Goal: Task Accomplishment & Management: Manage account settings

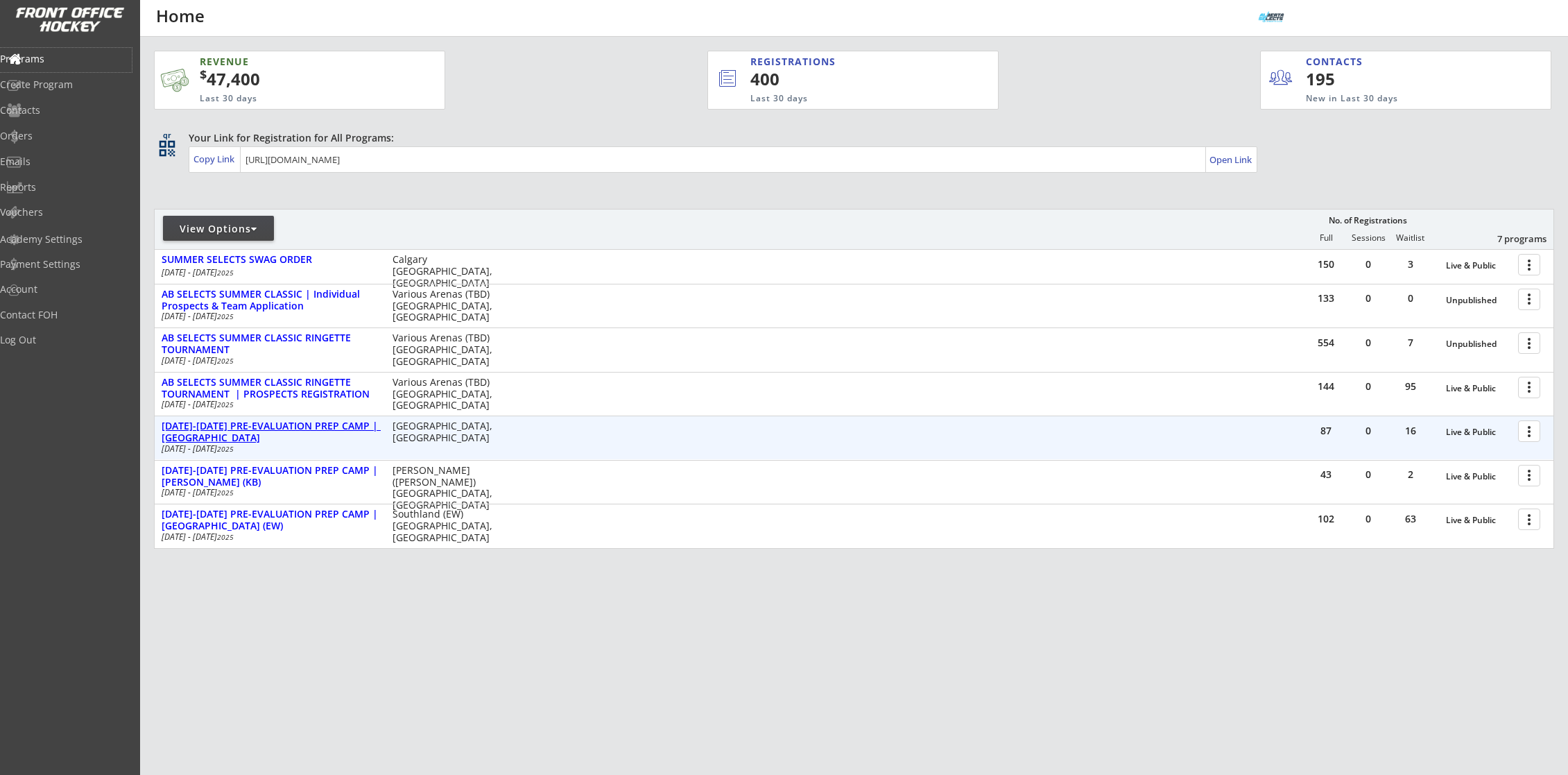
click at [322, 426] on div "[DATE]-[DATE] PRE-EVALUATION PREP CAMP | [GEOGRAPHIC_DATA]" at bounding box center [270, 432] width 216 height 23
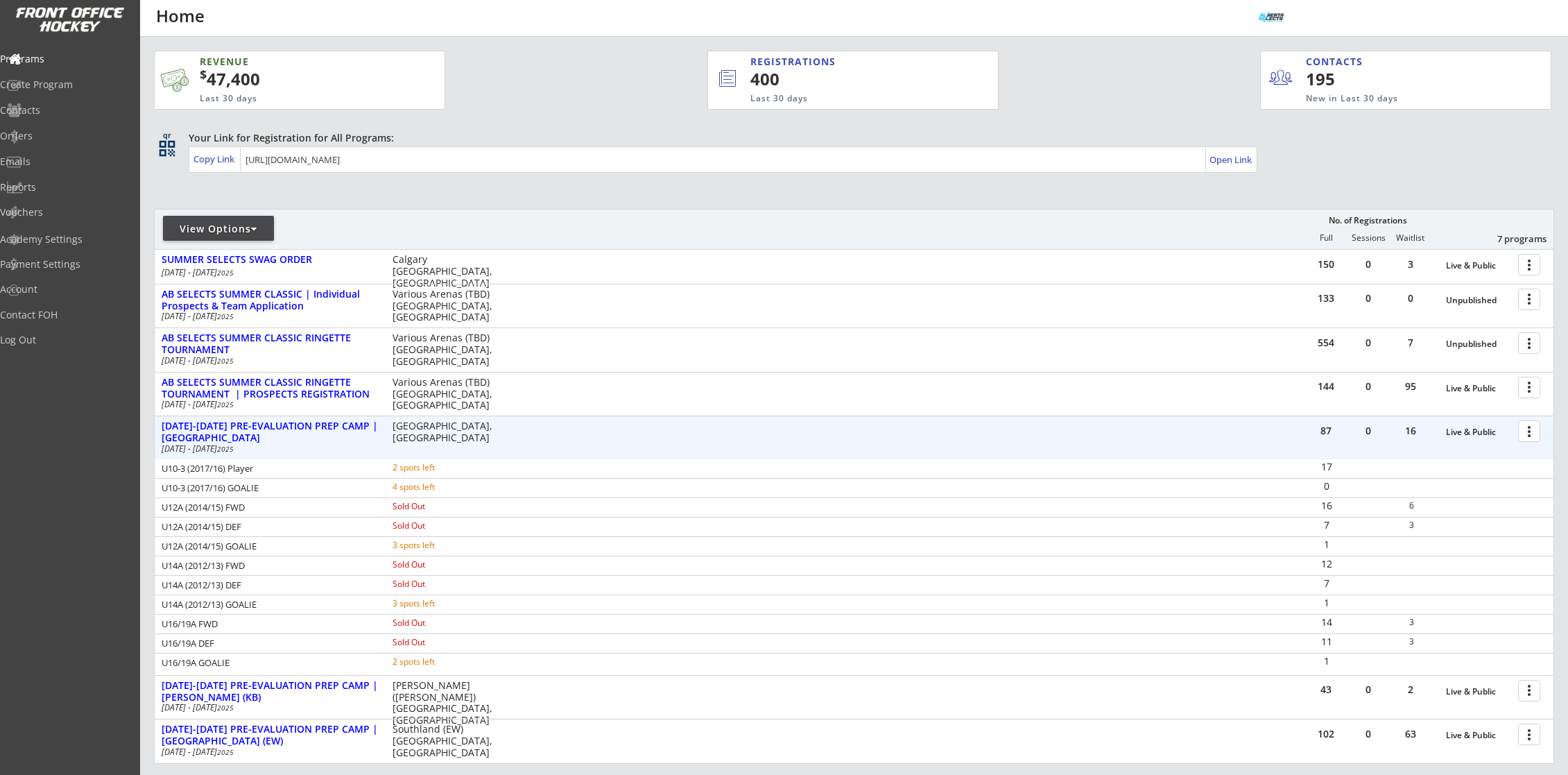
click at [1532, 432] on div at bounding box center [1531, 430] width 24 height 24
click at [1528, 449] on link "Program Roster" at bounding box center [1481, 456] width 127 height 21
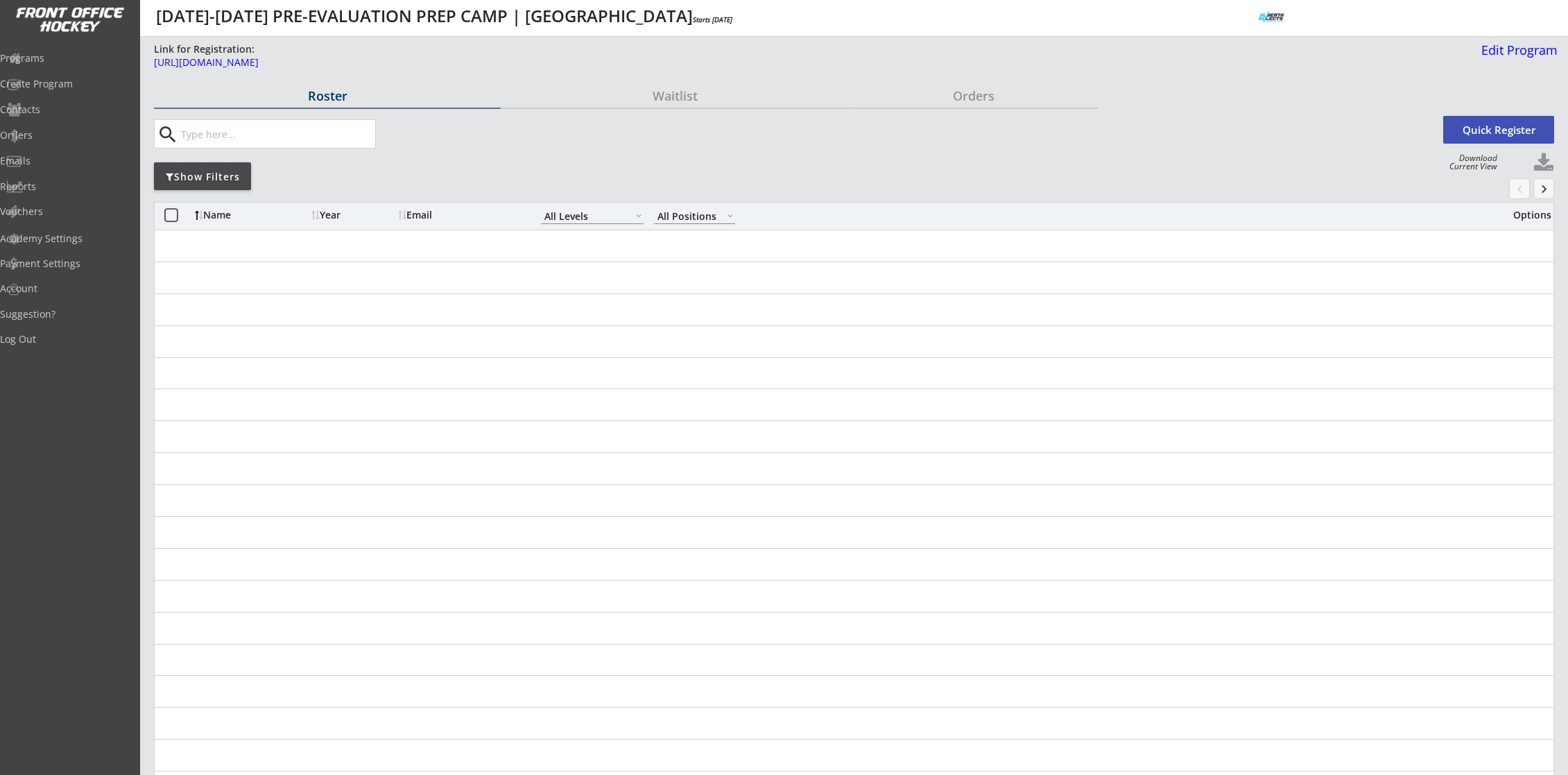
select select ""All Levels""
select select ""All Positions""
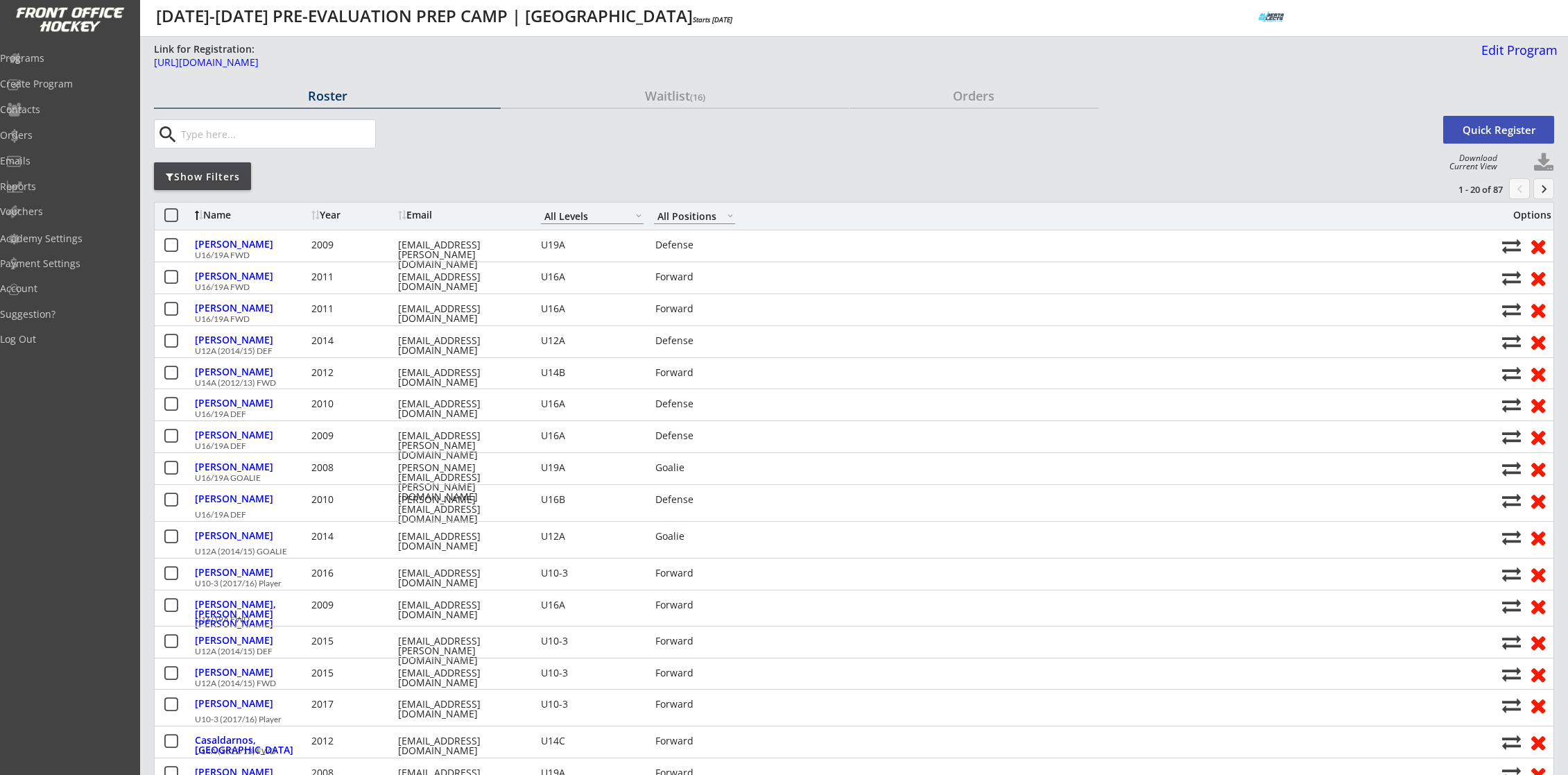
click at [216, 184] on div "Show Filters" at bounding box center [202, 176] width 97 height 28
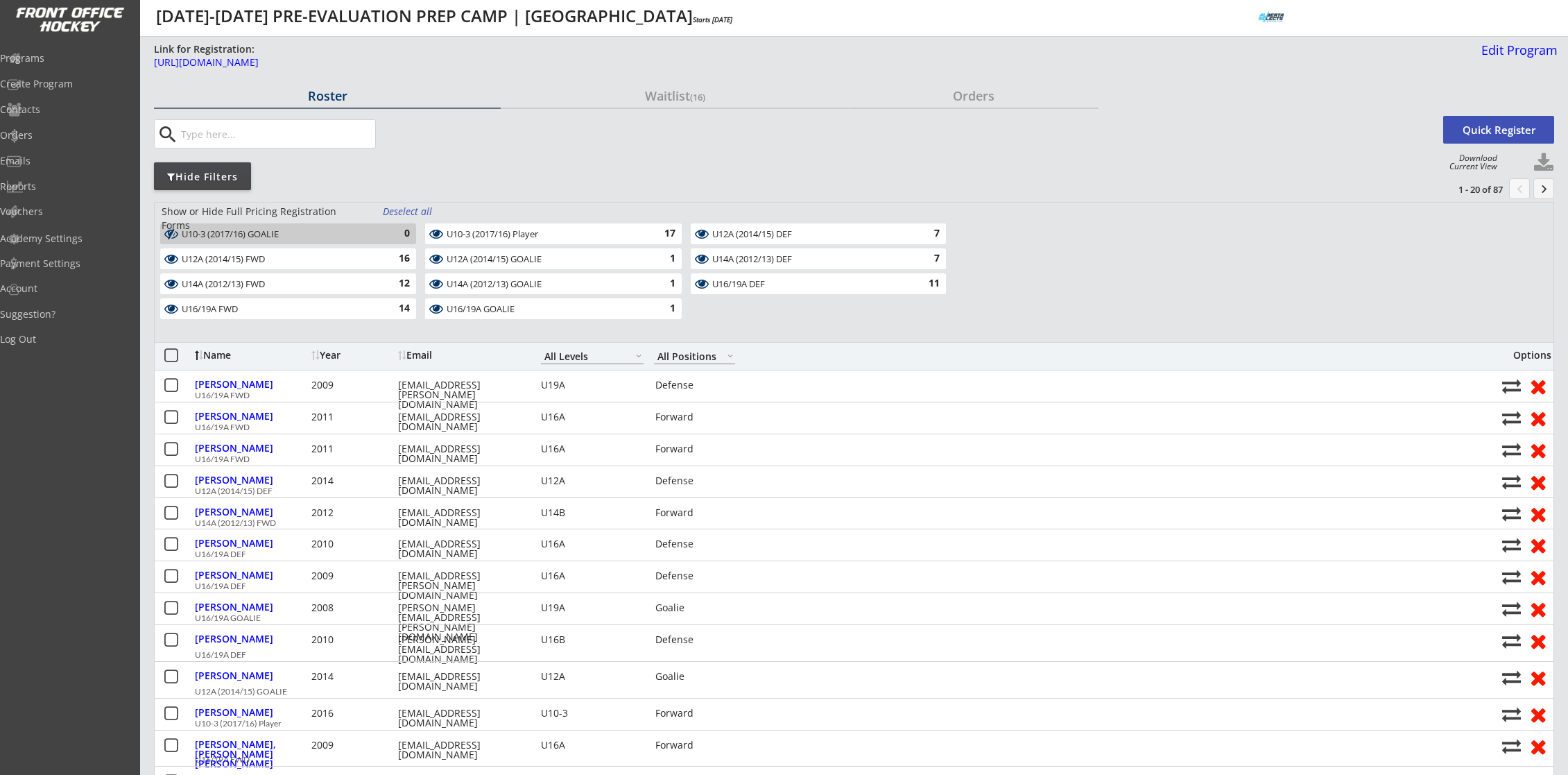
drag, startPoint x: 414, startPoint y: 213, endPoint x: 412, endPoint y: 235, distance: 22.1
click at [414, 213] on div "Deselect all" at bounding box center [409, 212] width 51 height 14
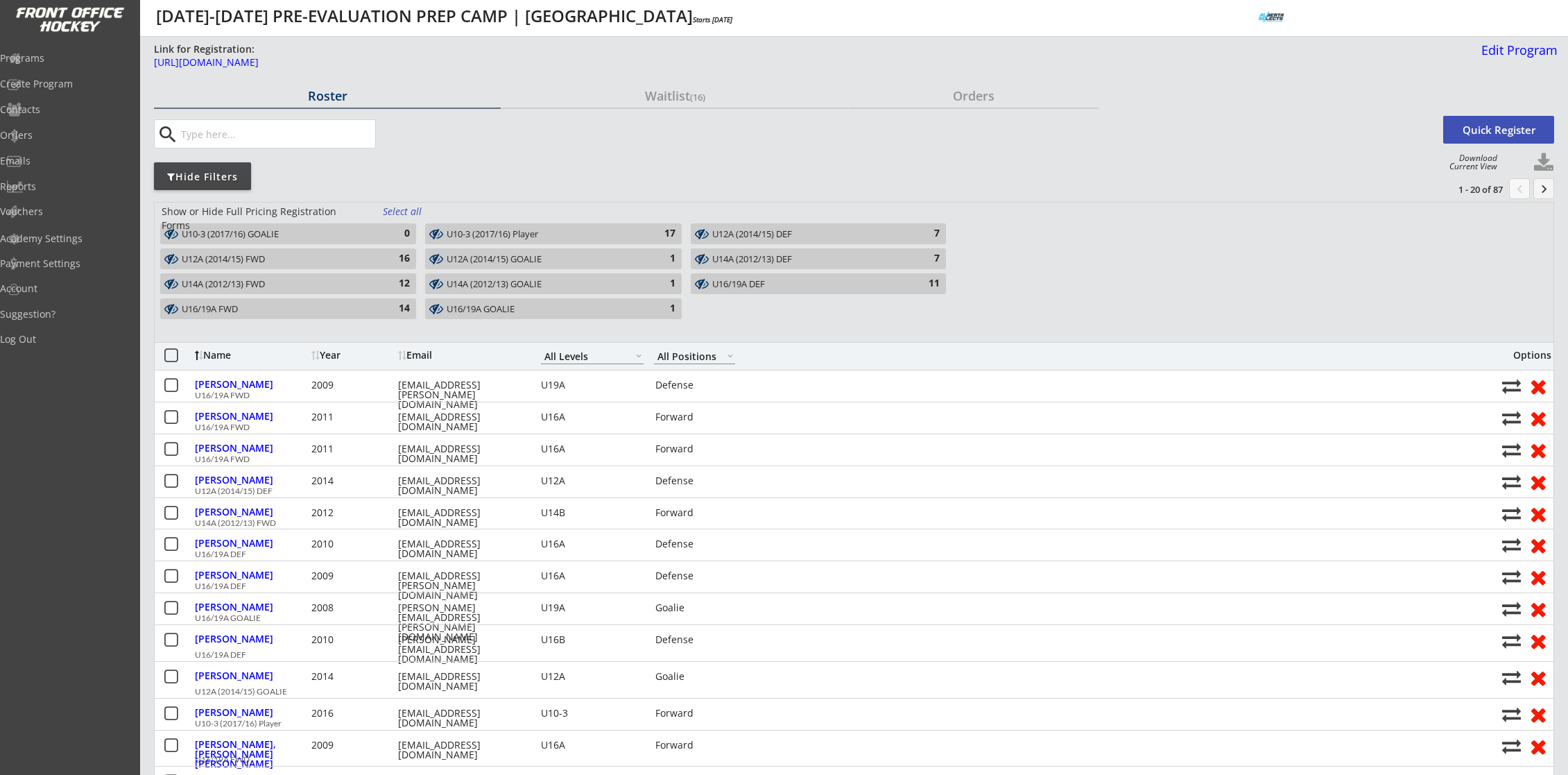
drag, startPoint x: 407, startPoint y: 261, endPoint x: 460, endPoint y: 260, distance: 53.0
click at [409, 261] on div "16" at bounding box center [396, 259] width 28 height 14
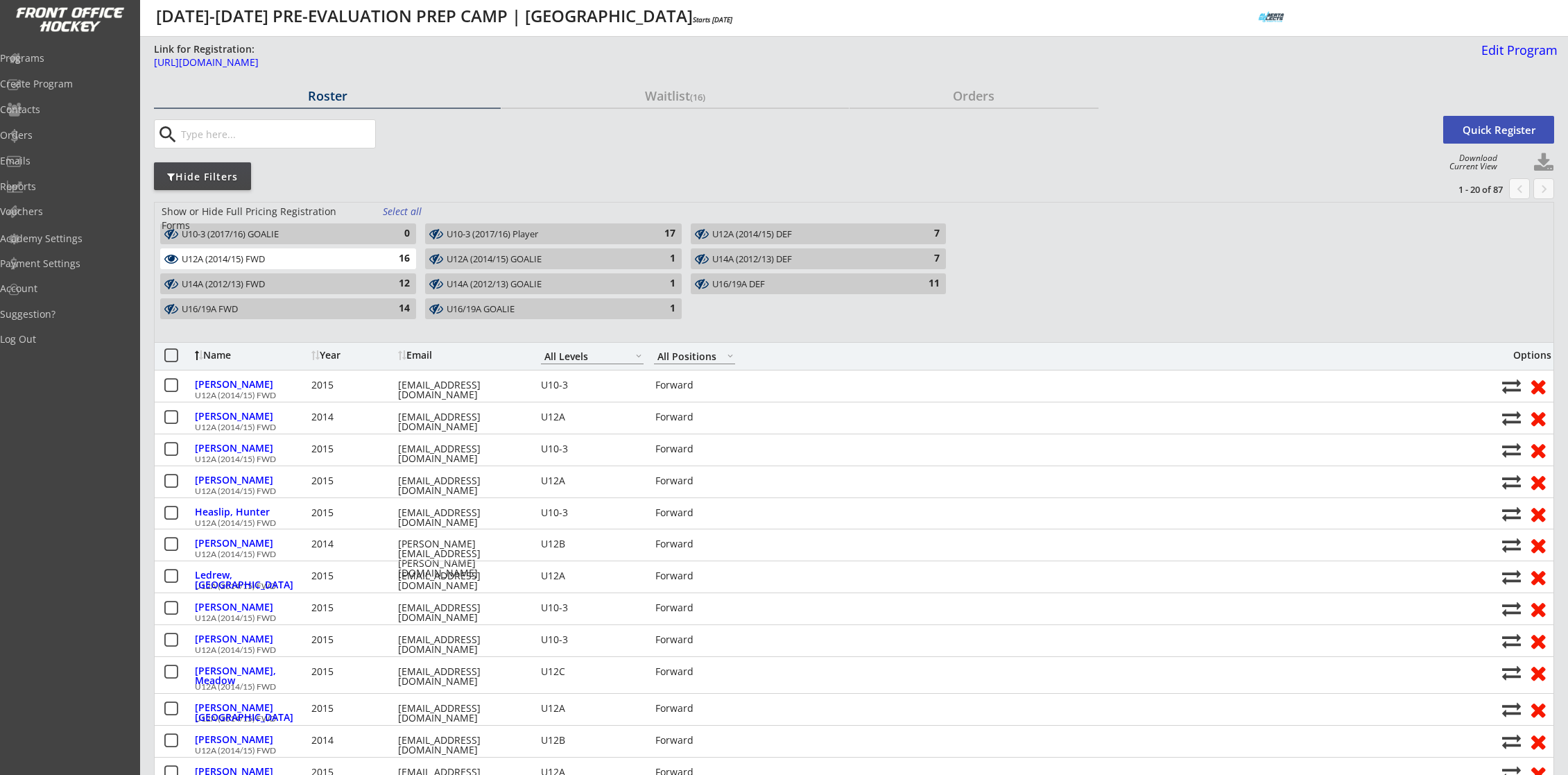
drag, startPoint x: 460, startPoint y: 260, endPoint x: 466, endPoint y: 272, distance: 13.4
click at [464, 262] on div "U12A (2014/15) GOALIE" at bounding box center [545, 259] width 197 height 11
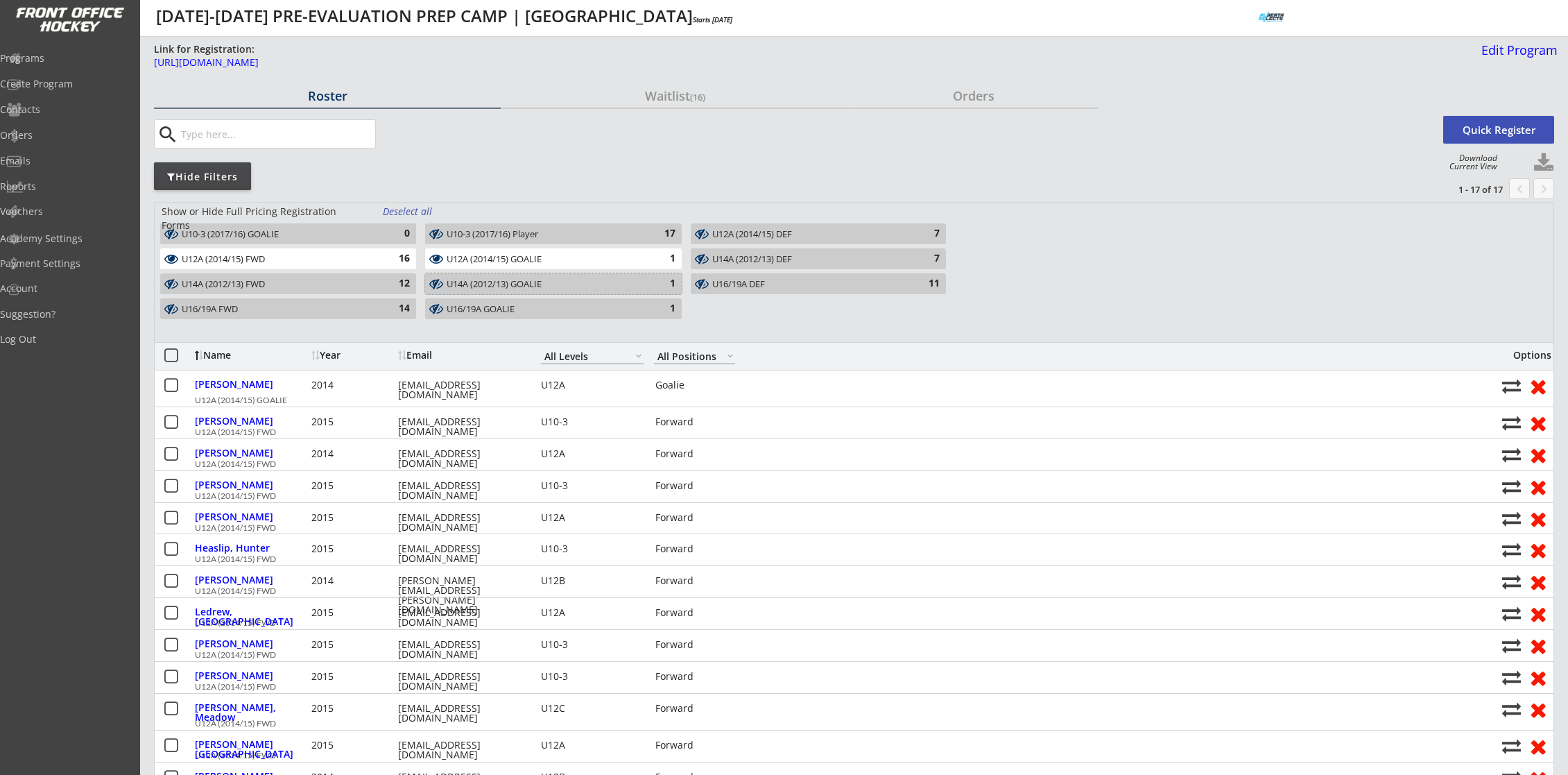
drag, startPoint x: 469, startPoint y: 283, endPoint x: 385, endPoint y: 289, distance: 84.2
click at [445, 286] on div "U14A (2012/13) GOALIE 1" at bounding box center [553, 284] width 256 height 21
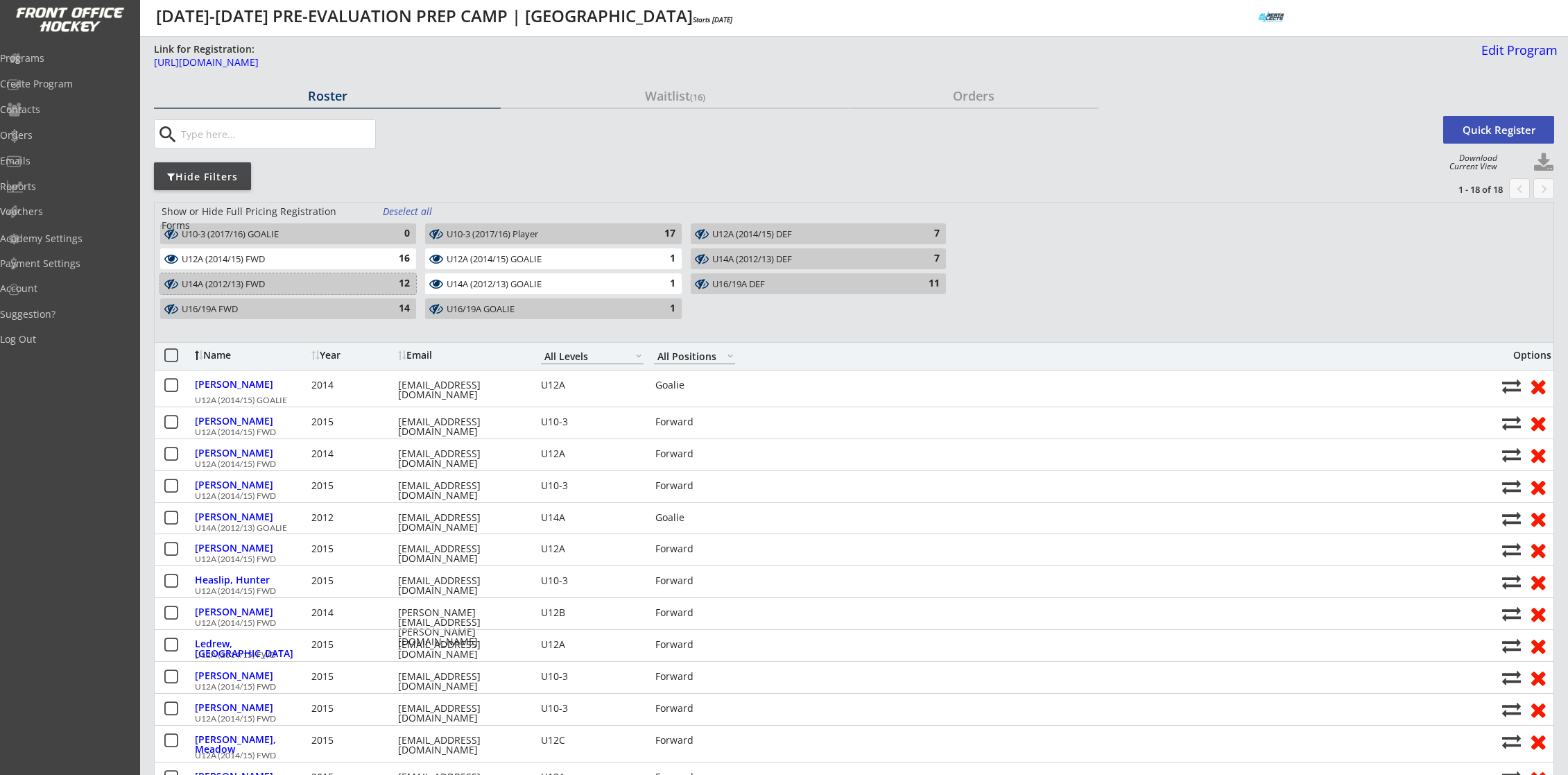
click at [384, 289] on div "12" at bounding box center [396, 284] width 28 height 14
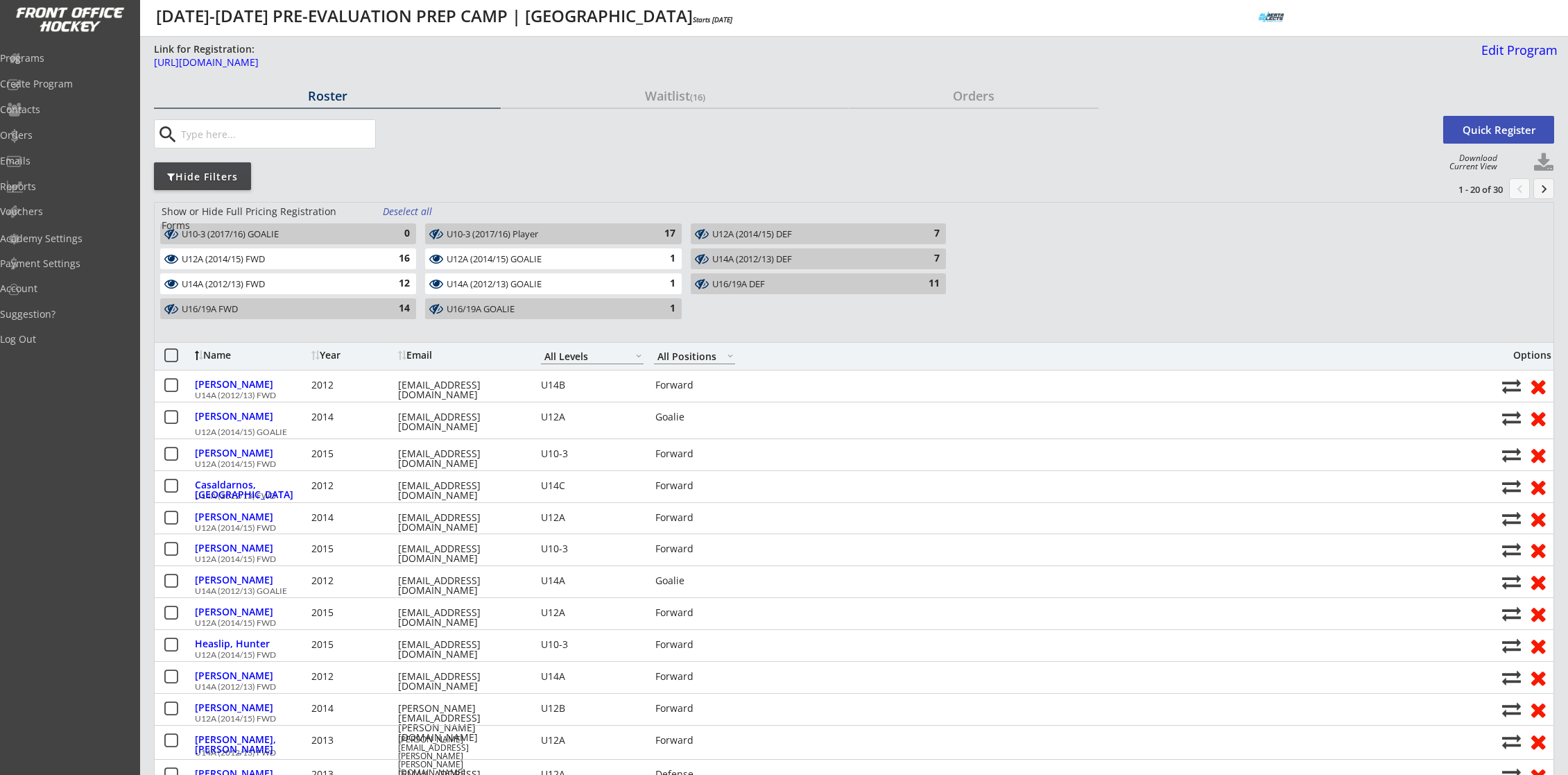
drag, startPoint x: 396, startPoint y: 301, endPoint x: 418, endPoint y: 303, distance: 22.1
click at [411, 303] on div "U16/19A FWD 14" at bounding box center [288, 308] width 256 height 21
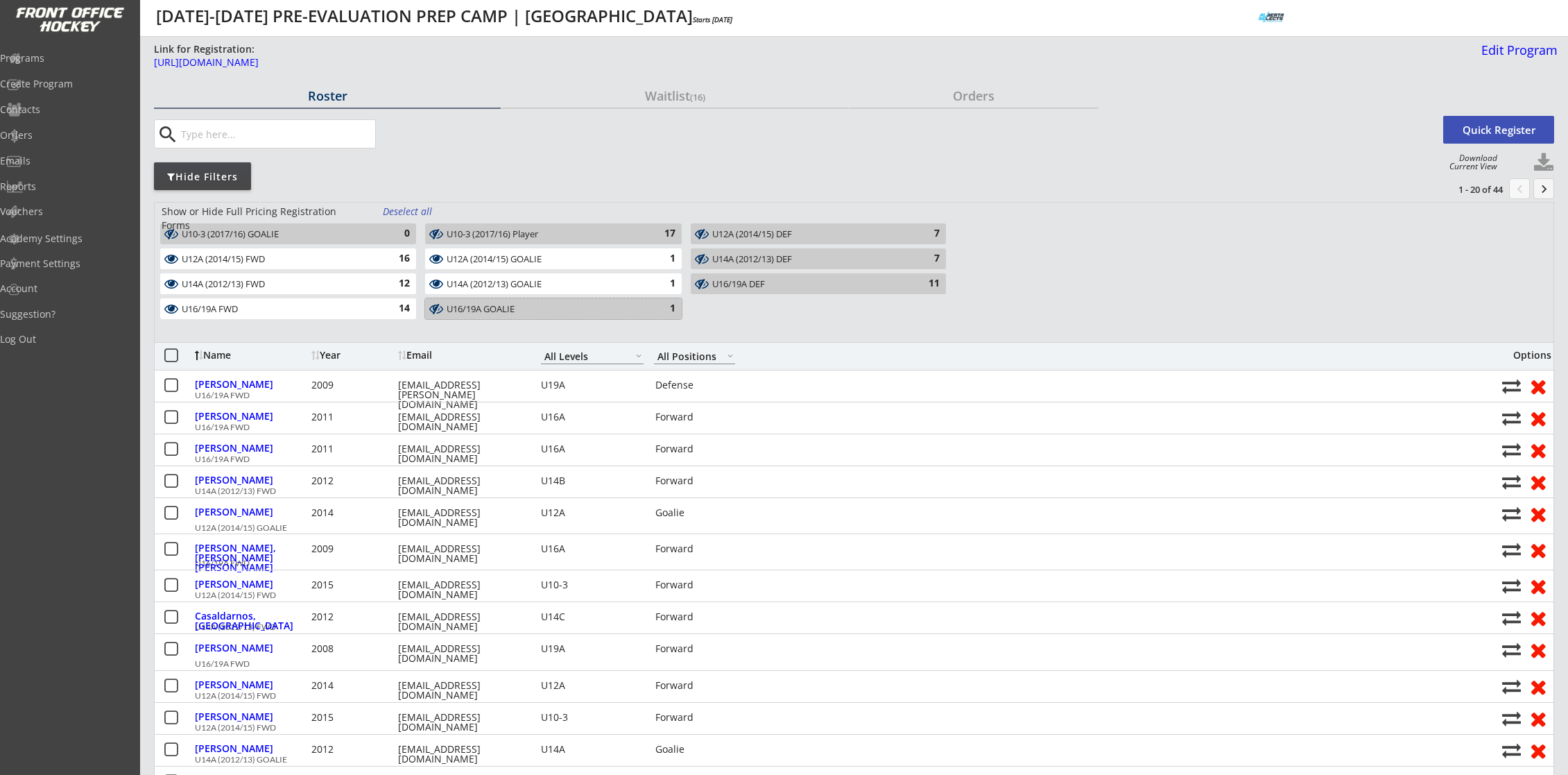
drag, startPoint x: 459, startPoint y: 304, endPoint x: 641, endPoint y: 291, distance: 182.5
click at [475, 304] on div "U16/19A GOALIE" at bounding box center [545, 309] width 197 height 11
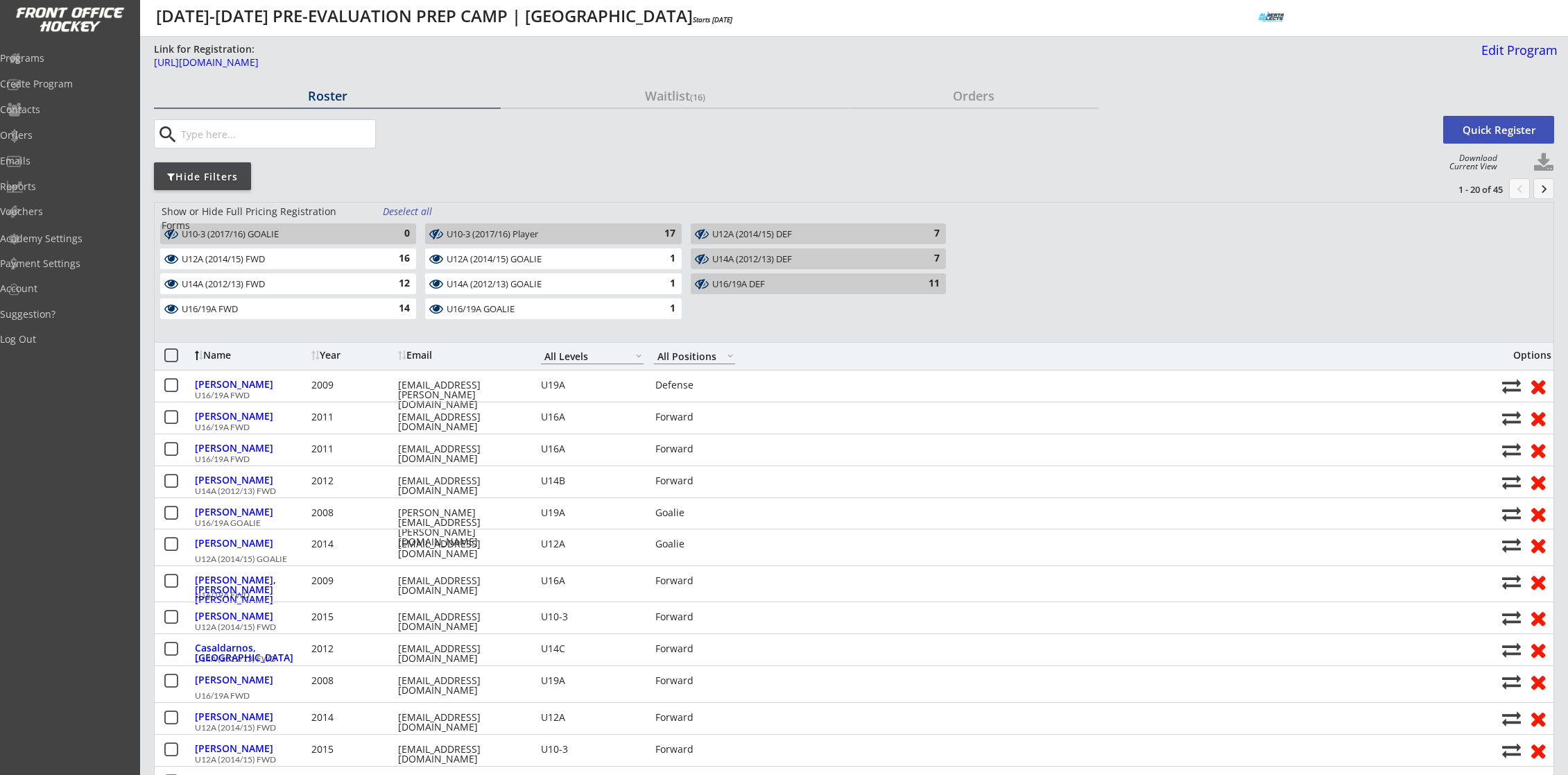
click at [814, 270] on div "U14A (2012/13) DEF 7" at bounding box center [817, 261] width 264 height 25
click at [817, 264] on div "U14A (2012/13) DEF" at bounding box center [810, 259] width 196 height 11
drag, startPoint x: 819, startPoint y: 280, endPoint x: 807, endPoint y: 283, distance: 12.4
click at [820, 281] on div "U16/19A DEF" at bounding box center [810, 284] width 196 height 11
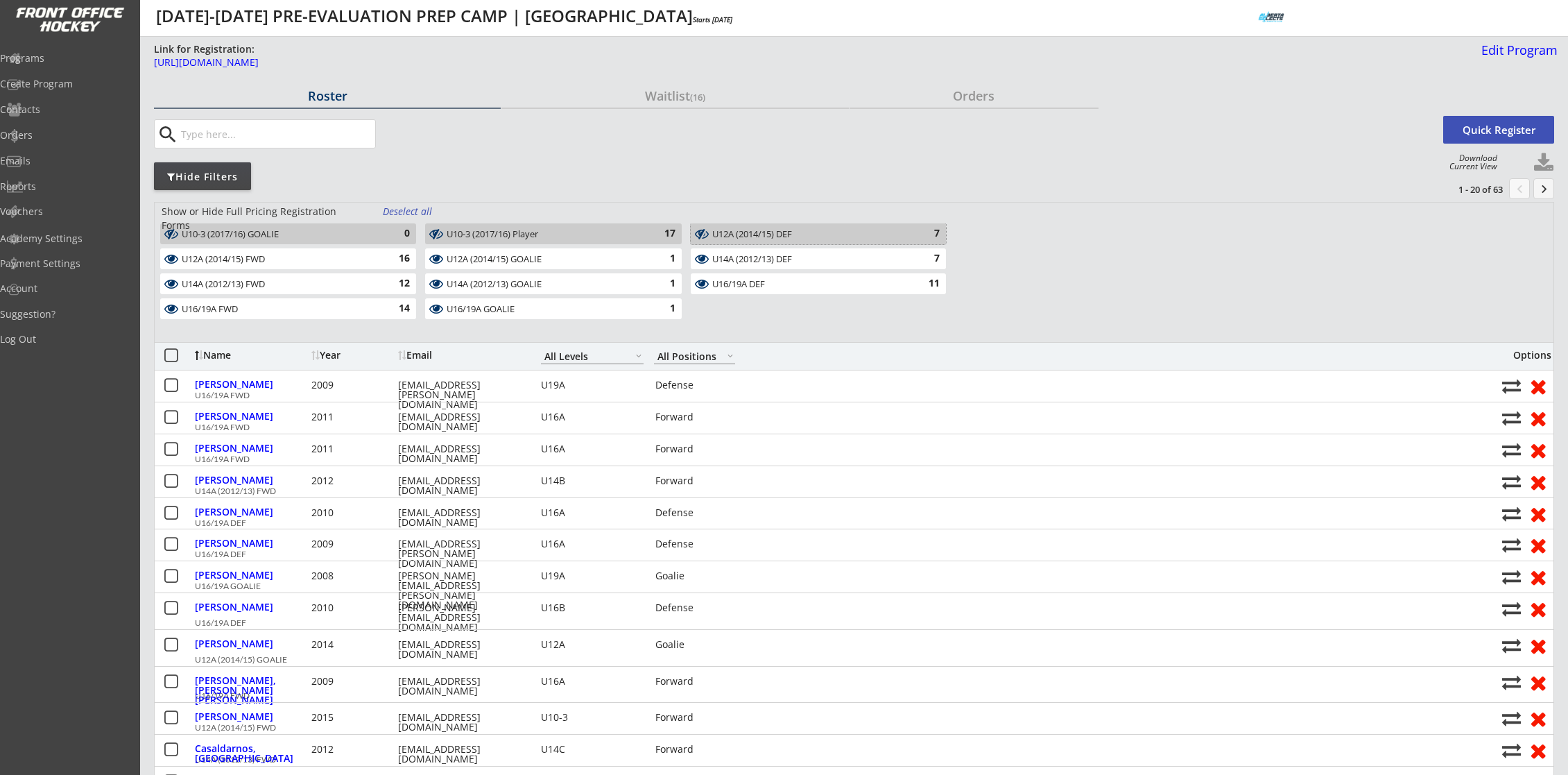
click at [860, 235] on div "U12A (2014/15) DEF" at bounding box center [810, 234] width 196 height 11
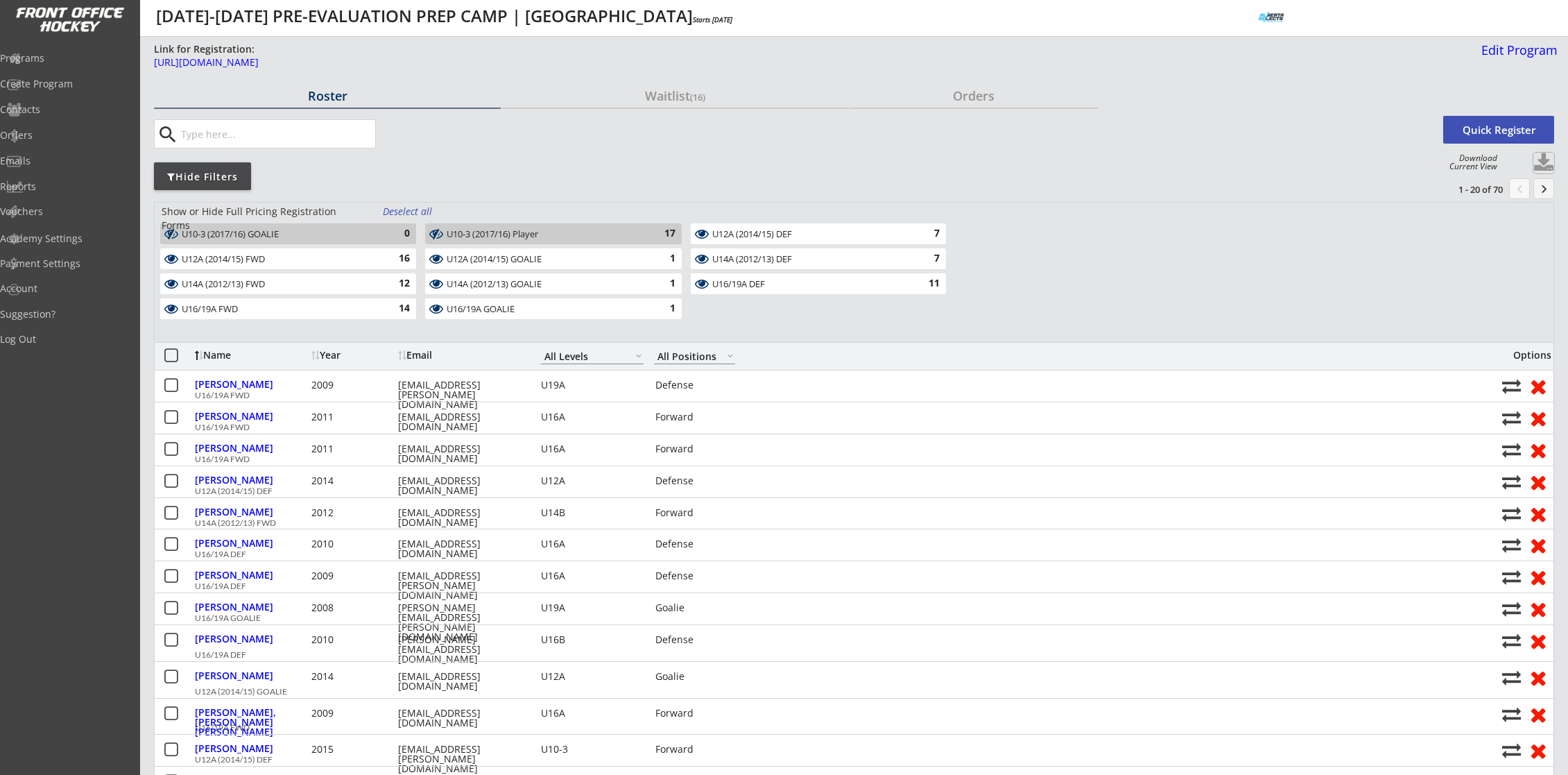
click at [1549, 166] on button at bounding box center [1543, 163] width 21 height 21
select select ""Player Info""
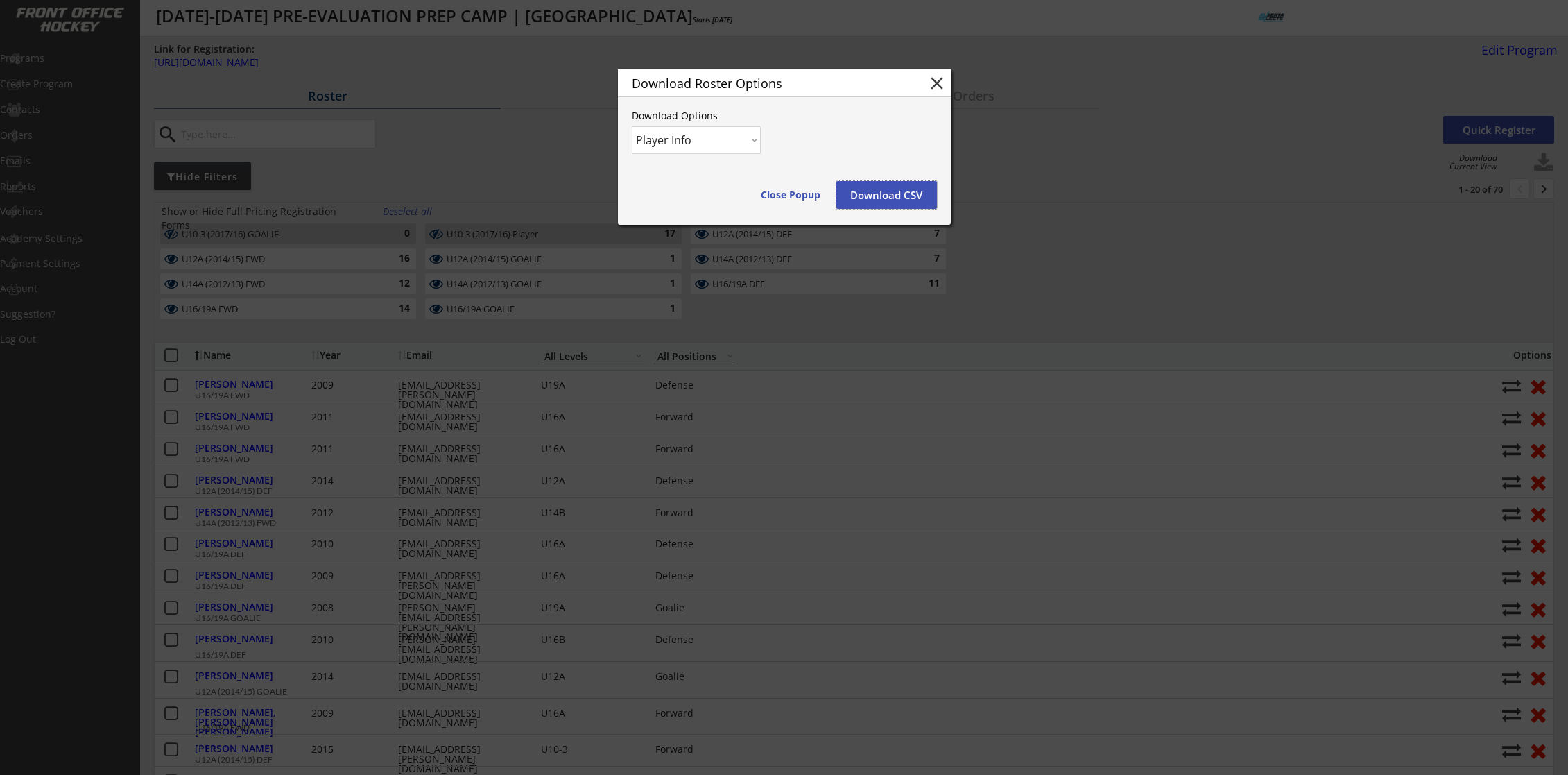
click at [864, 185] on button "Download CSV" at bounding box center [886, 195] width 100 height 28
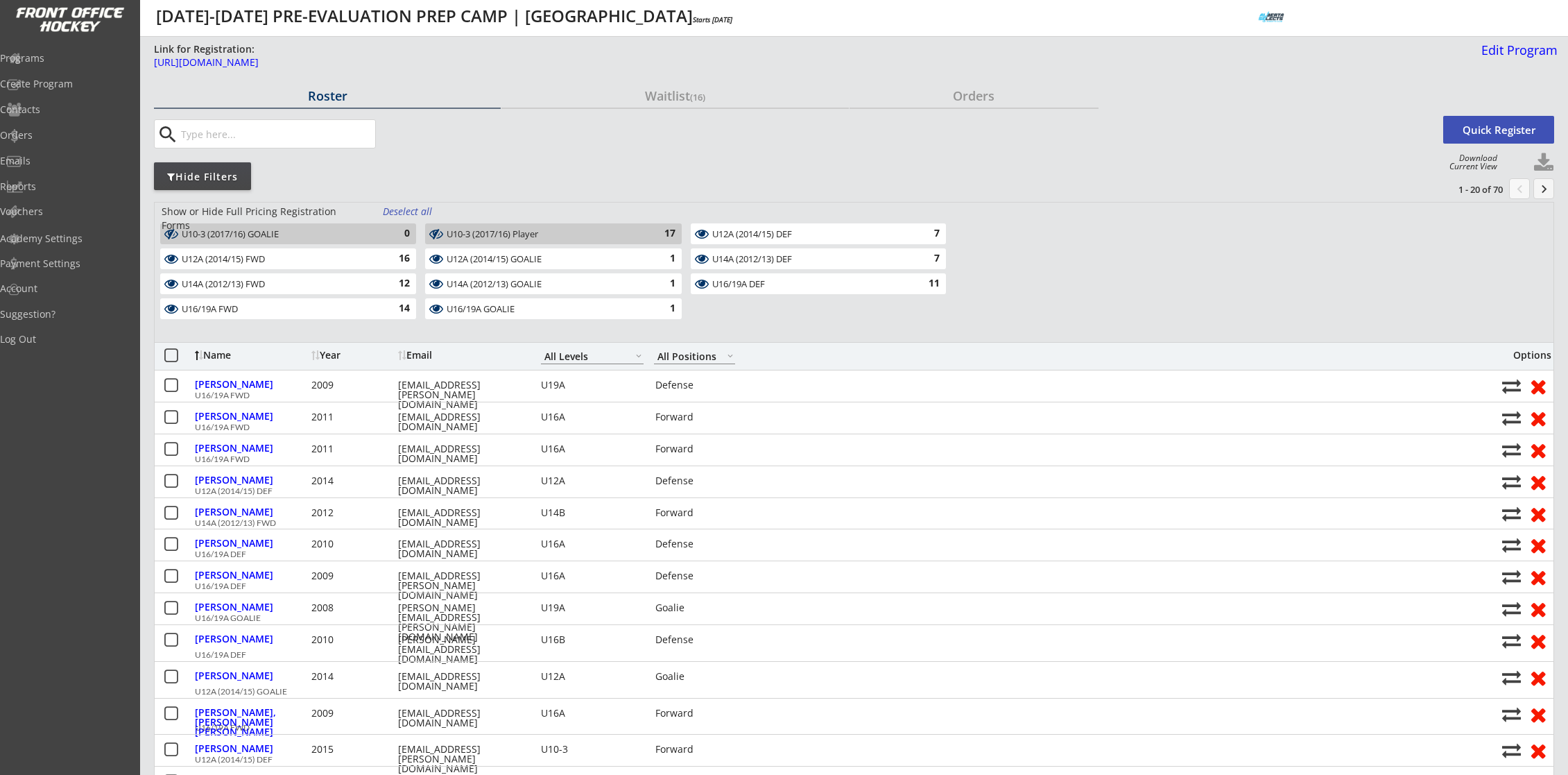
click at [396, 212] on div "Deselect all" at bounding box center [409, 212] width 51 height 14
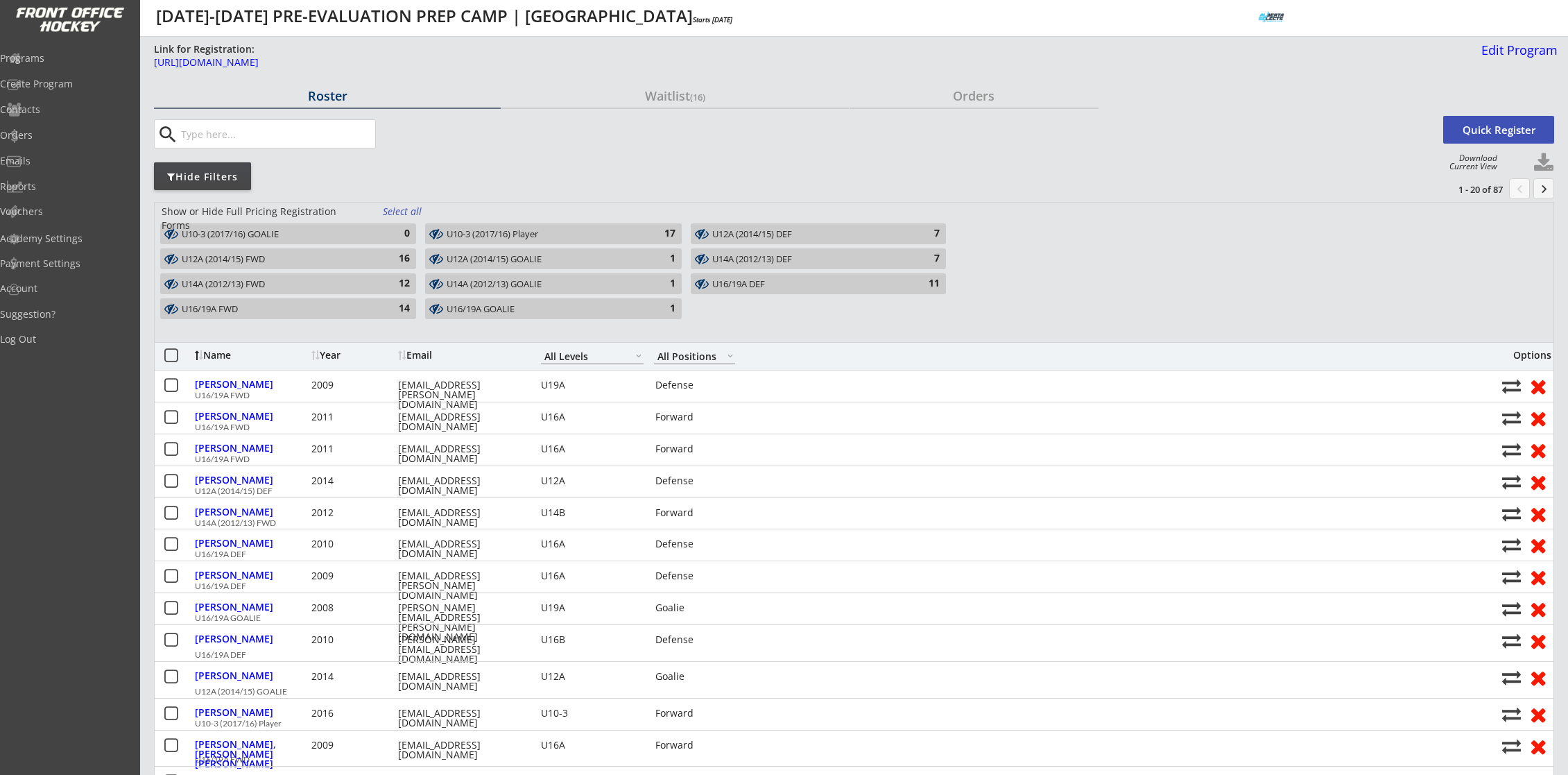
click at [391, 230] on div "0" at bounding box center [396, 234] width 28 height 14
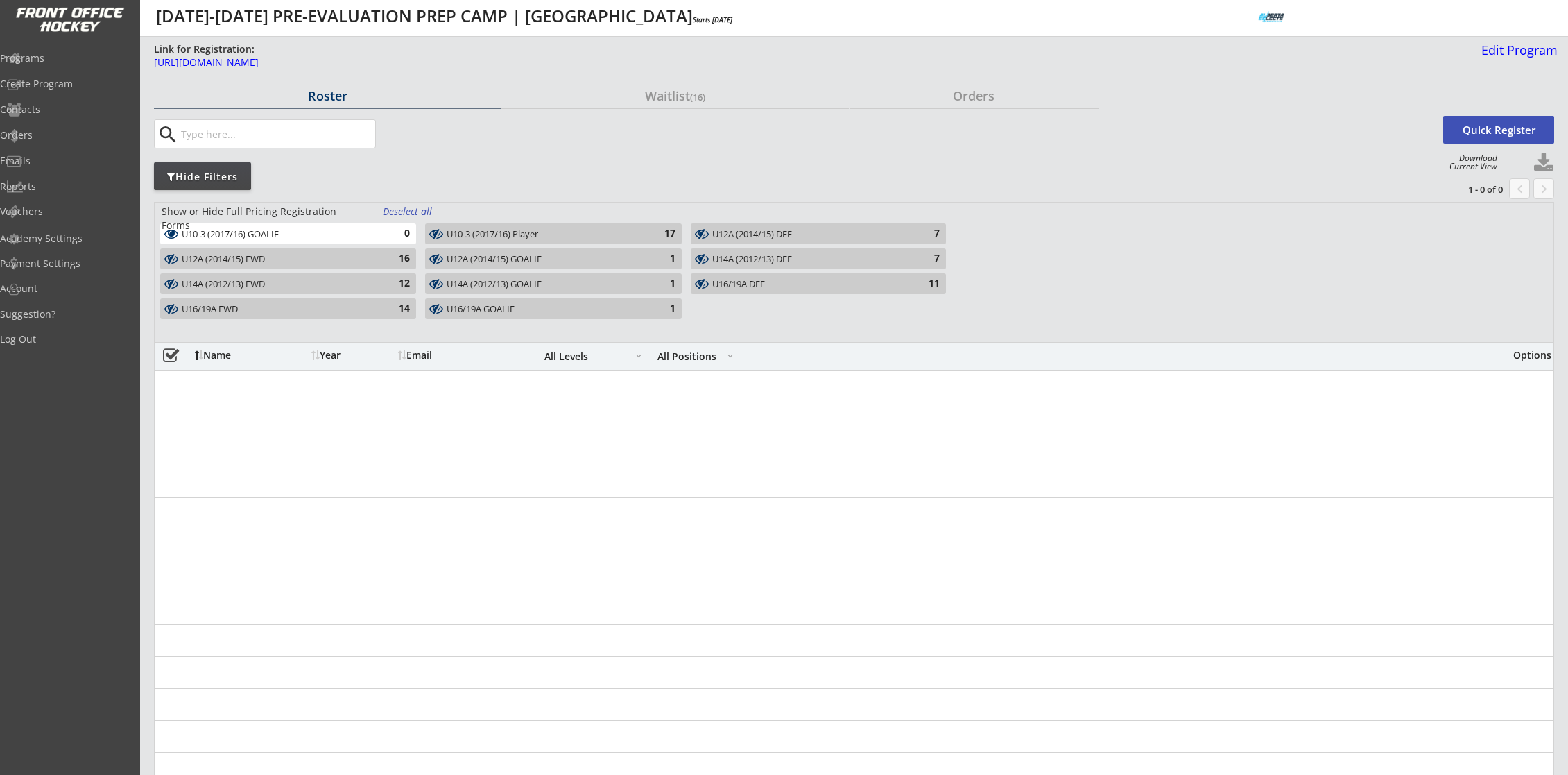
click at [620, 238] on div "U10-3 (2017/16) Player" at bounding box center [545, 234] width 197 height 11
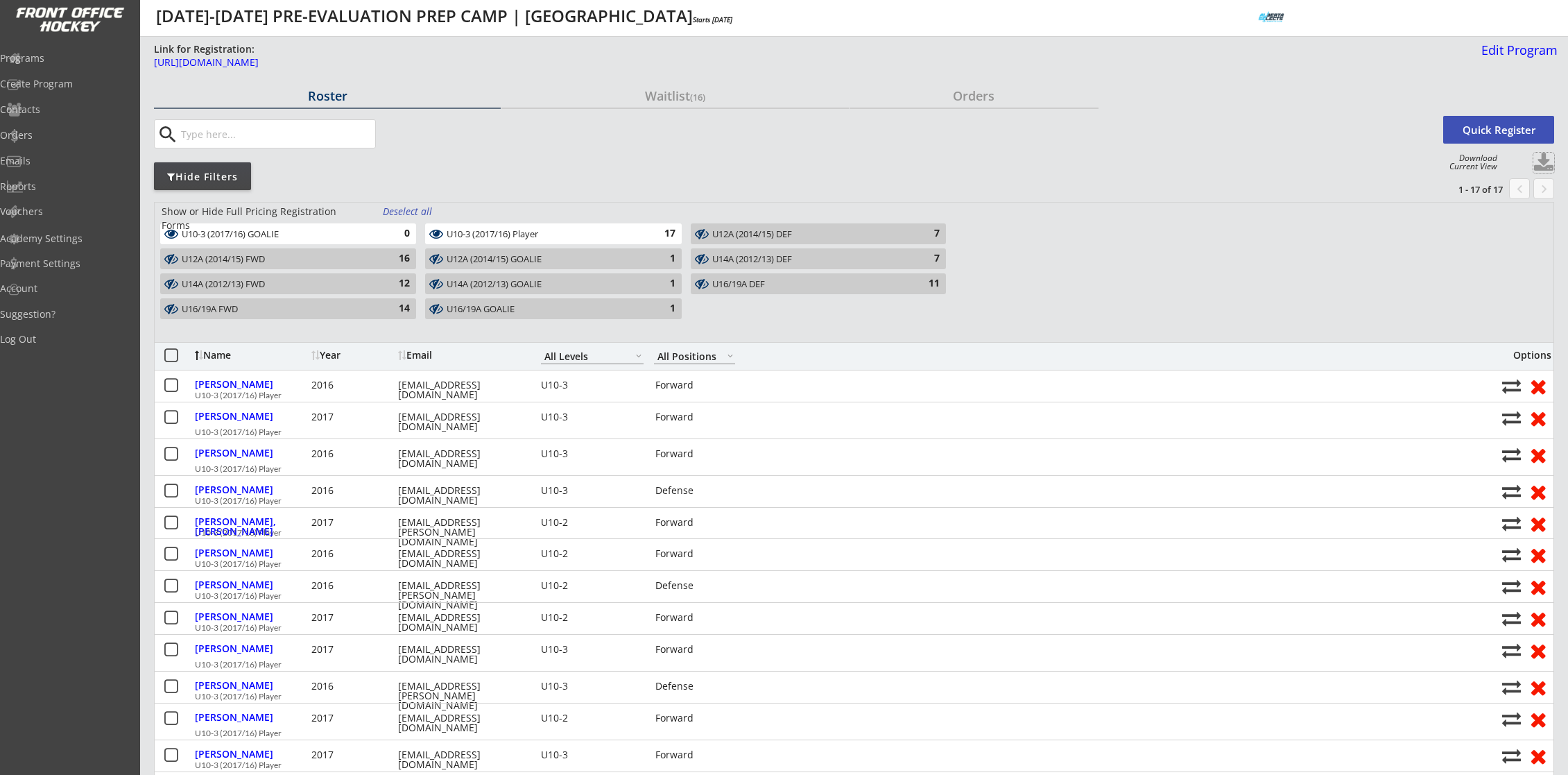
click at [1537, 165] on button at bounding box center [1543, 163] width 21 height 21
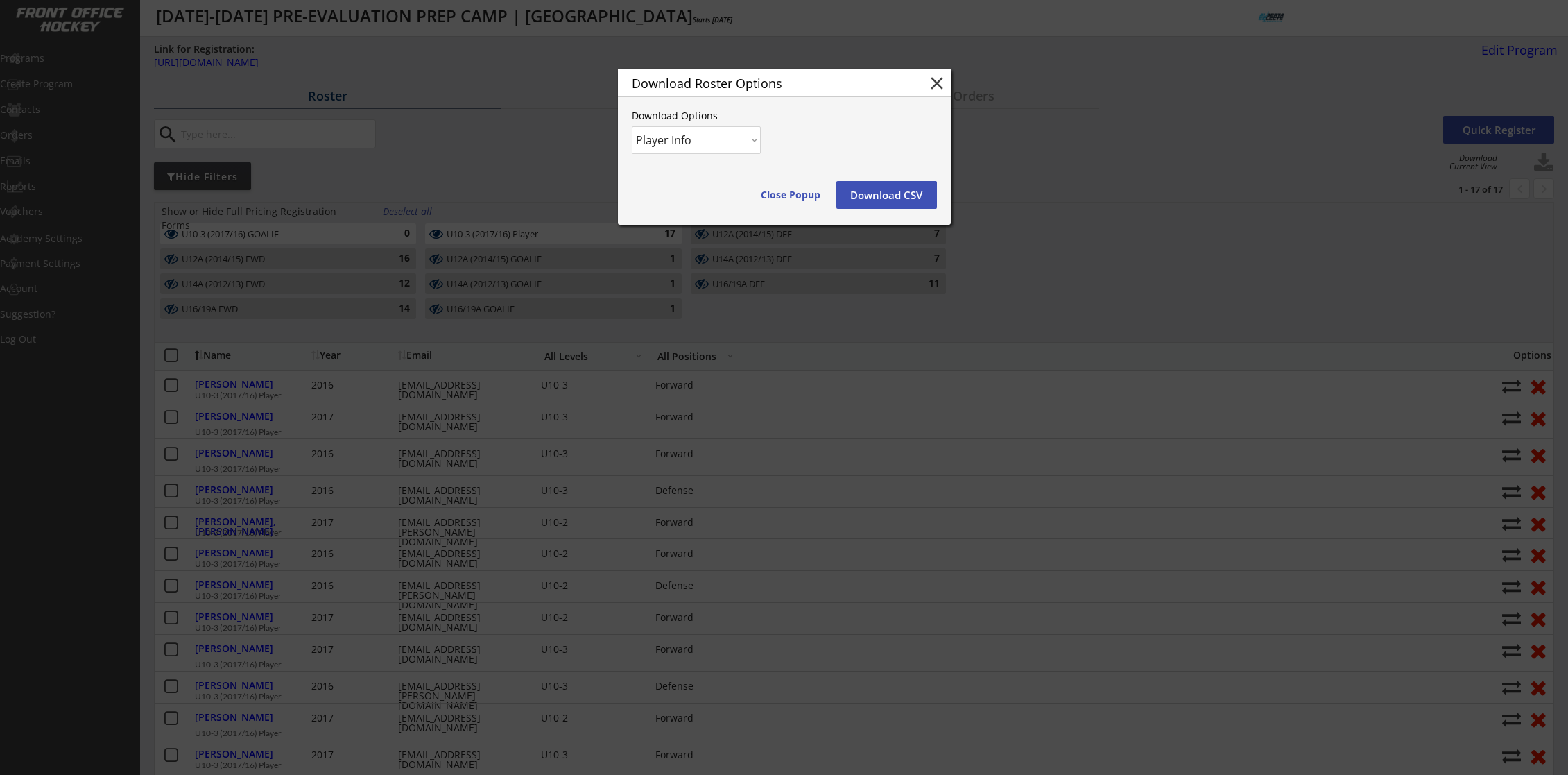
click at [903, 190] on button "Download CSV" at bounding box center [886, 195] width 100 height 28
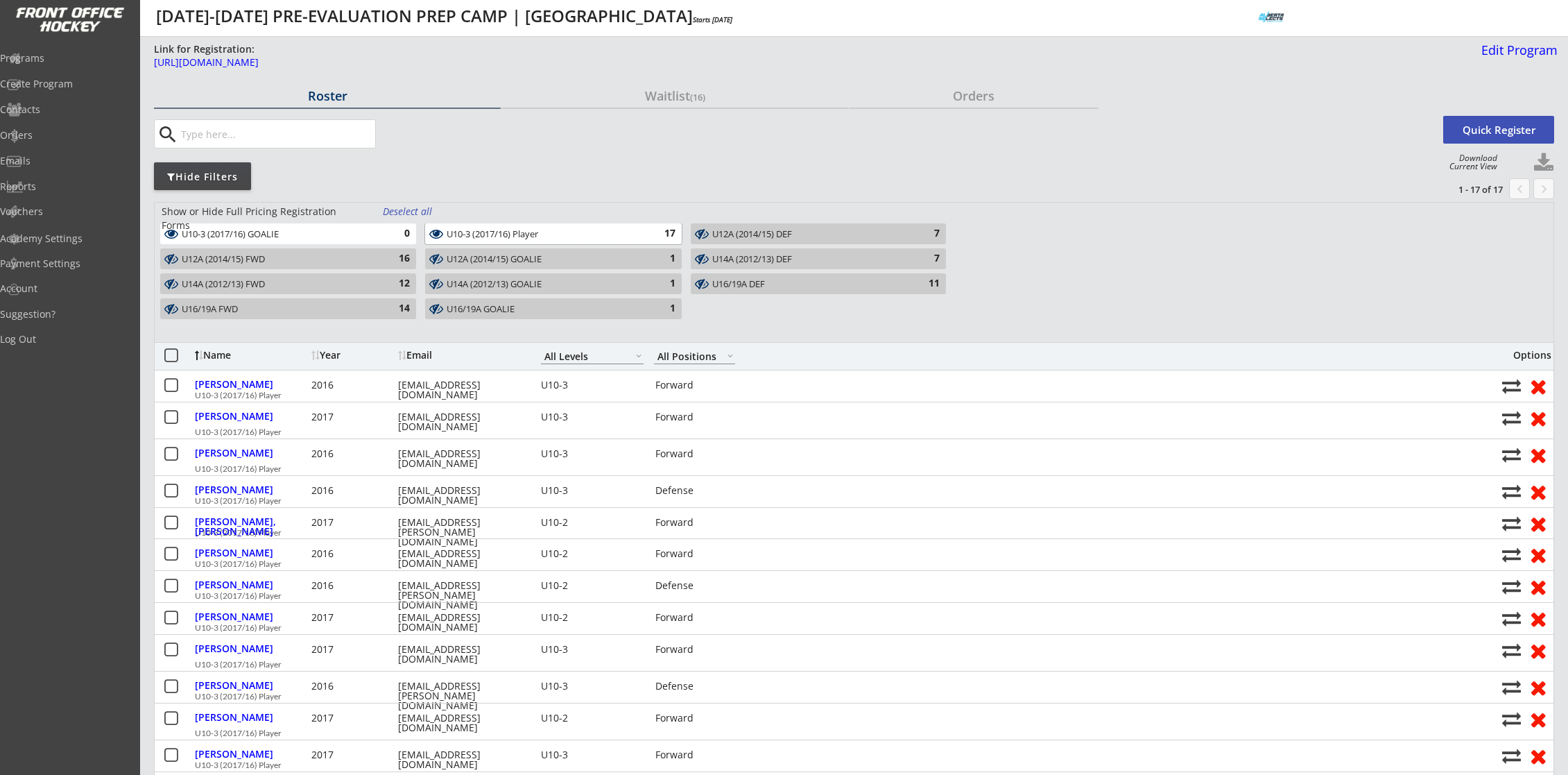
click at [603, 231] on div "U10-3 (2017/16) Player" at bounding box center [545, 234] width 197 height 11
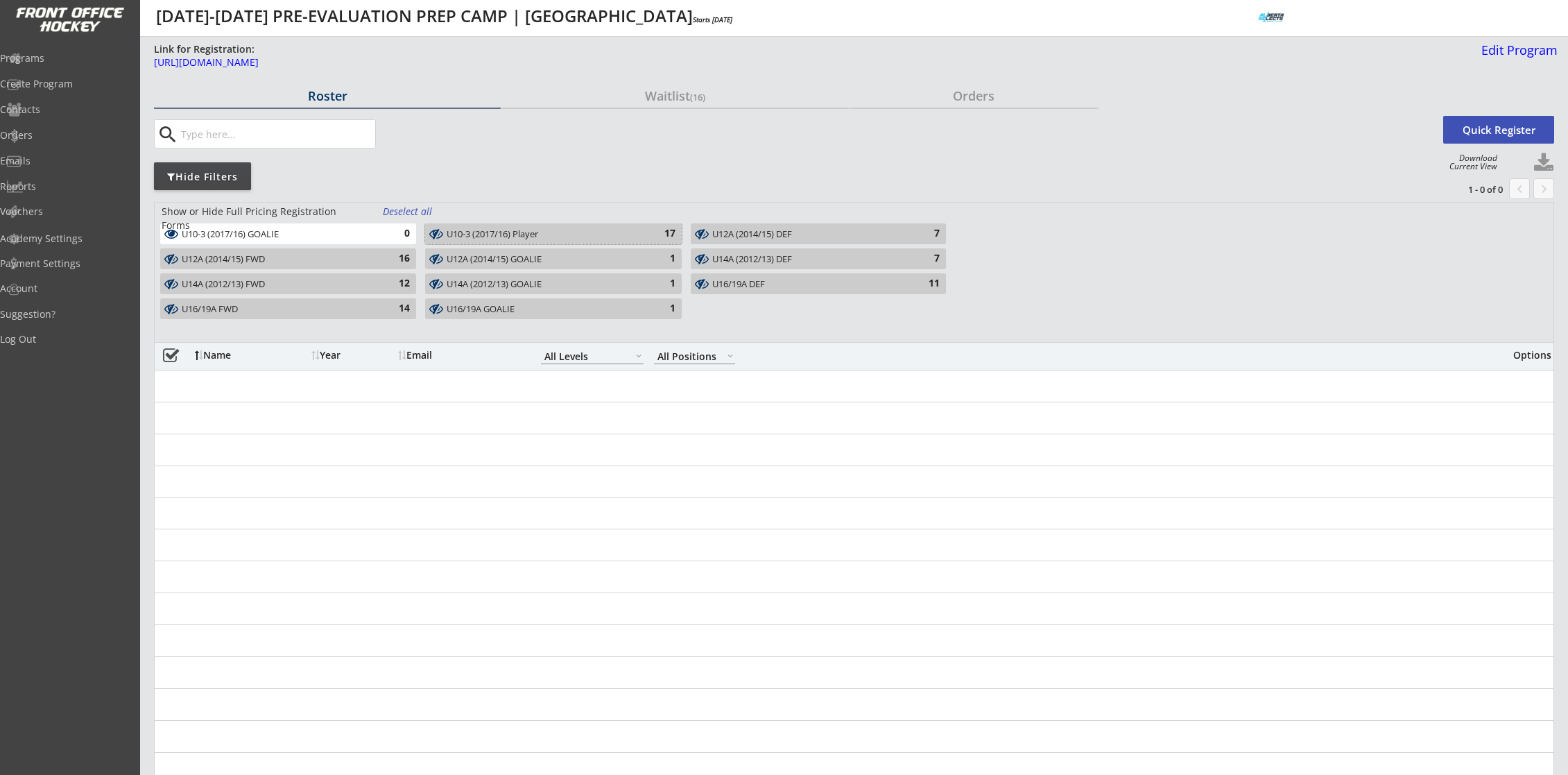
click at [384, 280] on div "12" at bounding box center [396, 284] width 28 height 14
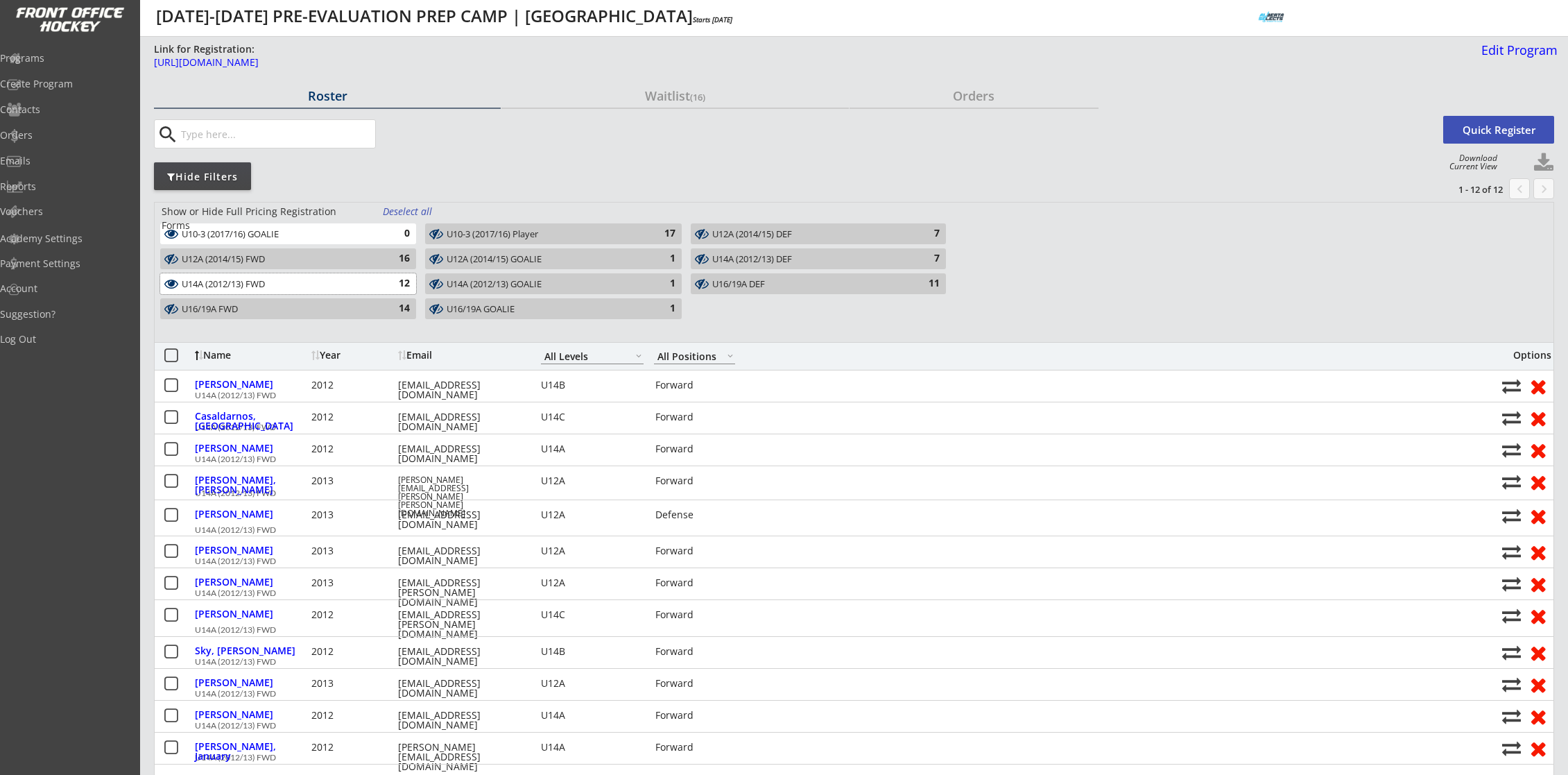
click at [393, 284] on div "12" at bounding box center [396, 284] width 28 height 14
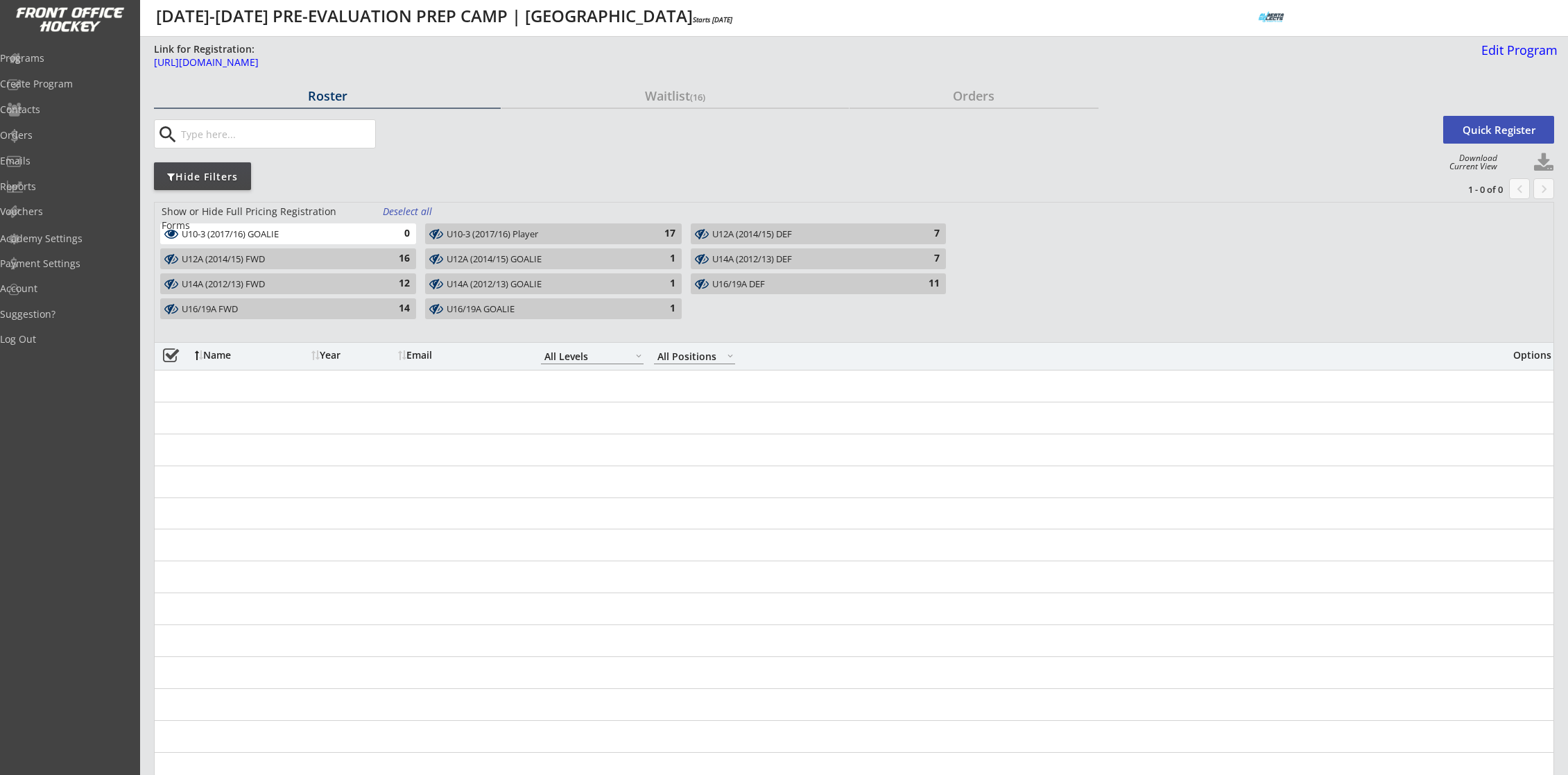
click at [392, 289] on div "12" at bounding box center [396, 284] width 28 height 14
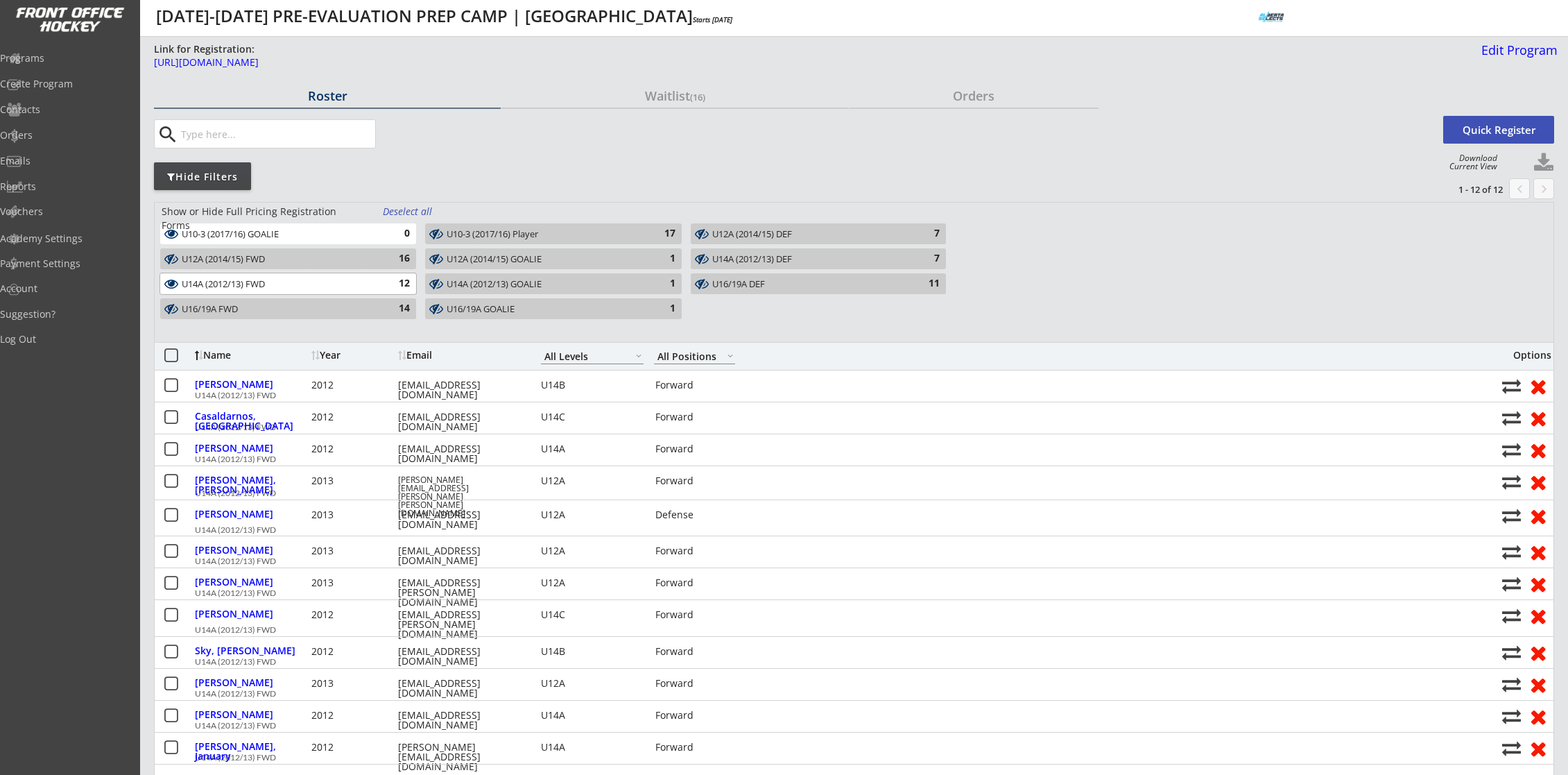
drag, startPoint x: 403, startPoint y: 288, endPoint x: 404, endPoint y: 252, distance: 36.0
click at [403, 287] on div "12" at bounding box center [396, 284] width 28 height 14
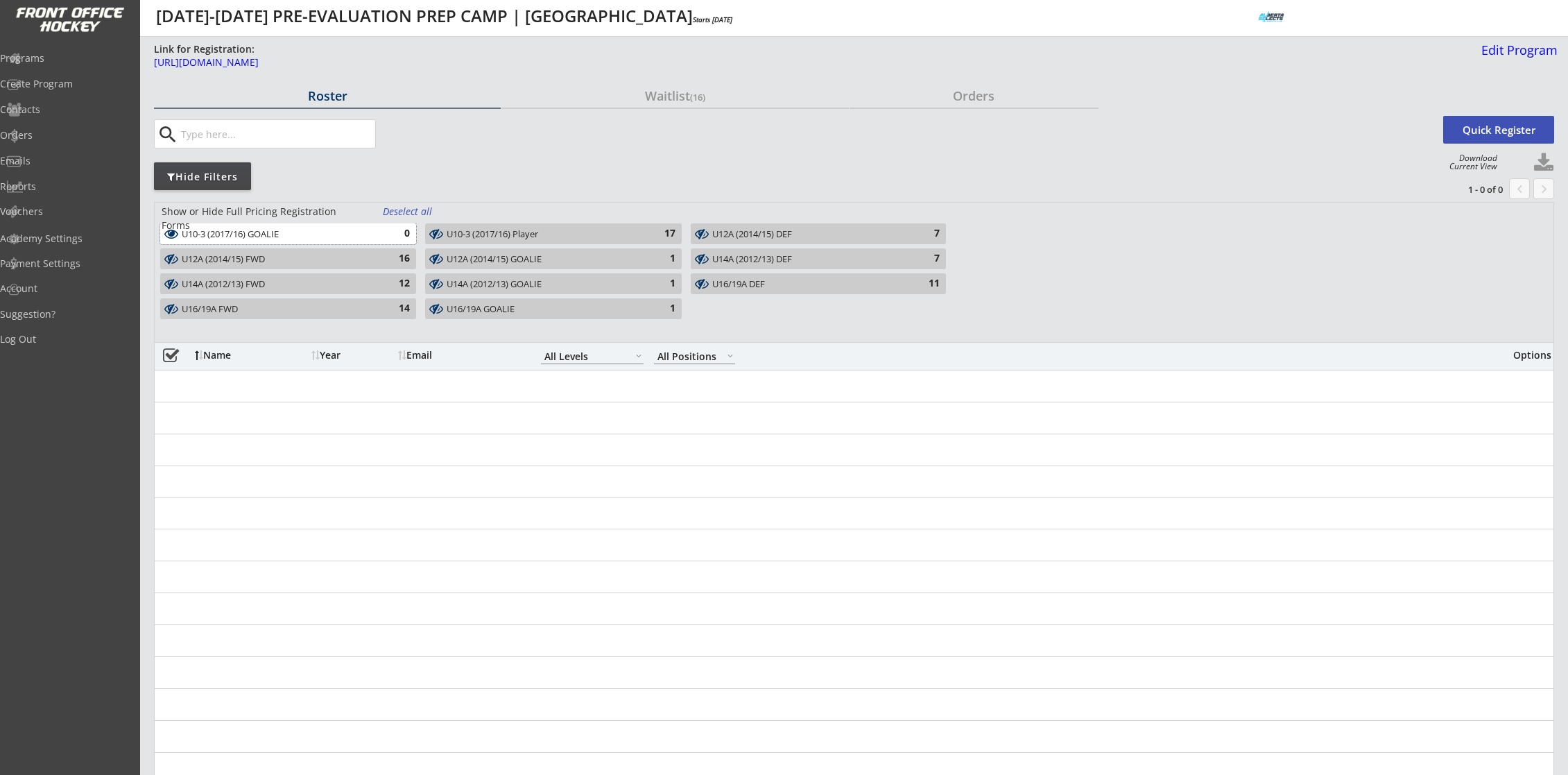
click at [404, 231] on div "0" at bounding box center [396, 234] width 28 height 14
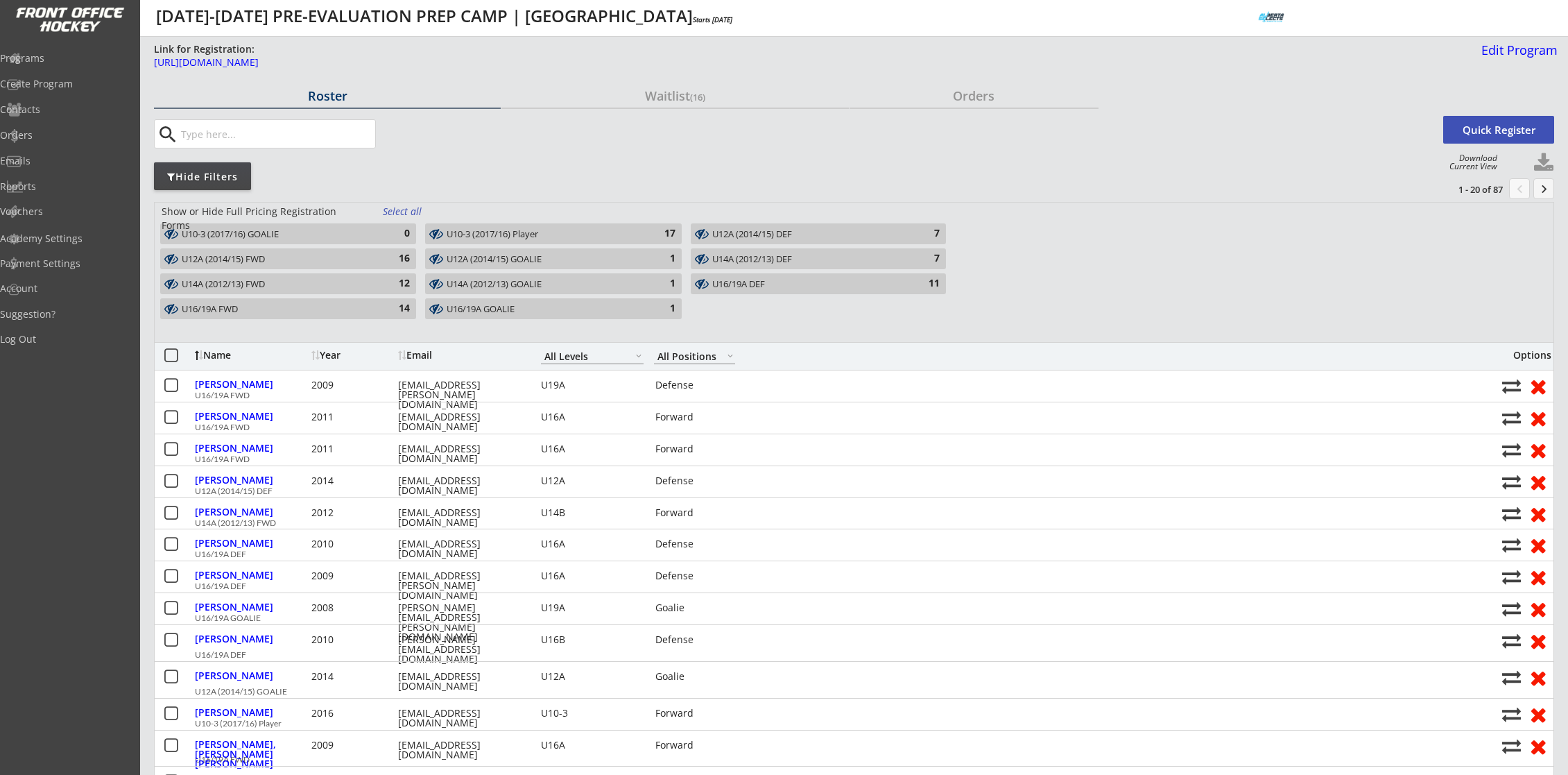
click at [382, 307] on div "14" at bounding box center [396, 308] width 28 height 14
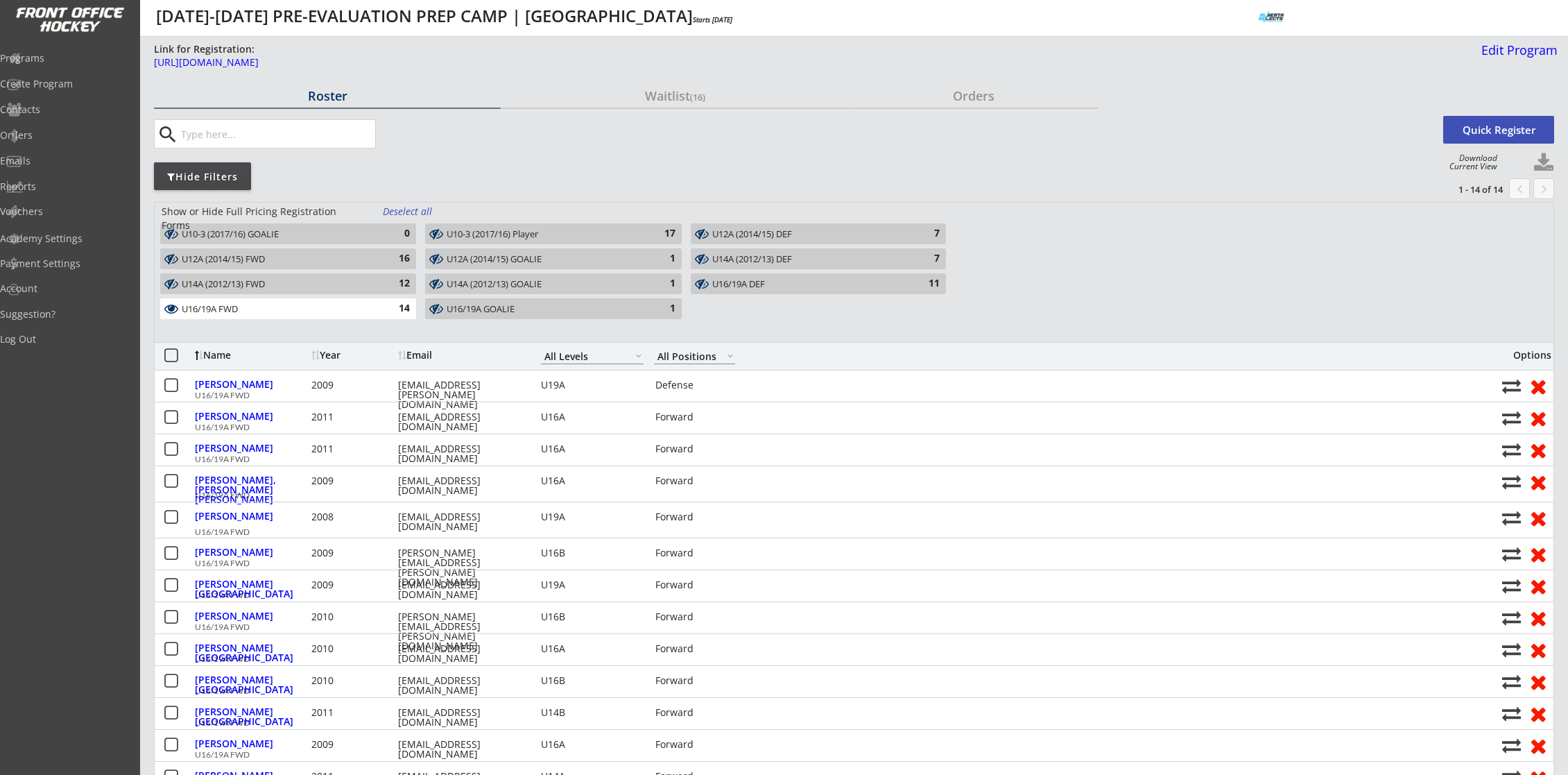
click at [818, 285] on div "U16/19A DEF" at bounding box center [810, 284] width 196 height 11
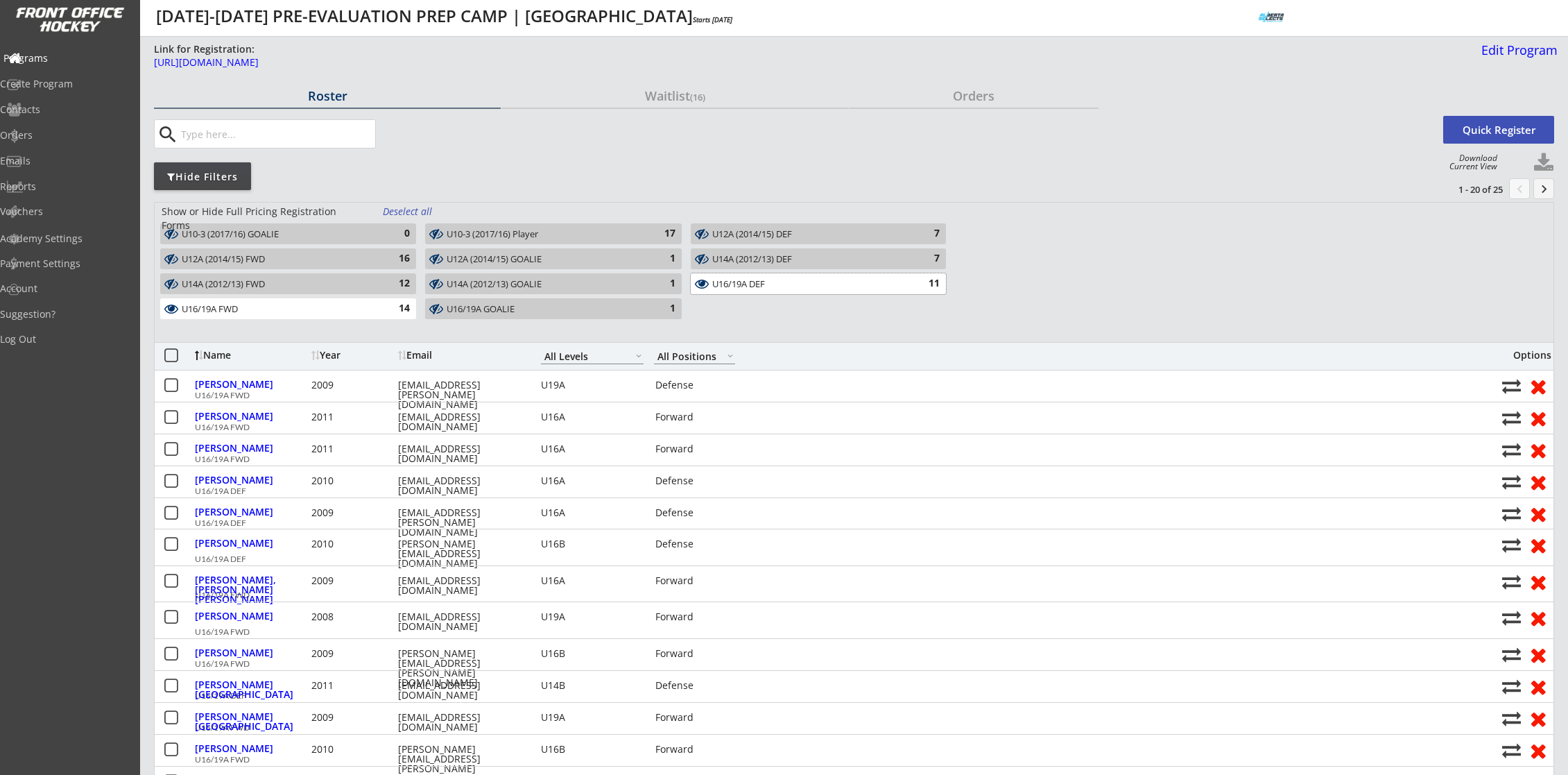
click at [68, 61] on div "Programs" at bounding box center [65, 58] width 125 height 9
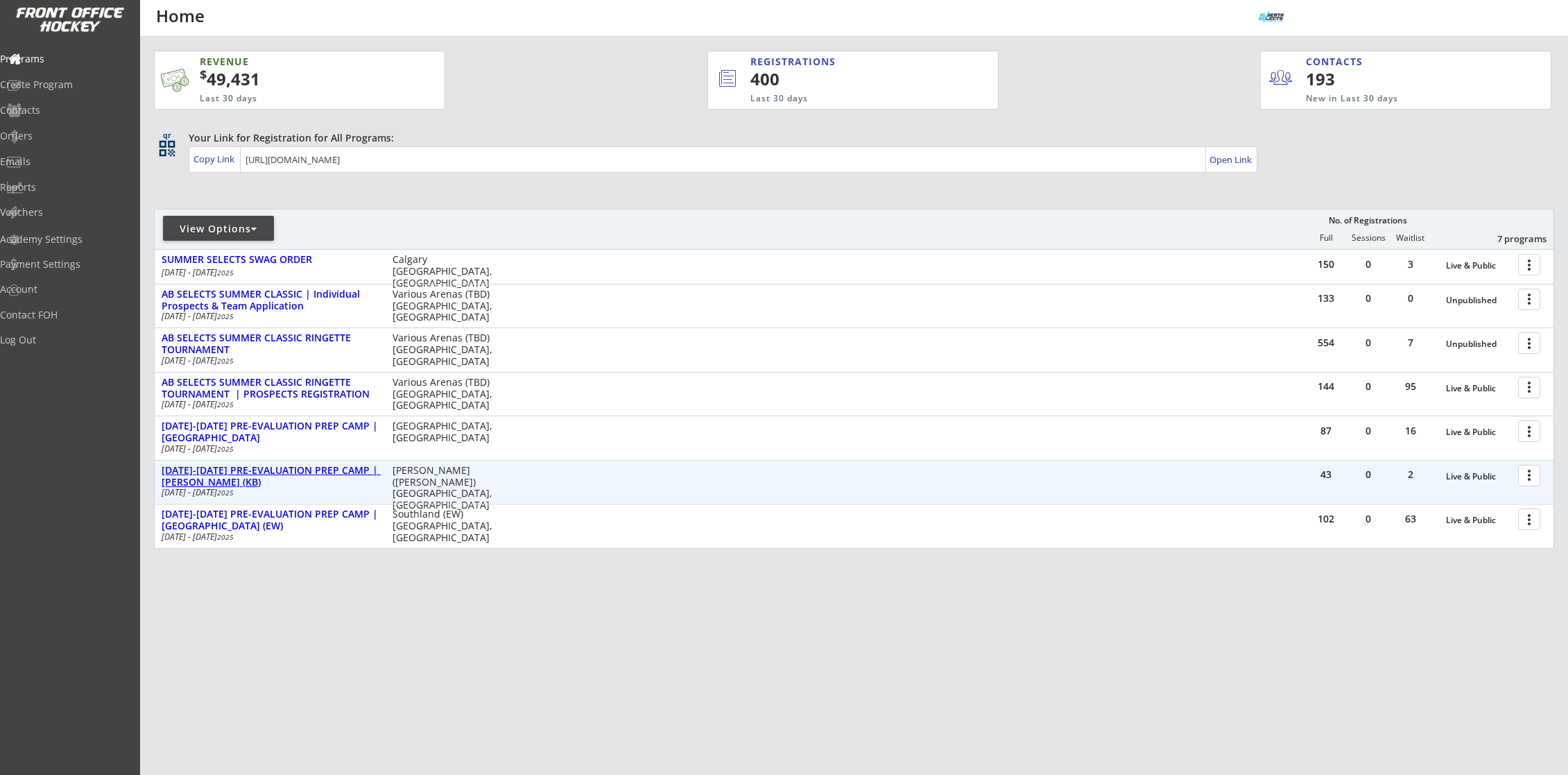
click at [301, 467] on div "AUG 25-28 PRE-EVALUATION PREP CAMP | Max Bell (KB)" at bounding box center [270, 477] width 216 height 23
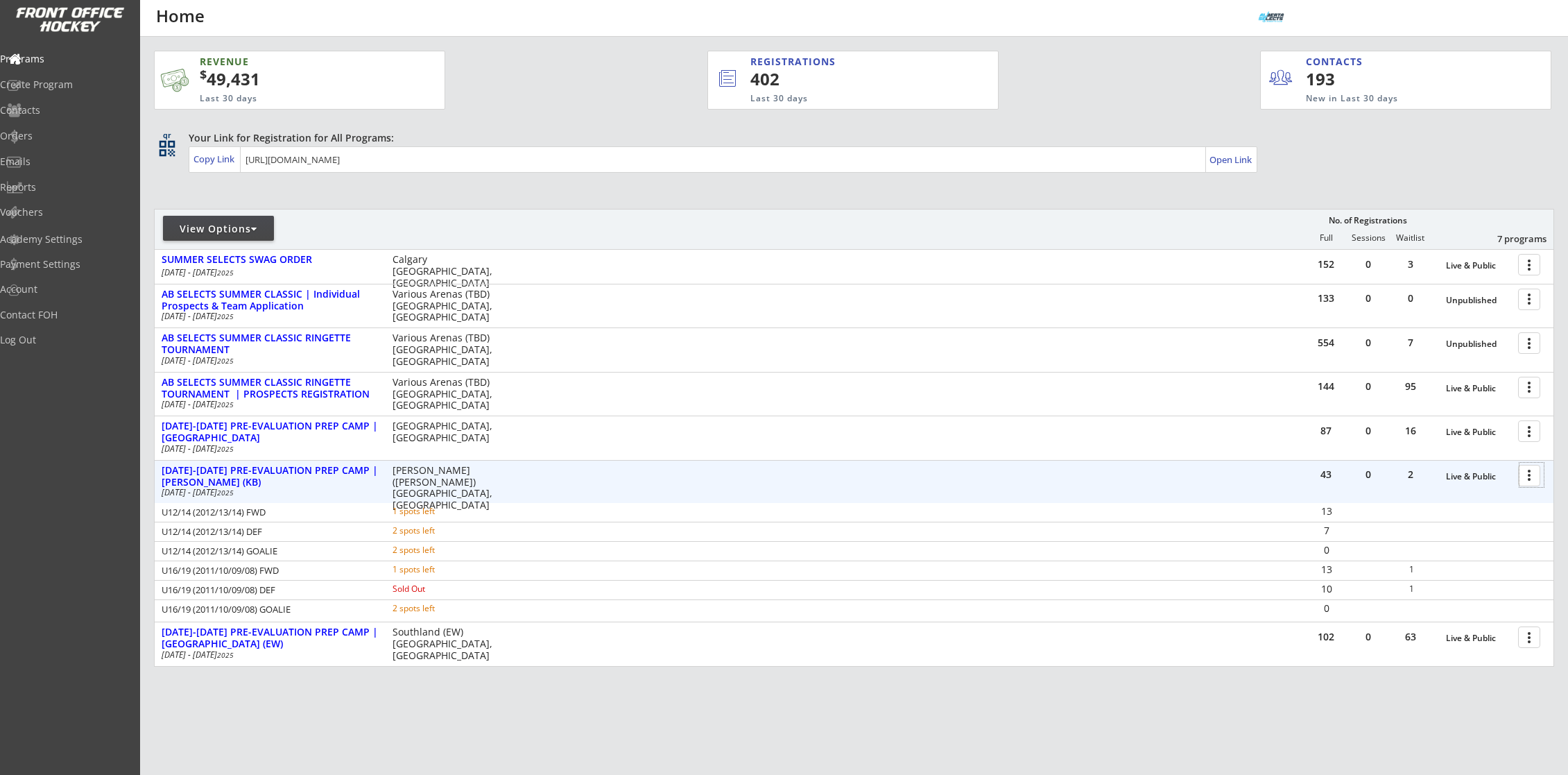
click at [1531, 483] on div at bounding box center [1531, 474] width 24 height 24
click at [1526, 497] on div "Program Roster" at bounding box center [1480, 499] width 99 height 9
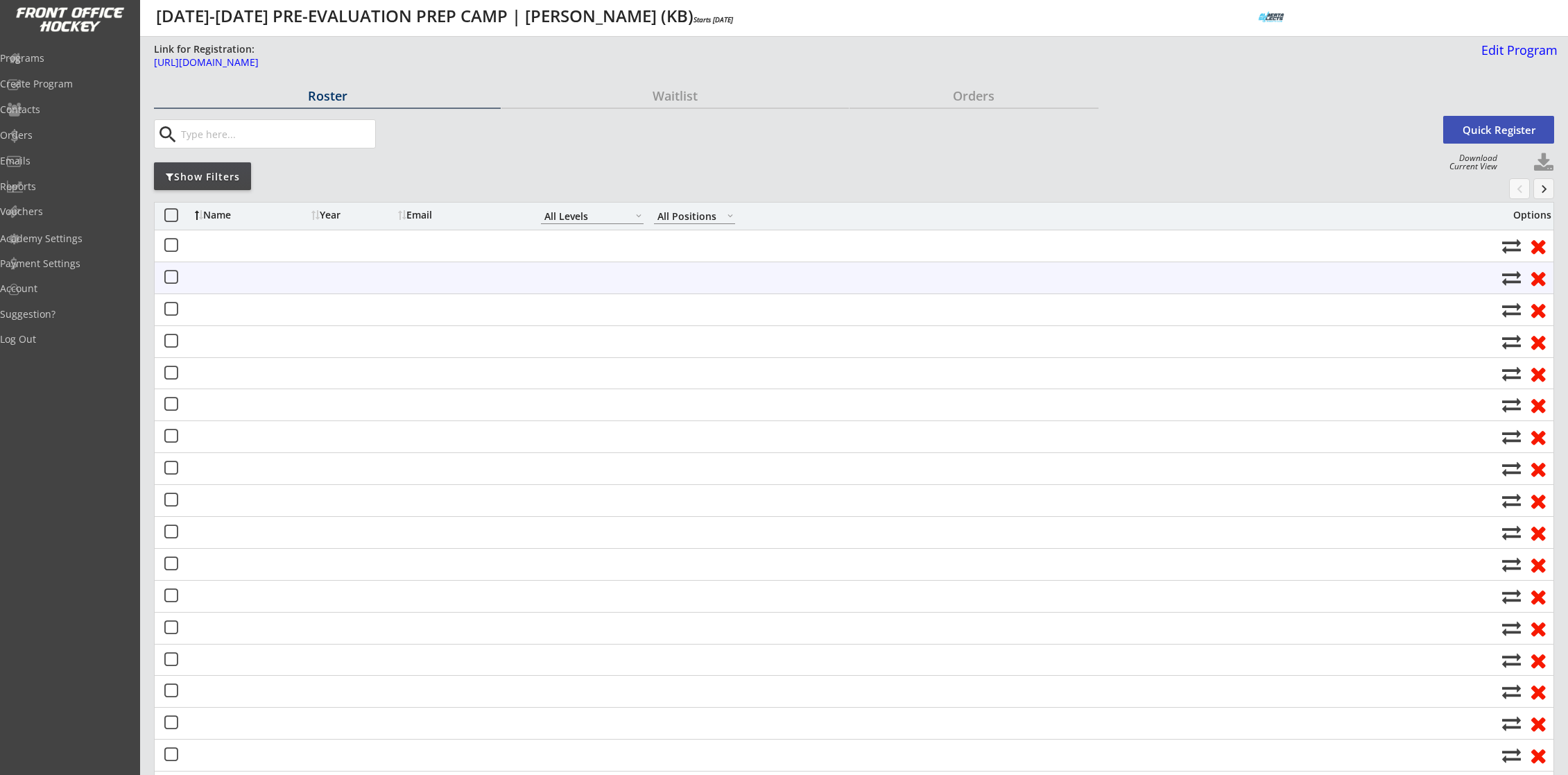
select select ""All Levels""
select select ""All Positions""
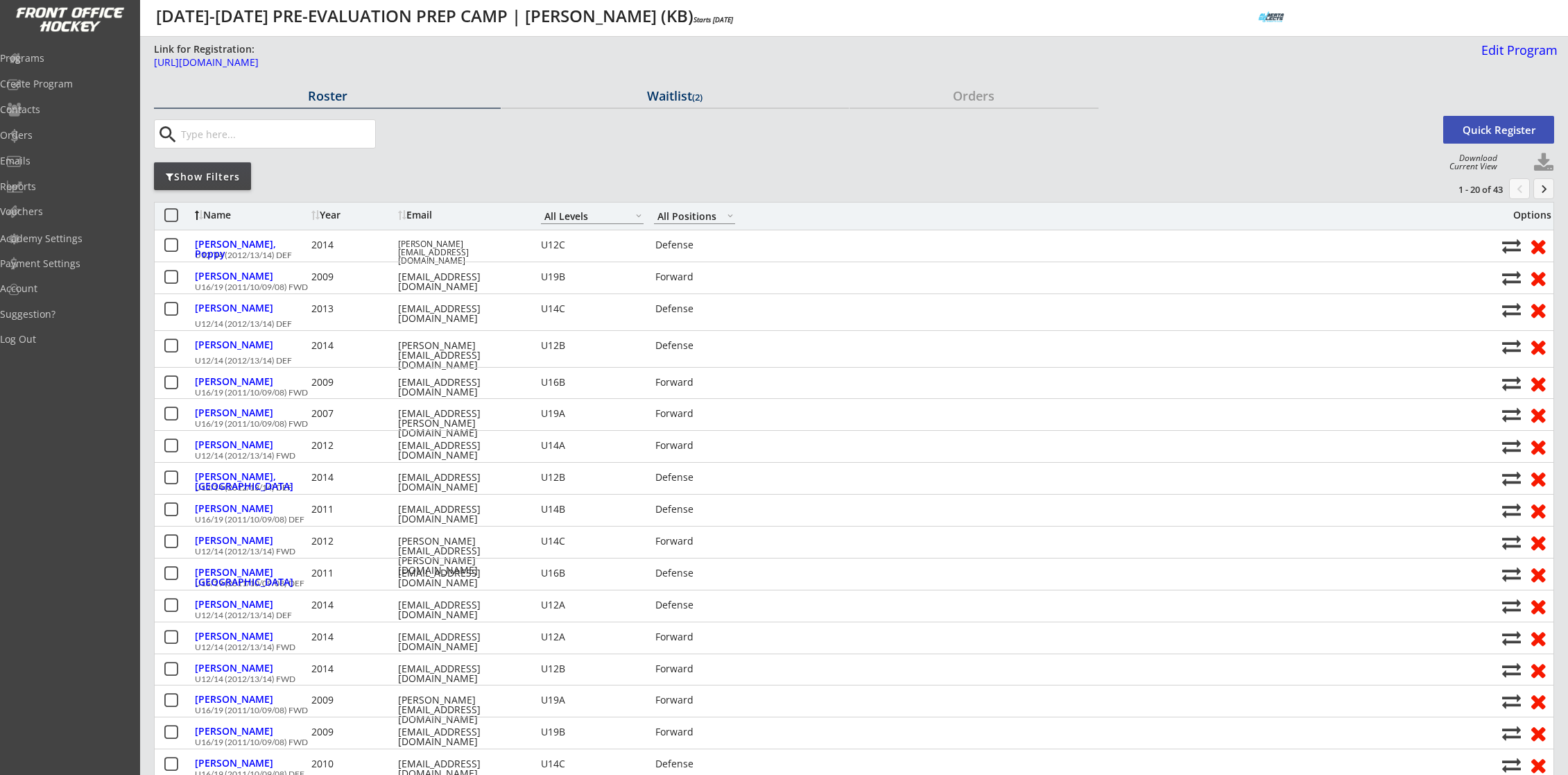
click at [666, 94] on div "Waitlist (2)" at bounding box center [674, 96] width 346 height 12
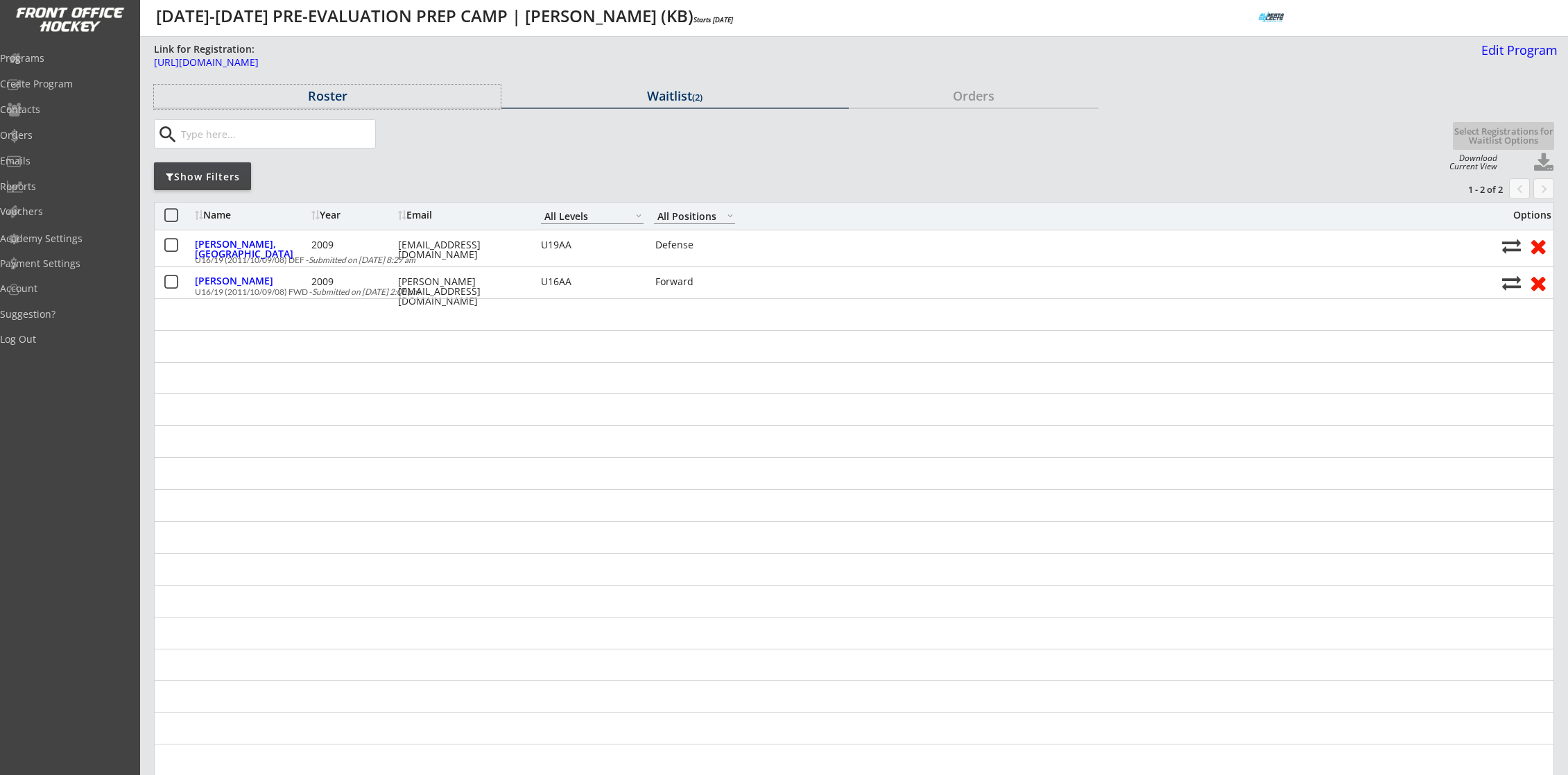
click at [329, 93] on div "Roster" at bounding box center [327, 96] width 346 height 12
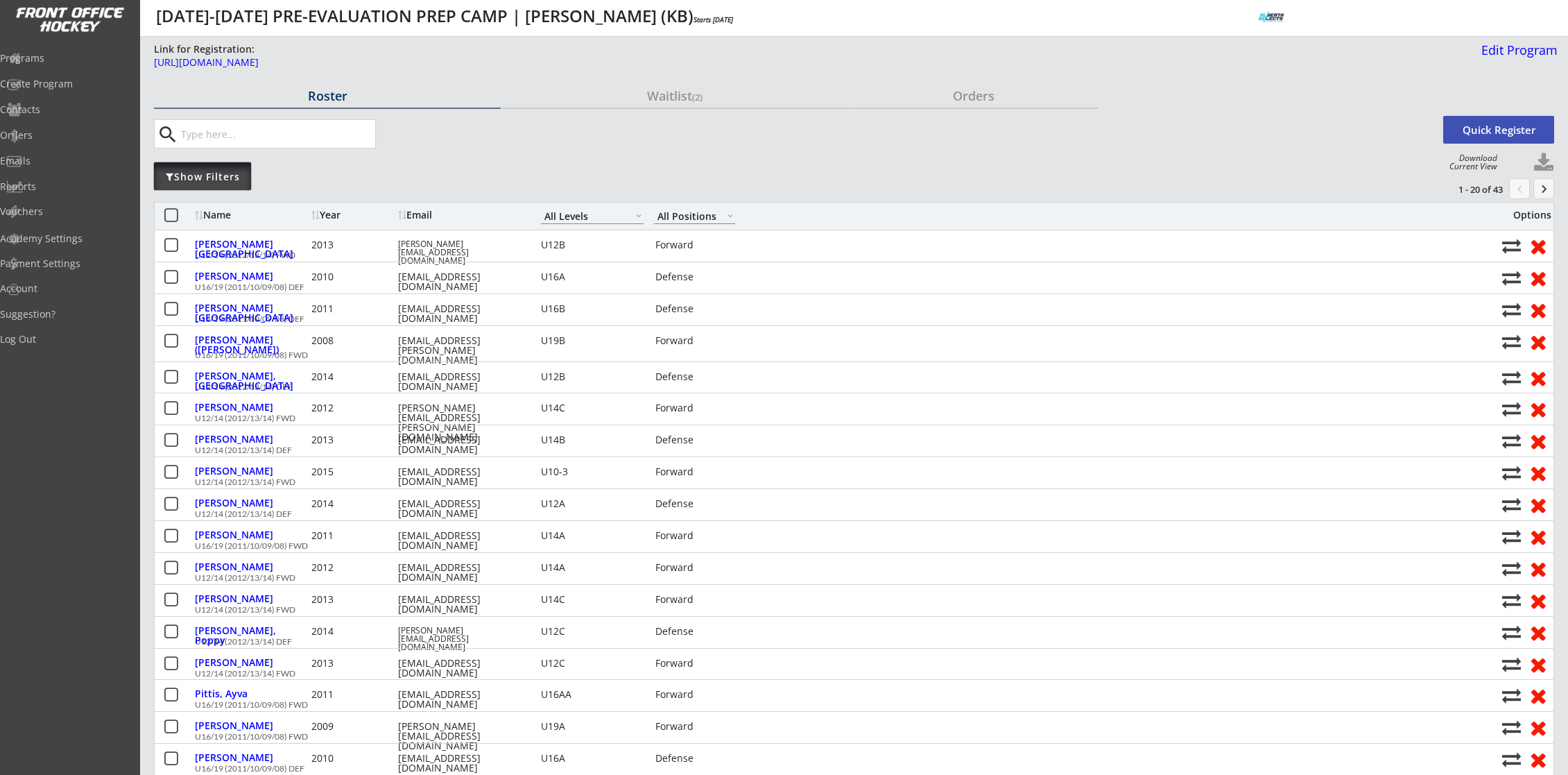
click at [223, 173] on div "Show Filters" at bounding box center [202, 177] width 97 height 14
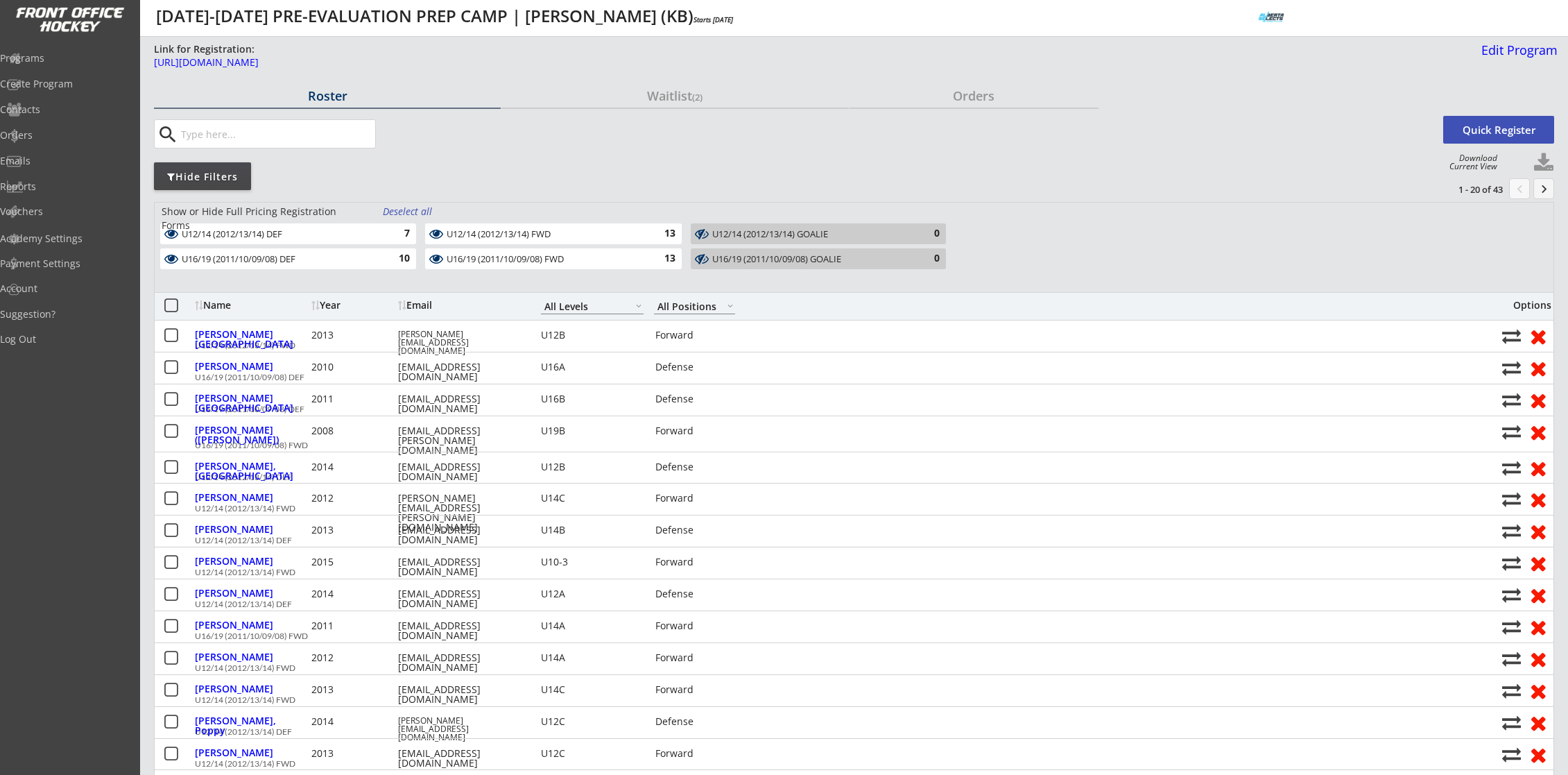
click at [401, 206] on div "Deselect all" at bounding box center [409, 212] width 51 height 14
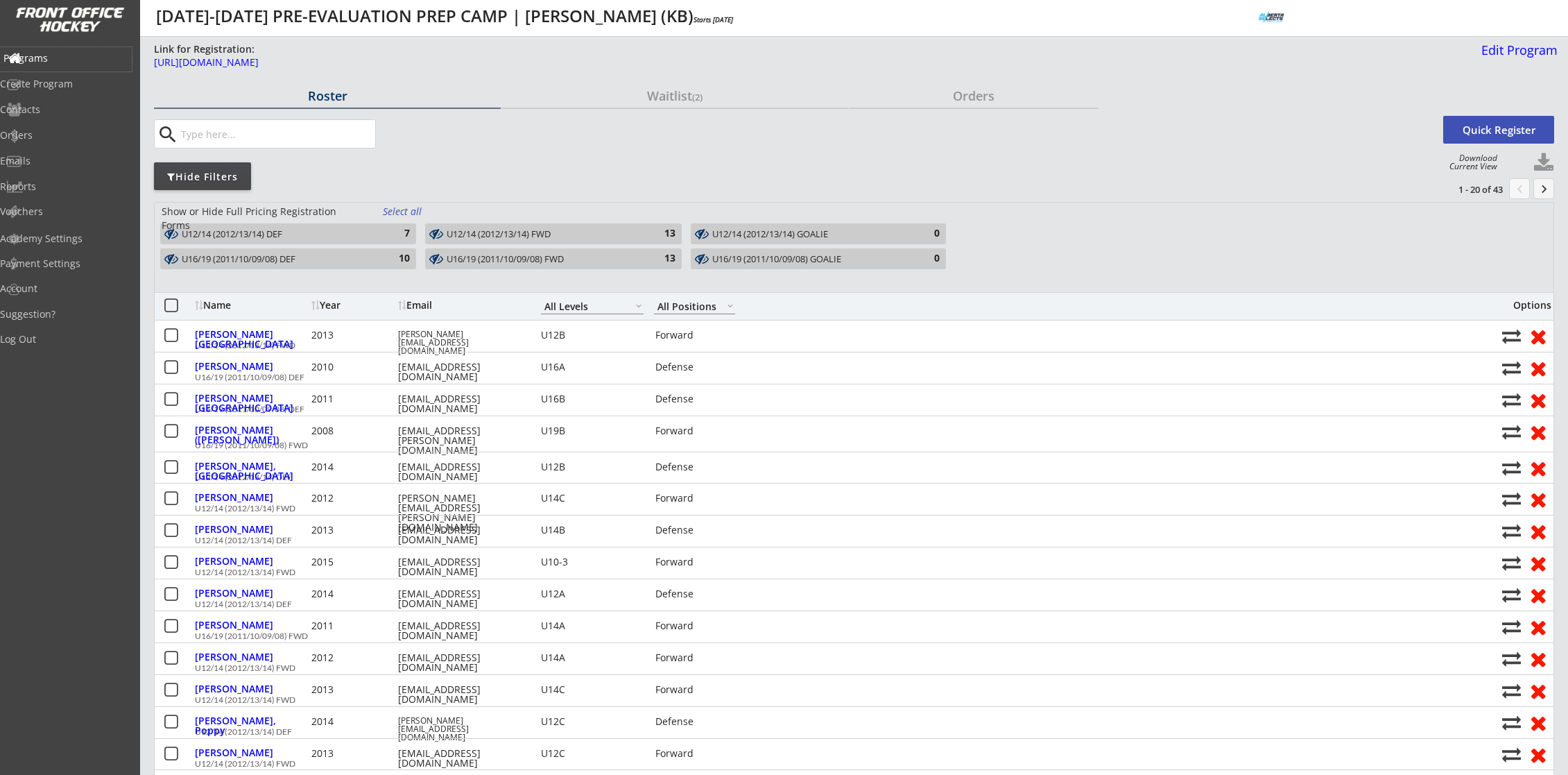
click at [65, 60] on div "Programs" at bounding box center [65, 58] width 125 height 9
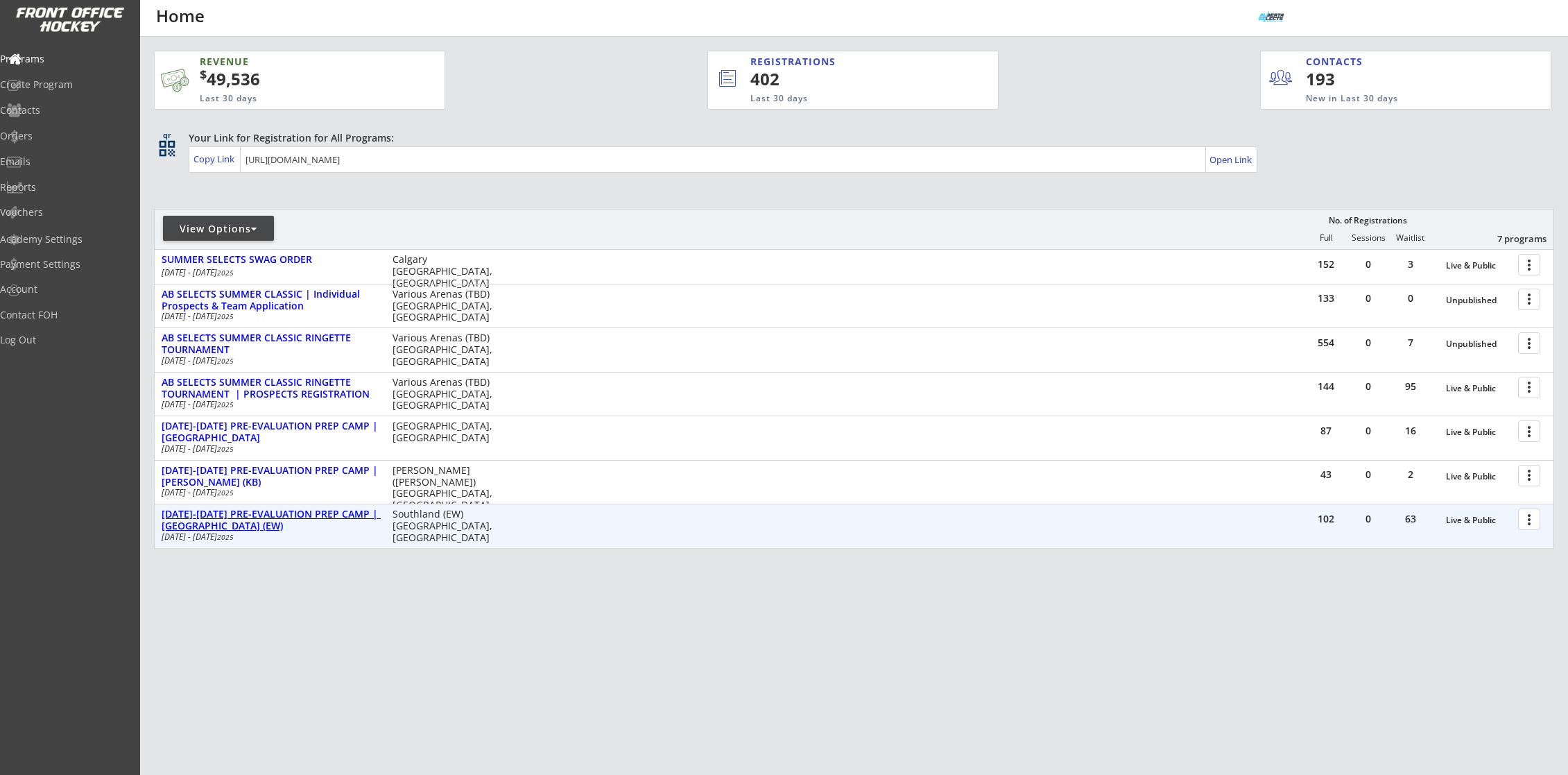
click at [294, 513] on div "[DATE]-[DATE] PRE-EVALUATION PREP CAMP | [GEOGRAPHIC_DATA] (EW)" at bounding box center [270, 520] width 216 height 23
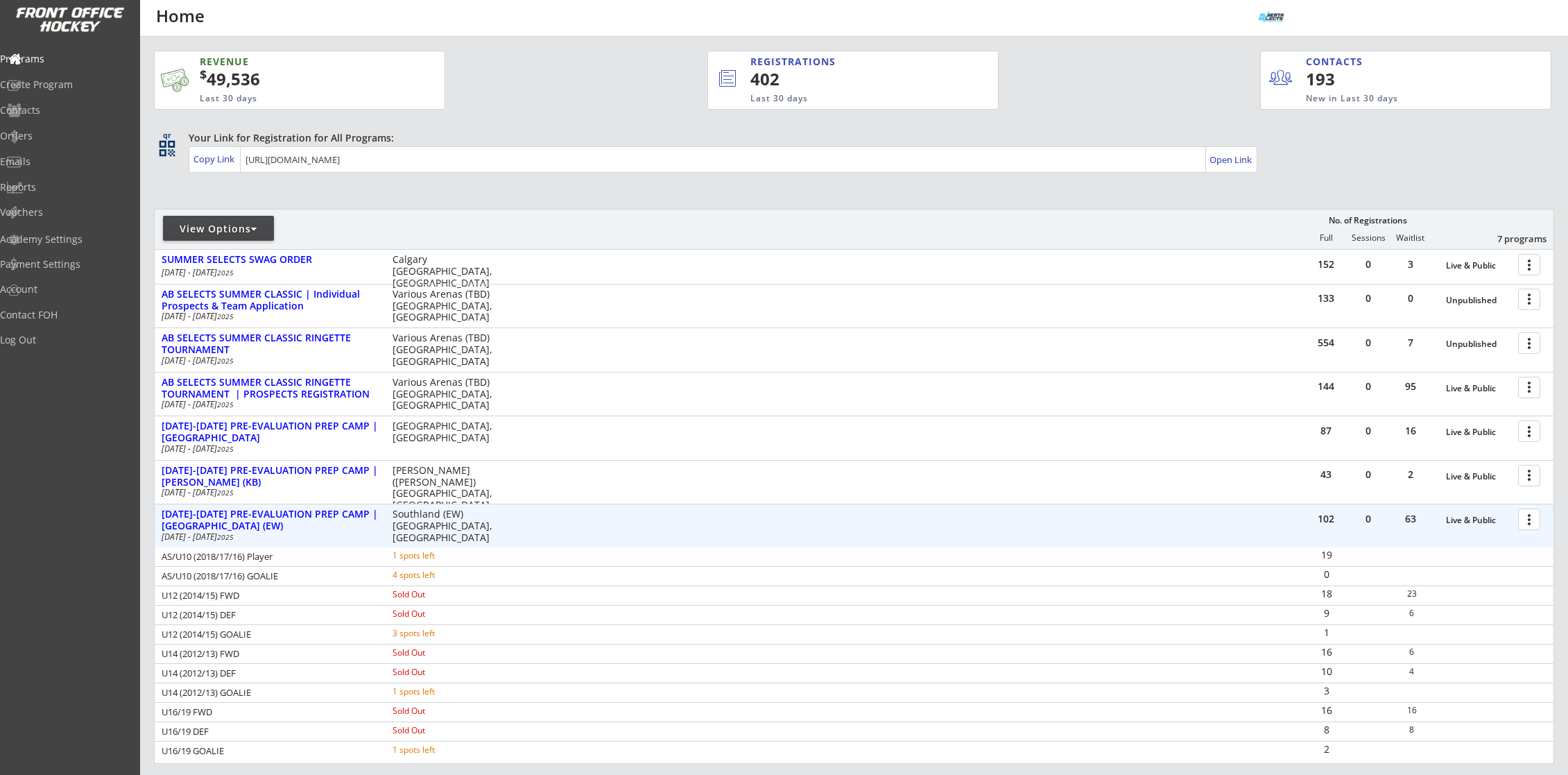
click at [1530, 517] on div at bounding box center [1531, 518] width 24 height 24
click at [1509, 540] on div "Program Roster" at bounding box center [1480, 543] width 99 height 9
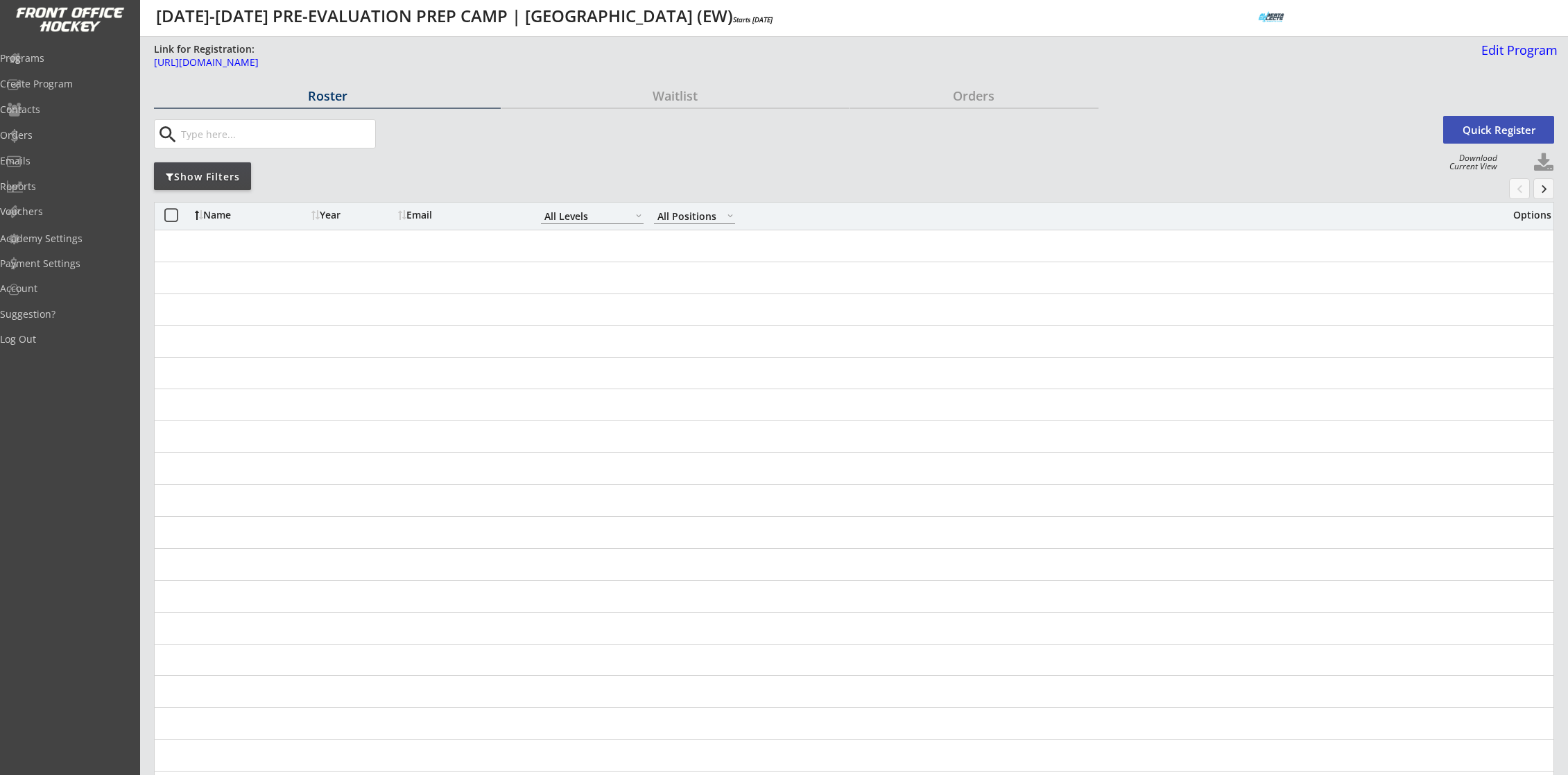
select select ""All Levels""
select select ""All Positions""
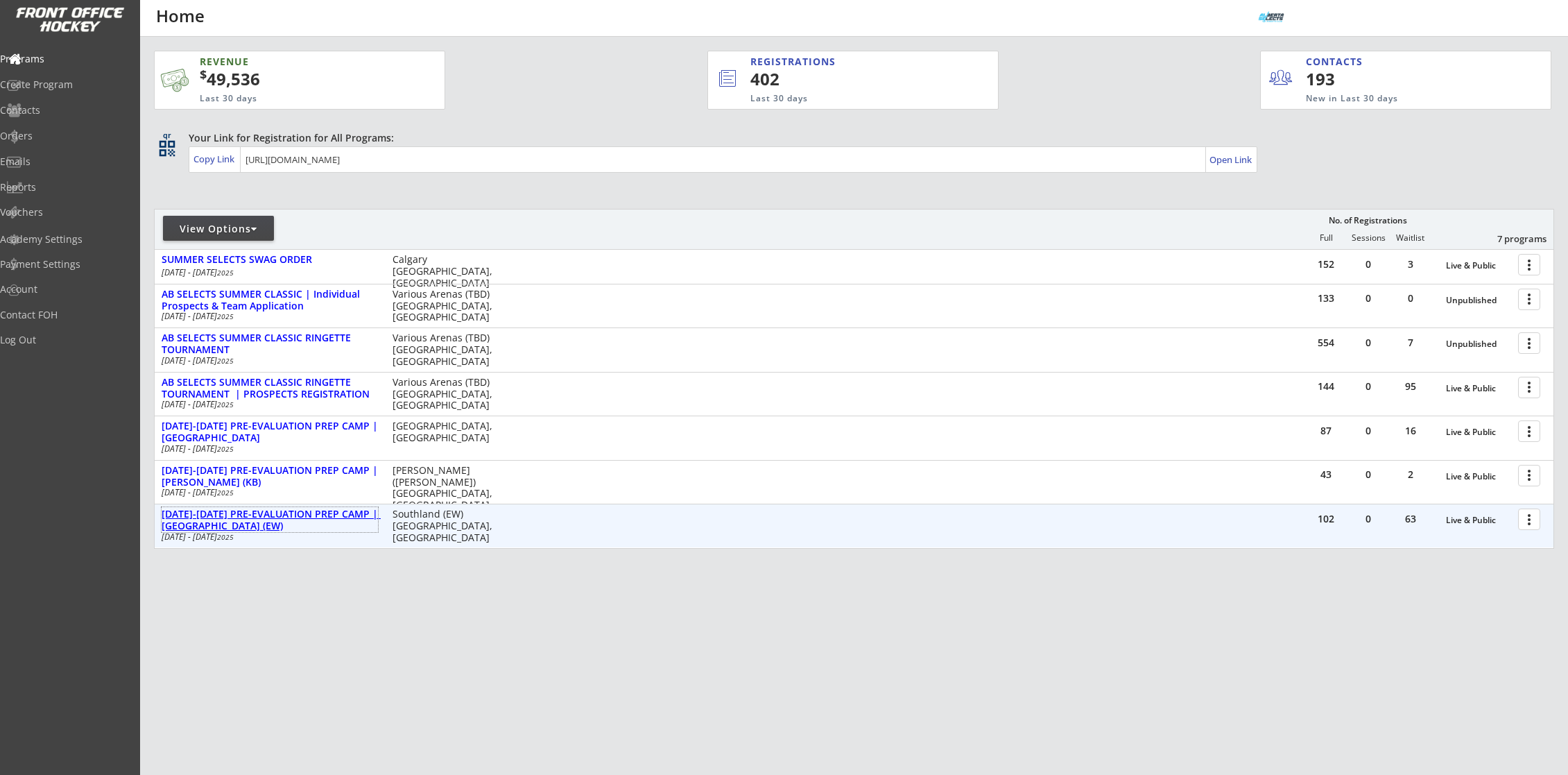
click at [341, 510] on div "[DATE]-[DATE] PRE-EVALUATION PREP CAMP | [GEOGRAPHIC_DATA] (EW)" at bounding box center [270, 520] width 216 height 23
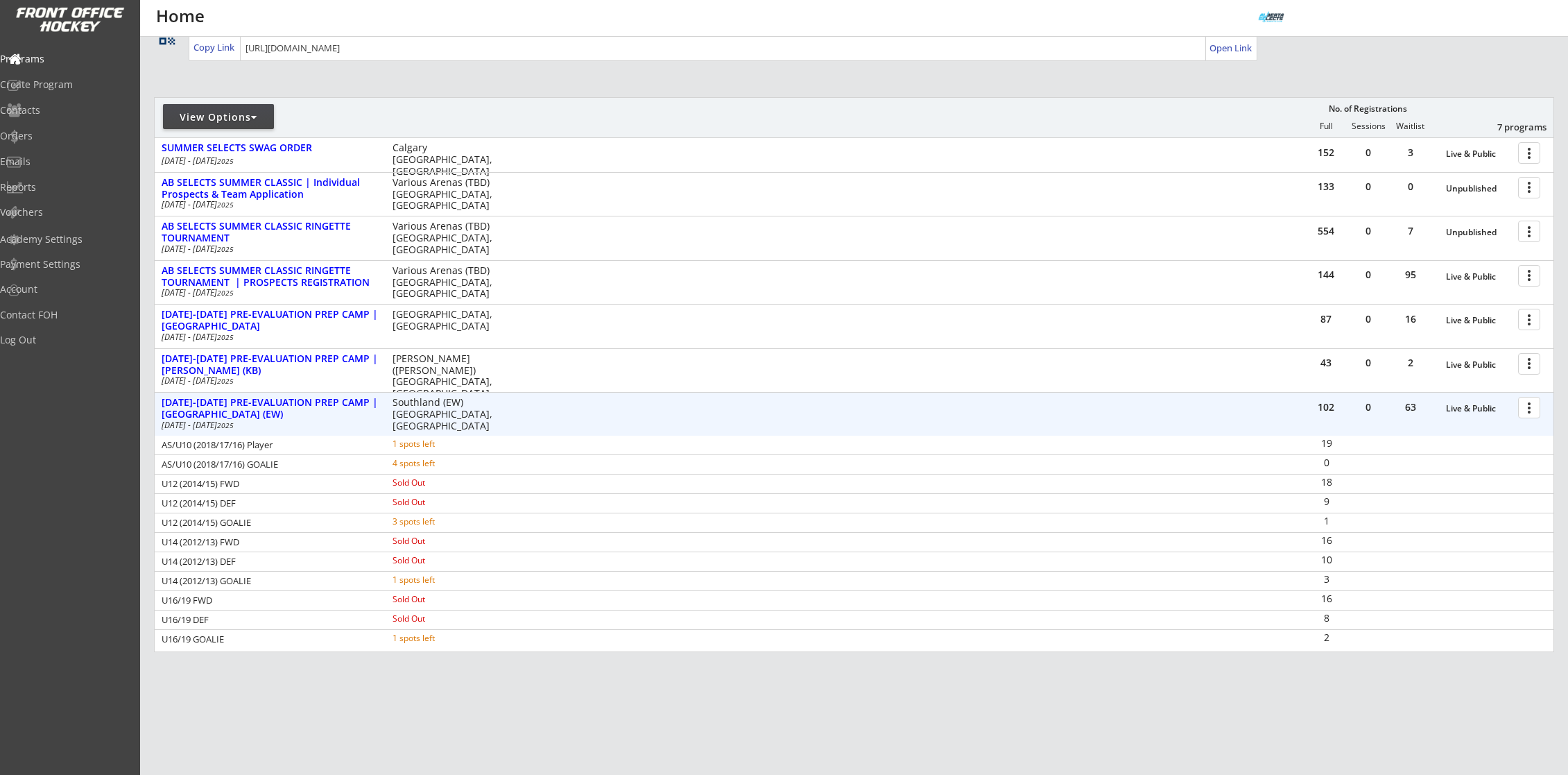
scroll to position [149, 0]
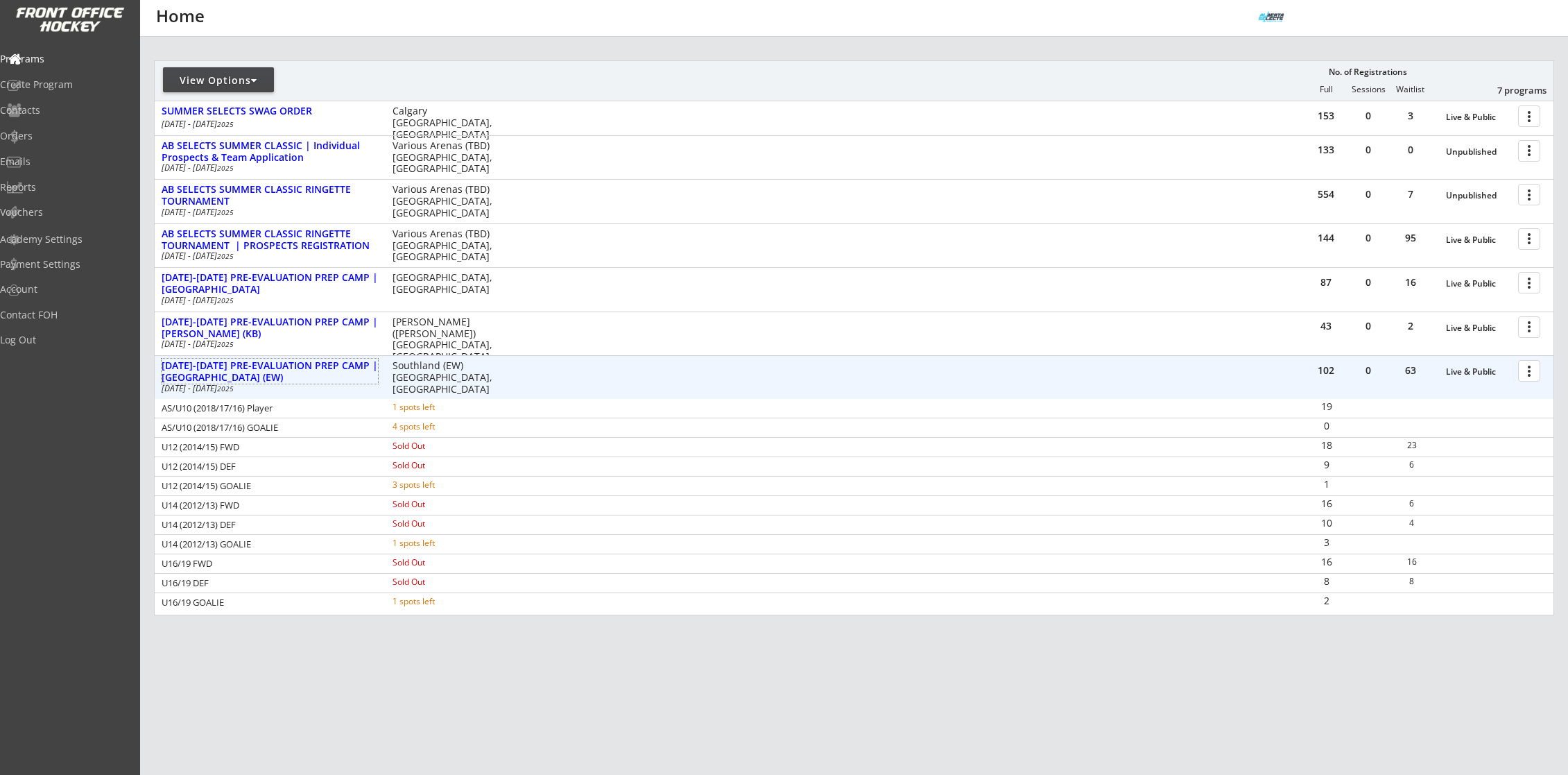
click at [604, 432] on div "AS/U10 (2018/17/16) Player 1 spots left 19 AS/U10 (2018/17/16) GOALIE 4 spots l…" at bounding box center [854, 505] width 1399 height 213
click at [59, 60] on div "Programs" at bounding box center [65, 58] width 125 height 9
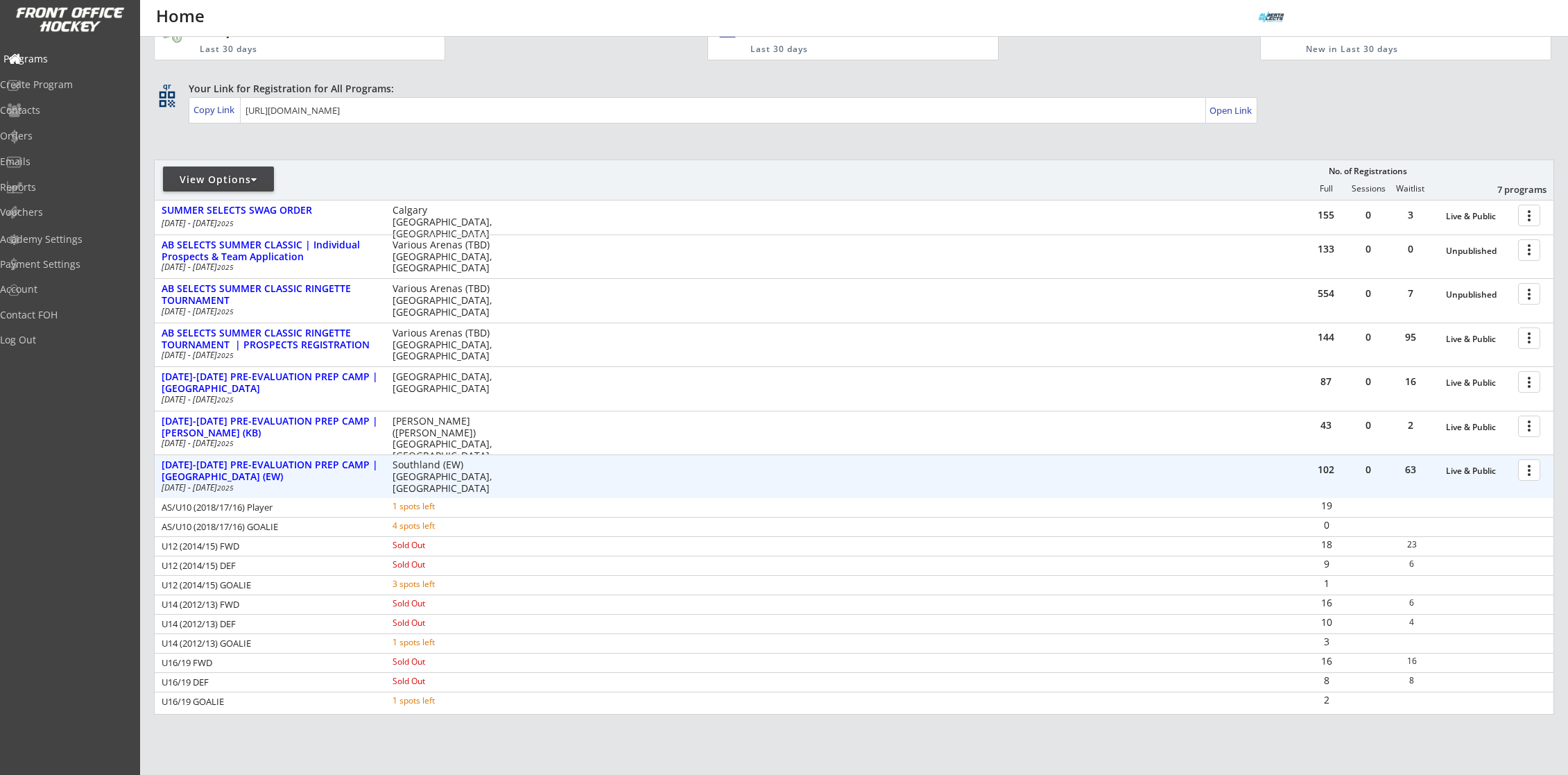
scroll to position [0, 0]
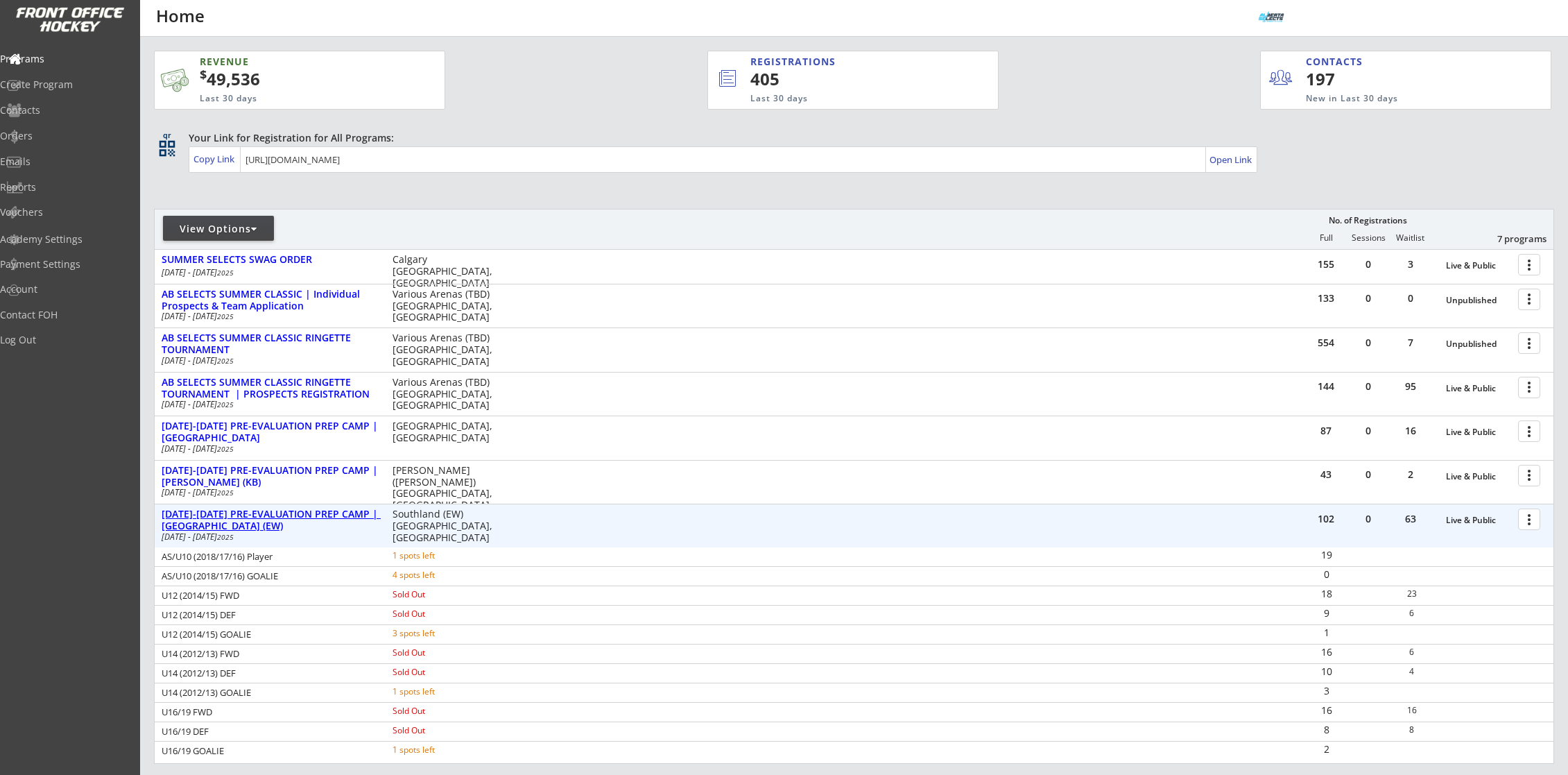
click at [321, 515] on div "AUG 25-28 PRE-EVALUATION PREP CAMP | Southland (EW)" at bounding box center [270, 520] width 216 height 23
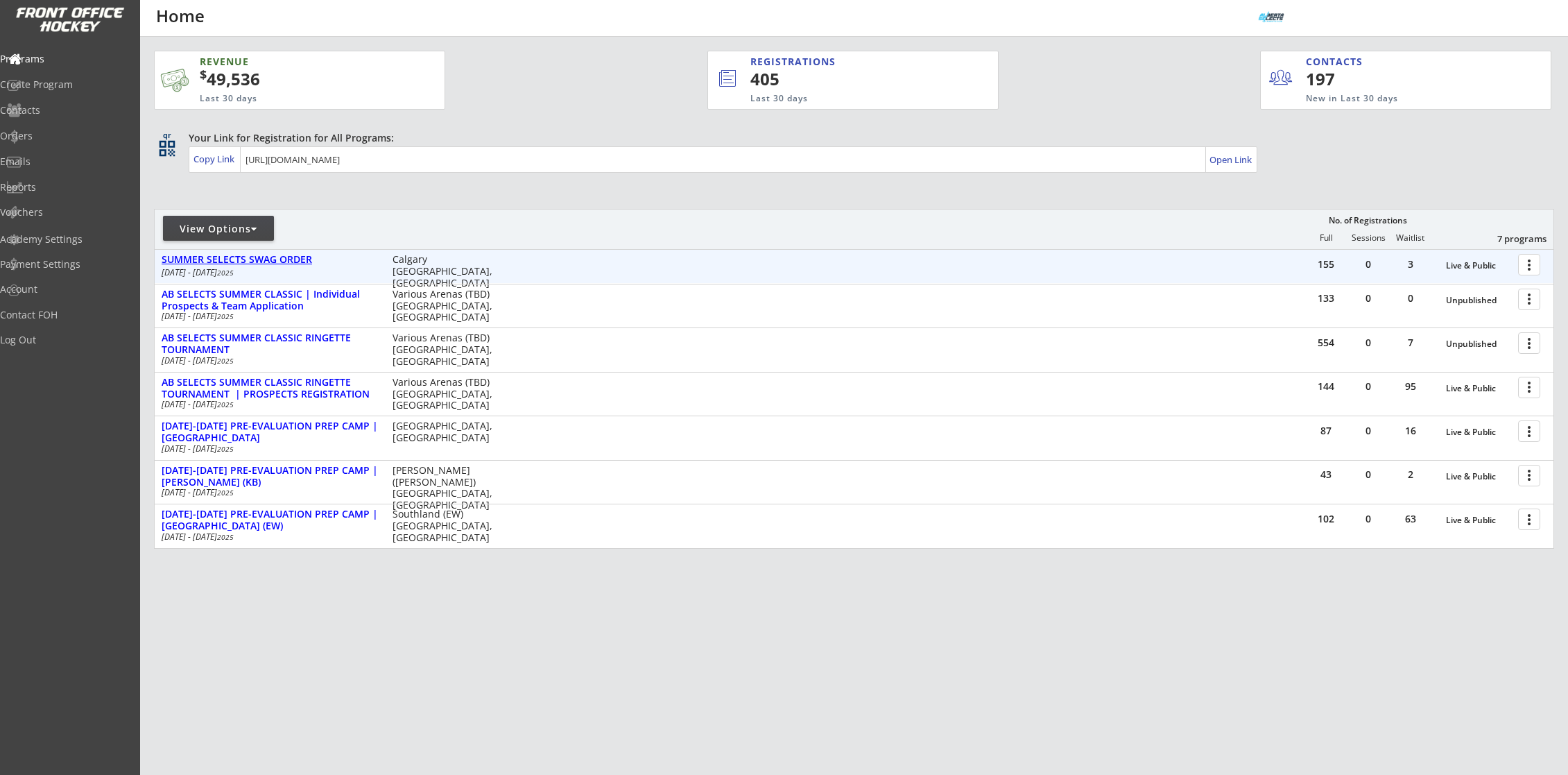
click at [284, 257] on div "SUMMER SELECTS SWAG ORDER" at bounding box center [270, 259] width 216 height 12
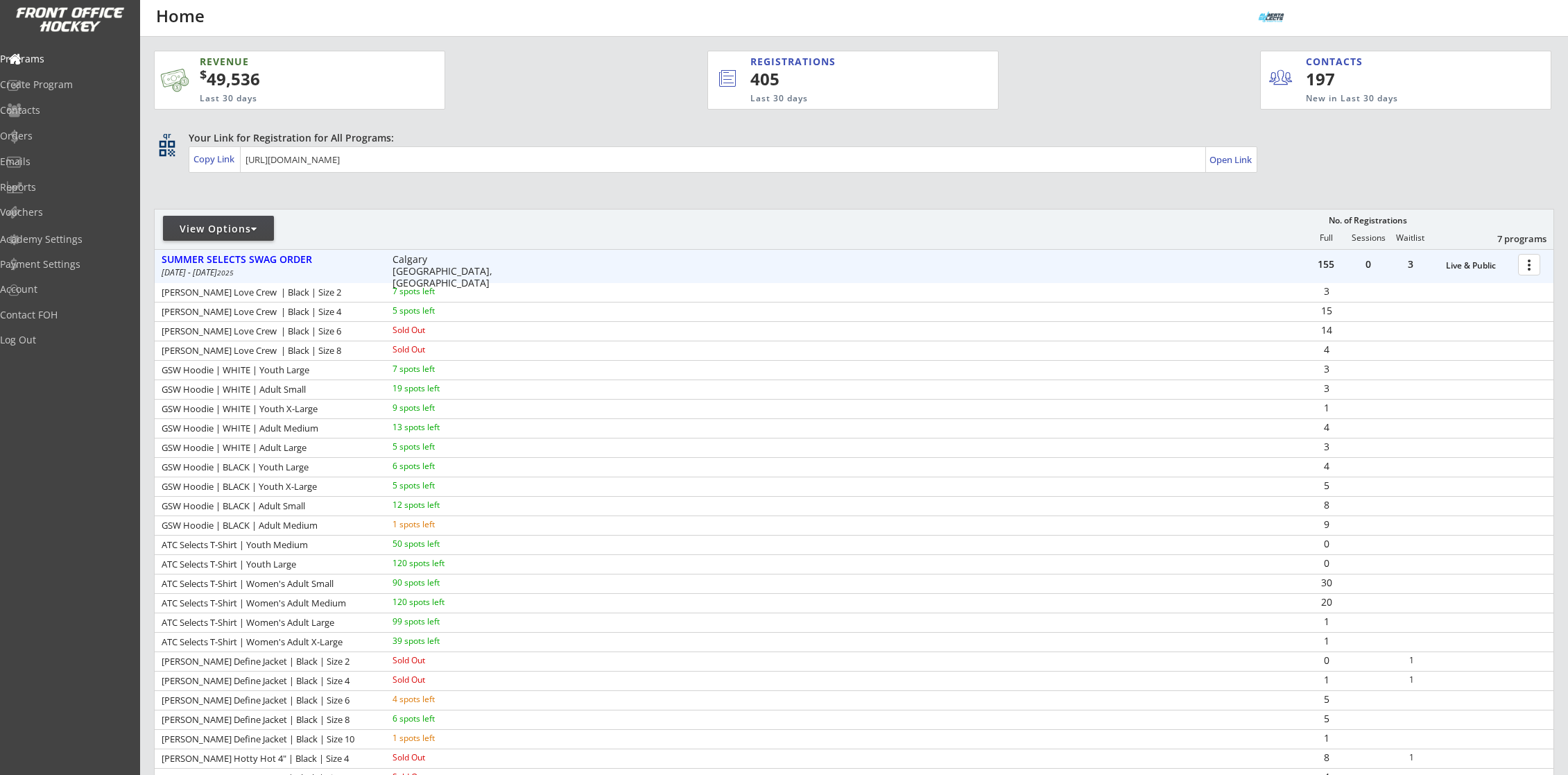
scroll to position [253, 0]
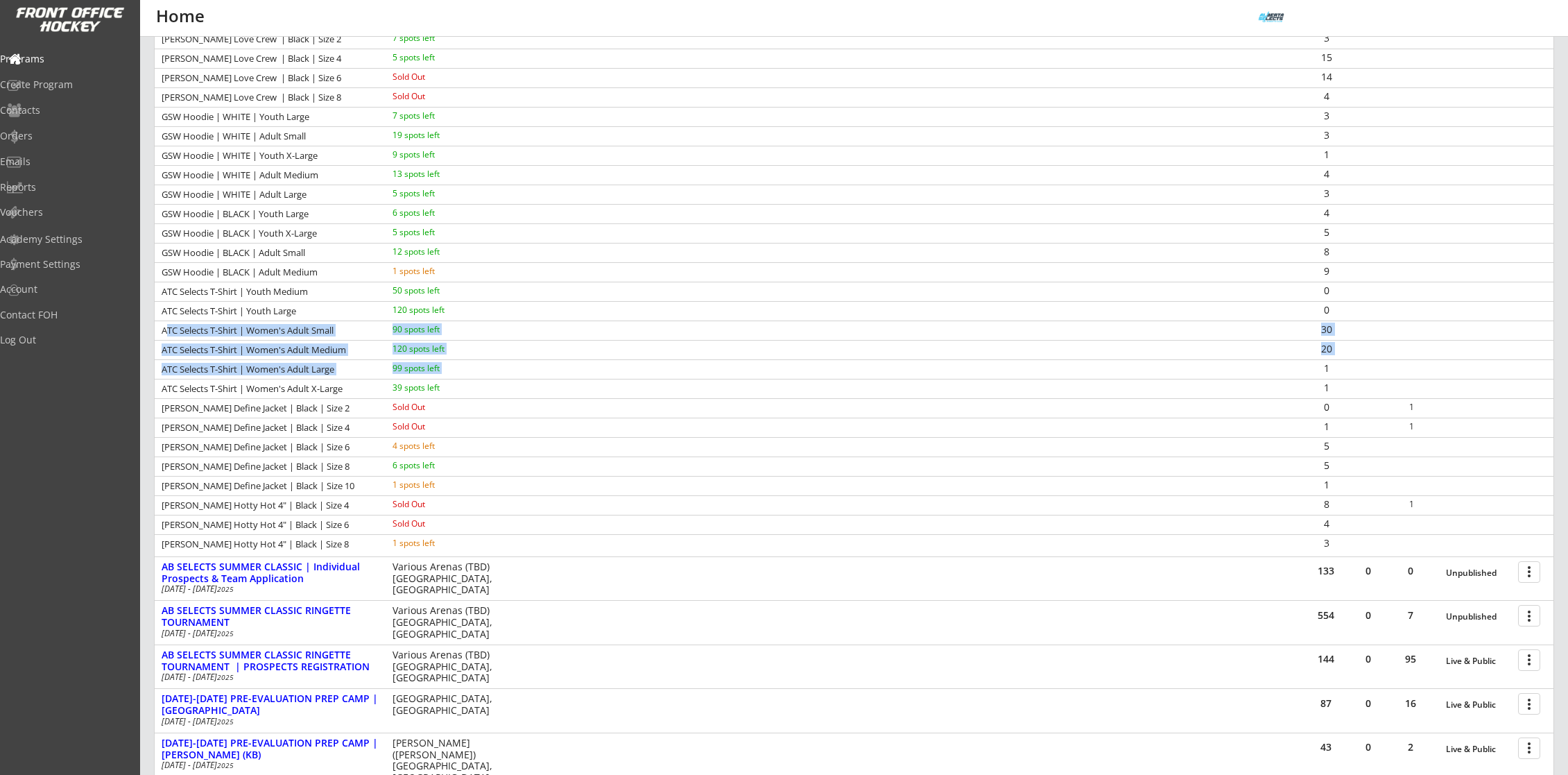
drag, startPoint x: 166, startPoint y: 332, endPoint x: 1336, endPoint y: 360, distance: 1170.3
click at [1336, 360] on div "LULU LEMON Love Crew | Black | Size 2 7 spots left 3 LULU LEMON Love Crew | Bla…" at bounding box center [854, 291] width 1399 height 523
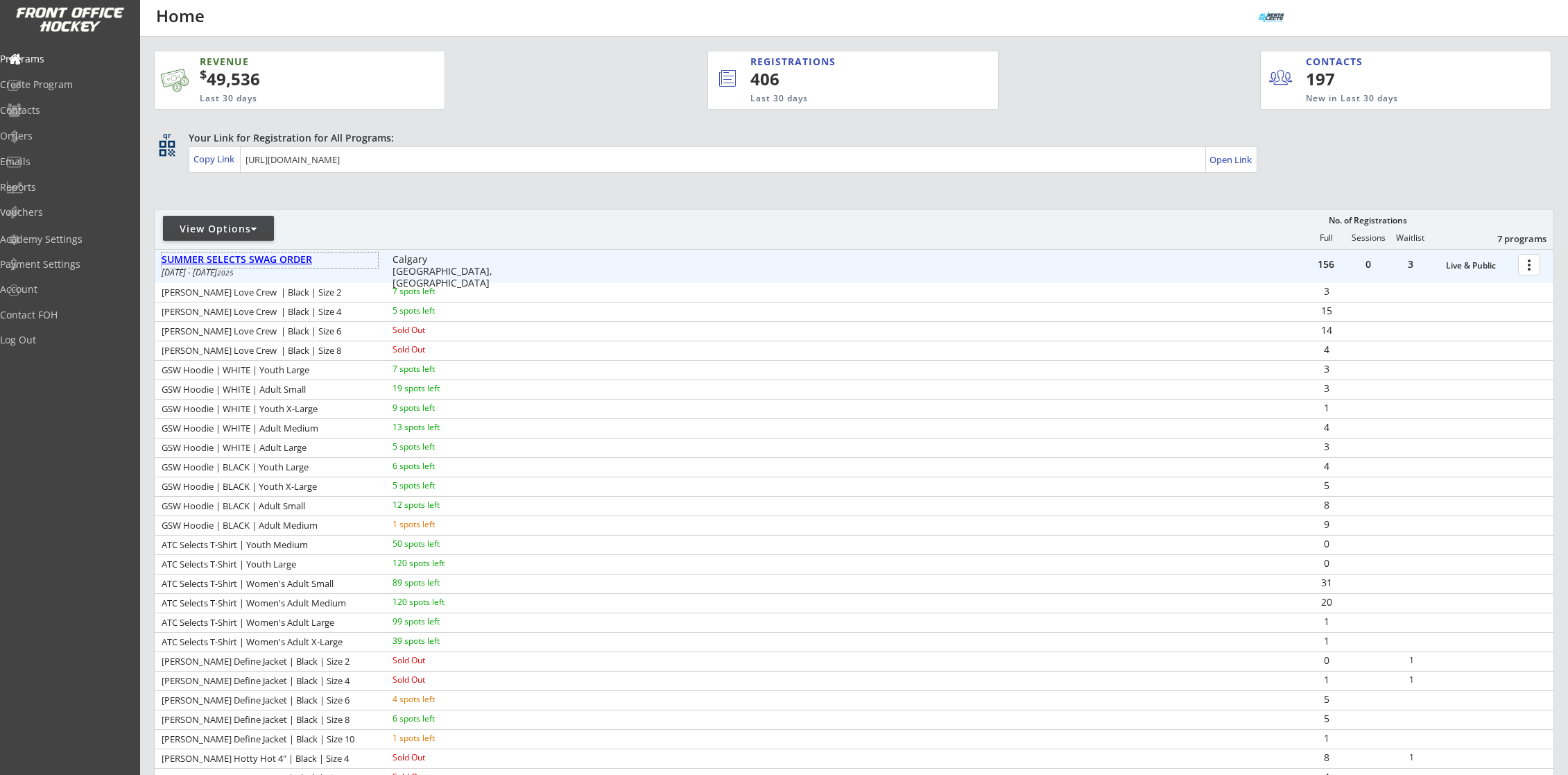
click at [279, 262] on div "SUMMER SELECTS SWAG ORDER" at bounding box center [270, 259] width 216 height 12
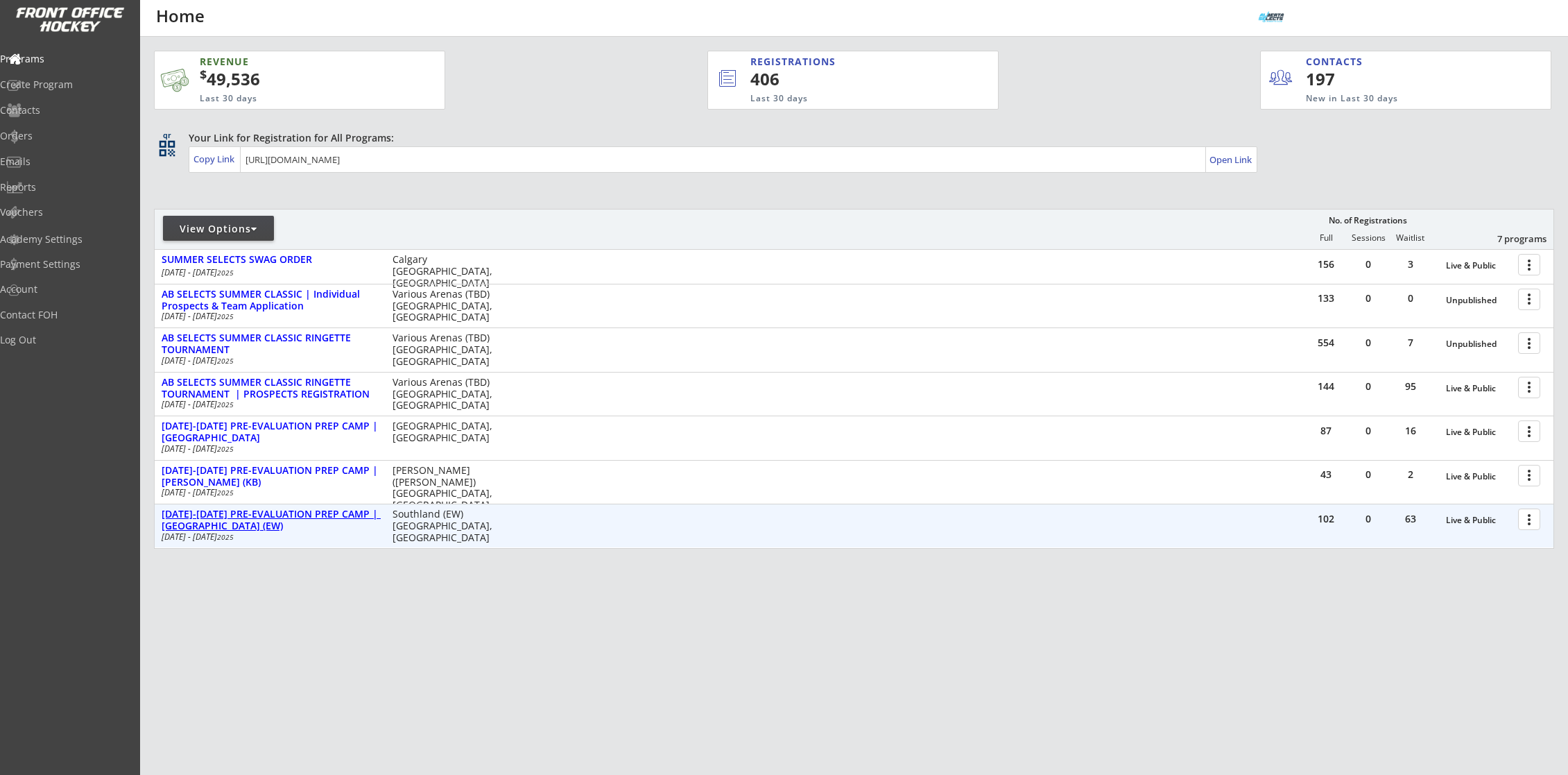
click at [323, 516] on div "[DATE]-[DATE] PRE-EVALUATION PREP CAMP | [GEOGRAPHIC_DATA] (EW)" at bounding box center [270, 520] width 216 height 23
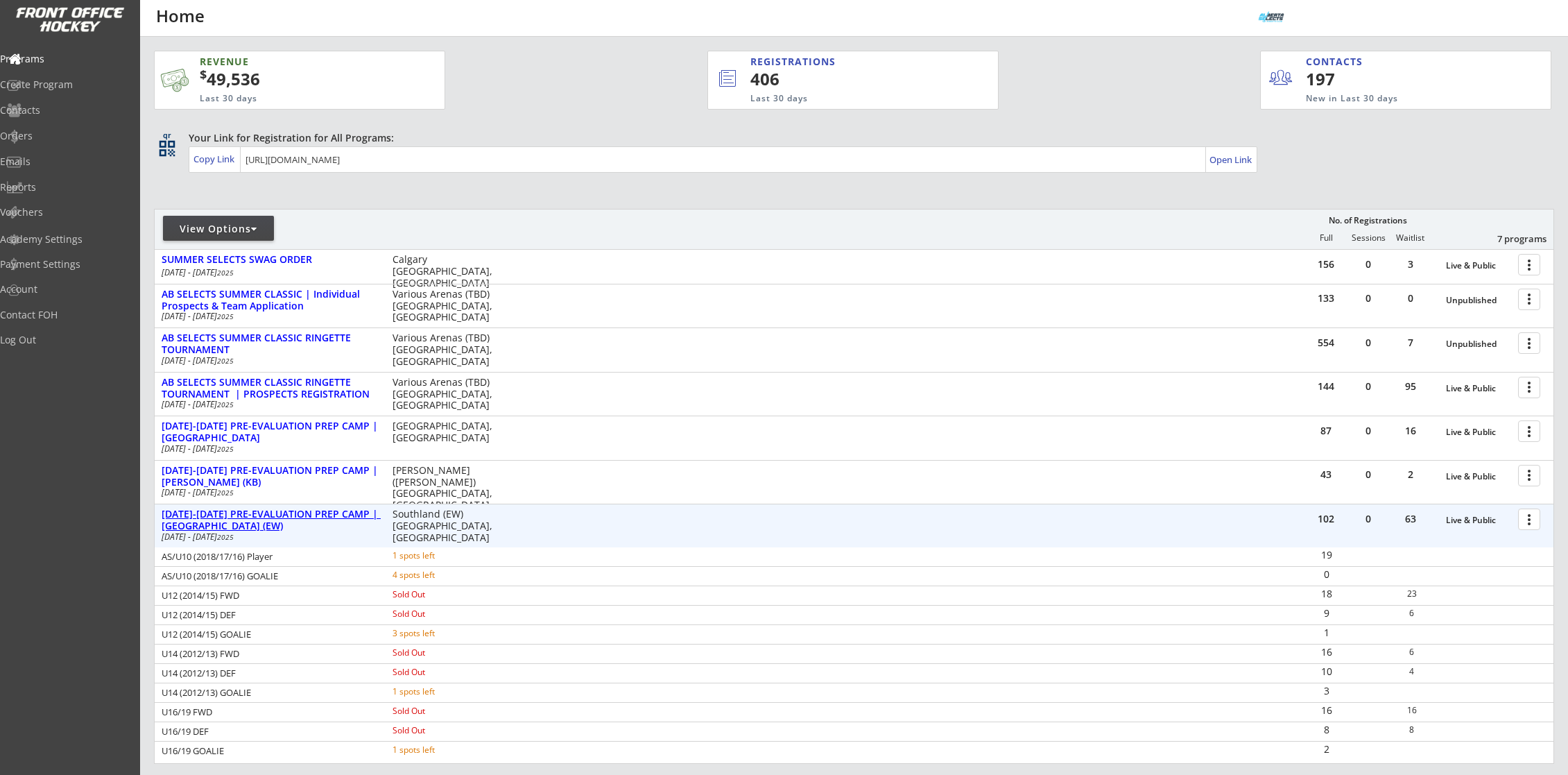
click at [323, 516] on div "[DATE]-[DATE] PRE-EVALUATION PREP CAMP | [GEOGRAPHIC_DATA] (EW)" at bounding box center [270, 520] width 216 height 23
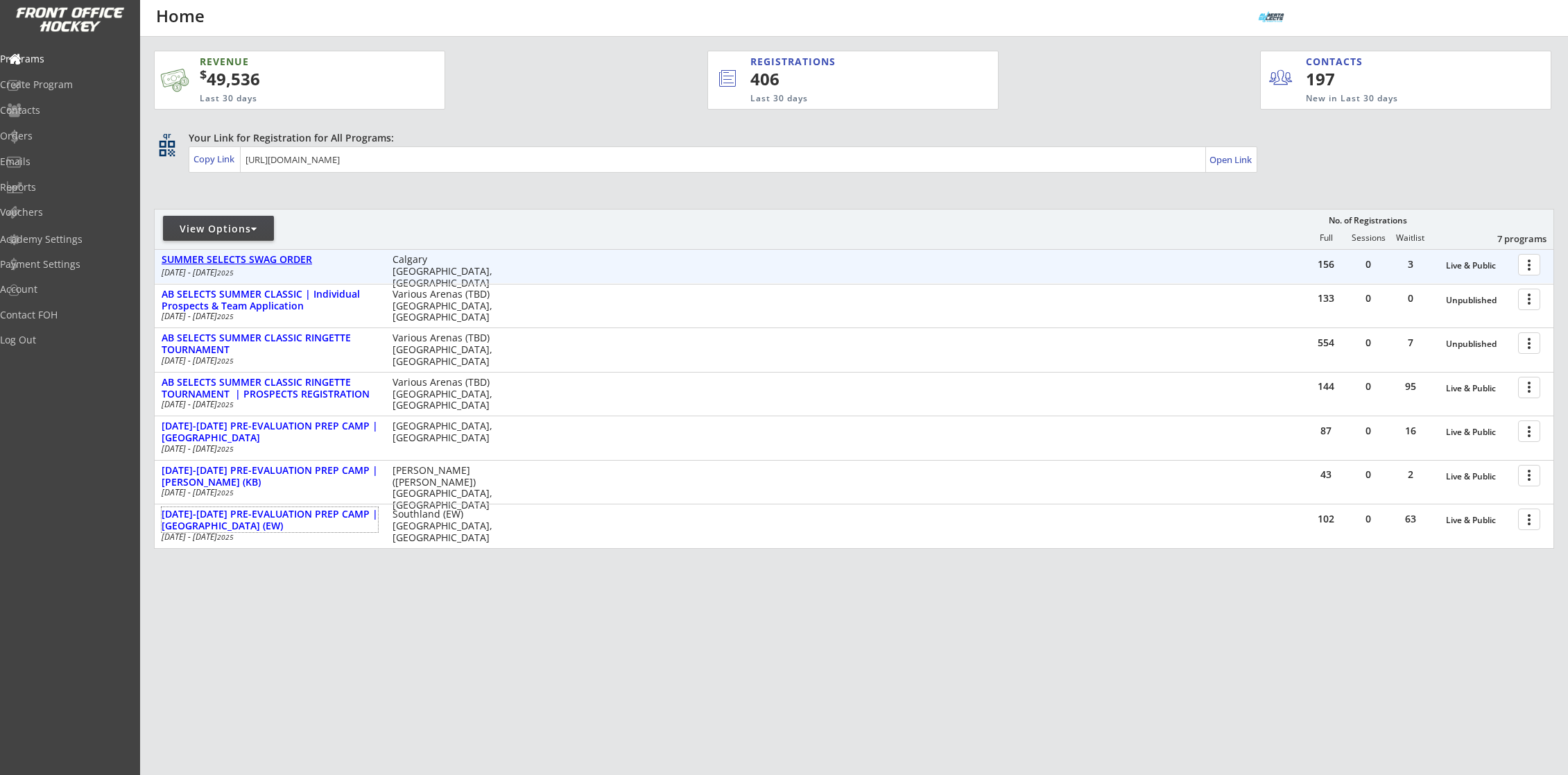
click at [298, 255] on div "SUMMER SELECTS SWAG ORDER" at bounding box center [270, 259] width 216 height 12
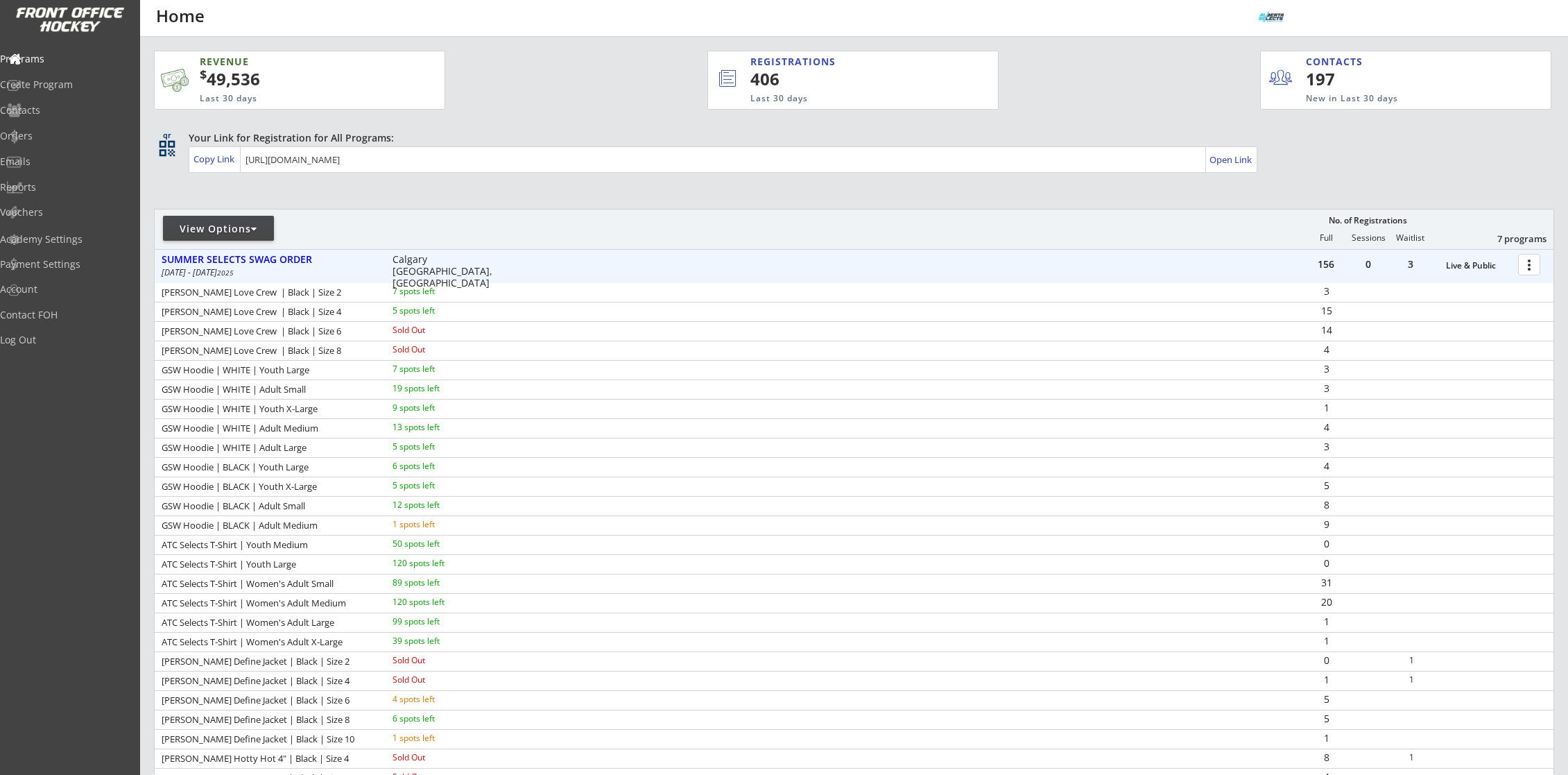
click at [1529, 271] on div at bounding box center [1531, 263] width 24 height 24
click at [1475, 289] on div "Program Roster" at bounding box center [1480, 288] width 99 height 9
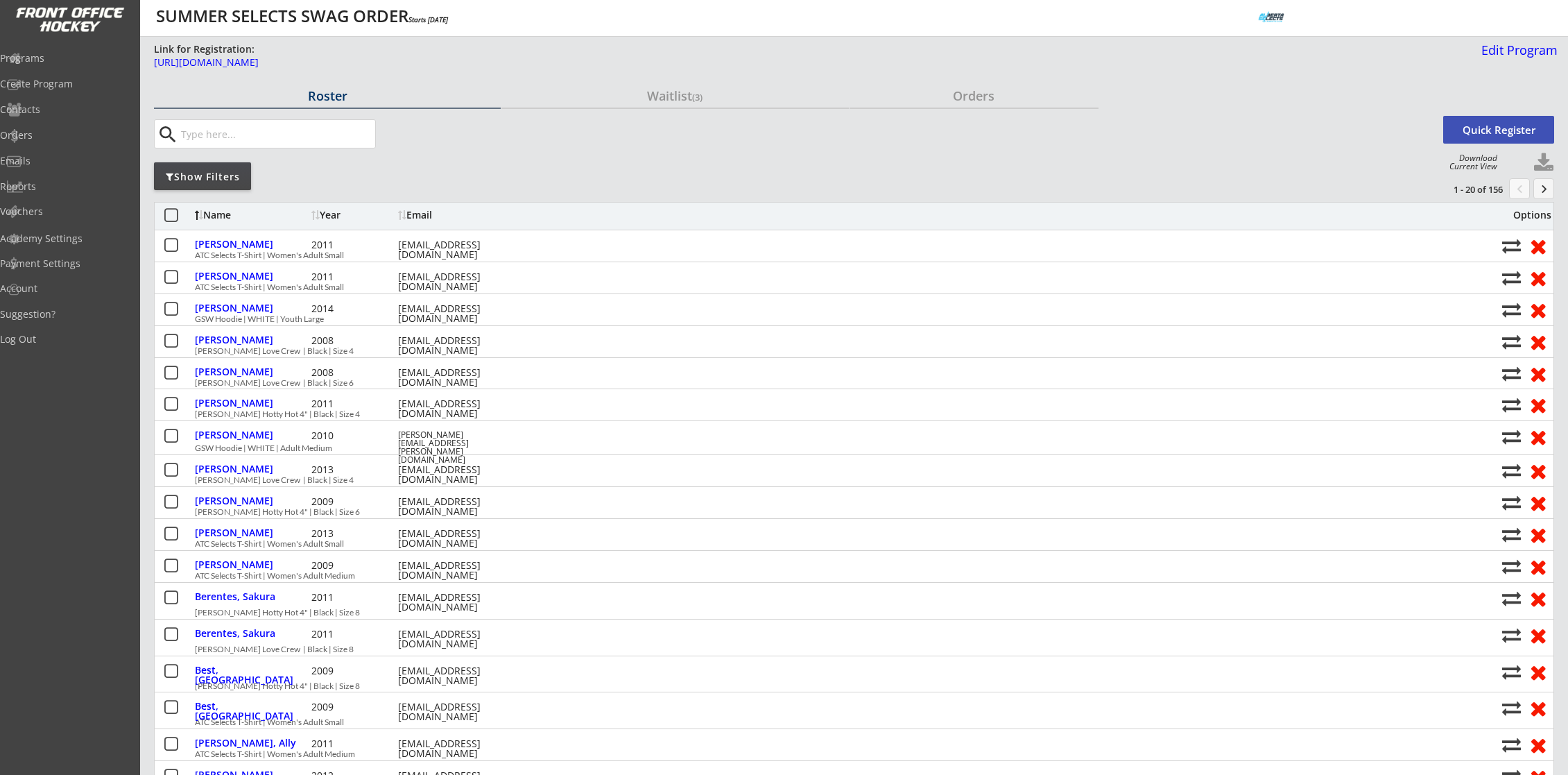
click at [1544, 186] on button "keyboard_arrow_right" at bounding box center [1543, 188] width 21 height 21
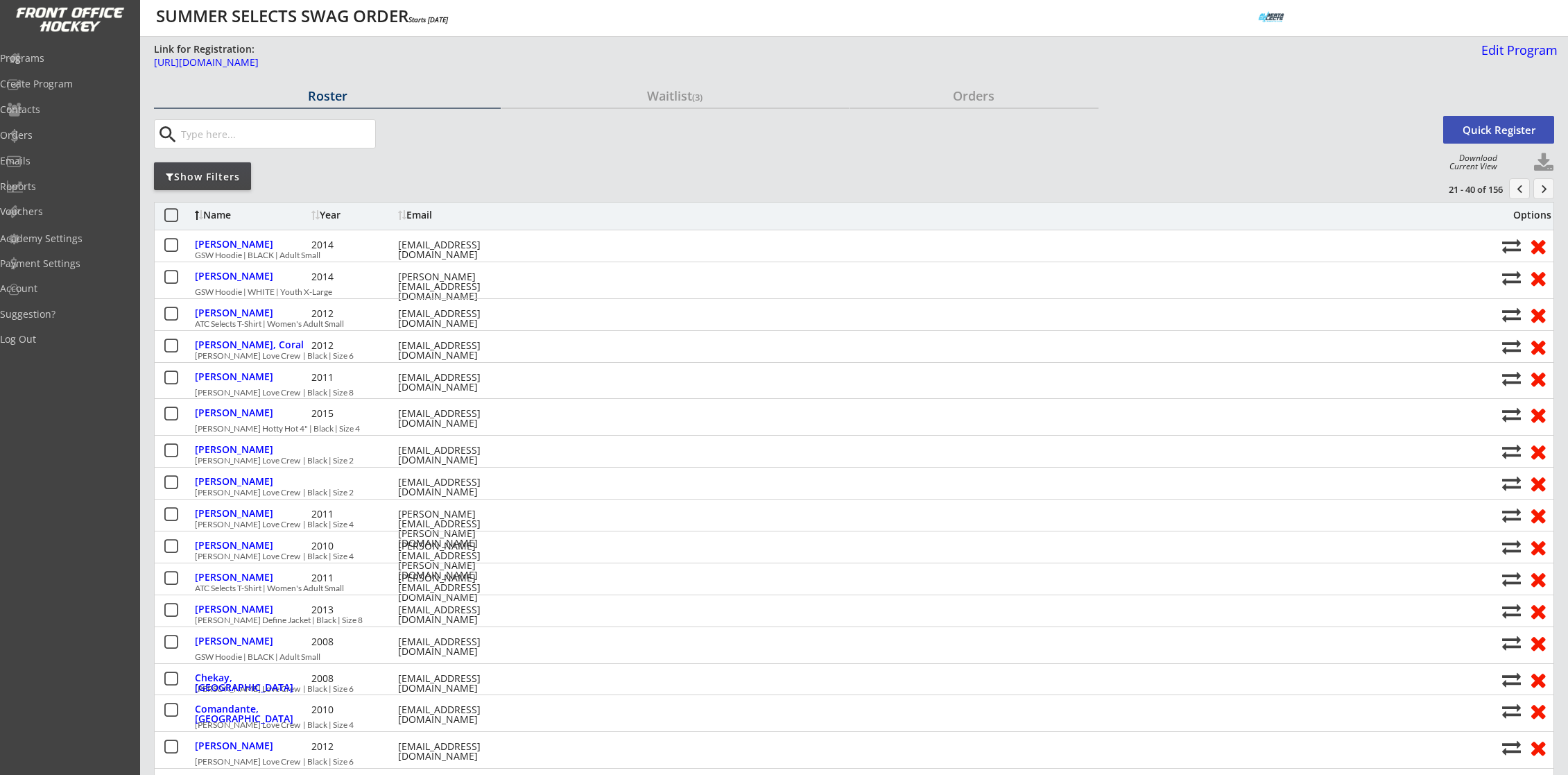
click at [1540, 185] on button "keyboard_arrow_right" at bounding box center [1543, 188] width 21 height 21
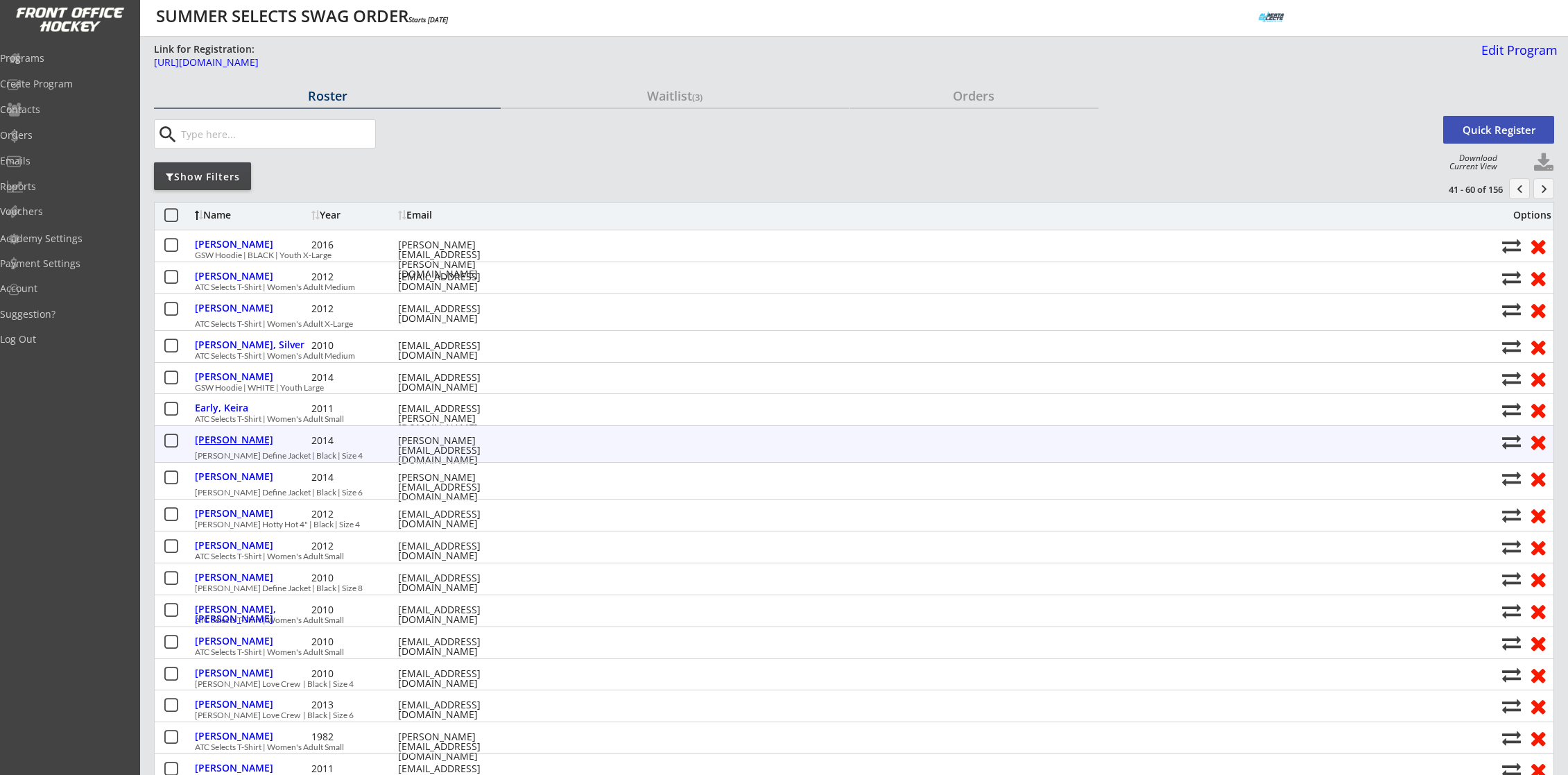
click at [234, 440] on div "Ferguson, Quinn" at bounding box center [251, 439] width 113 height 9
select select ""Defense""
select select ""U12B""
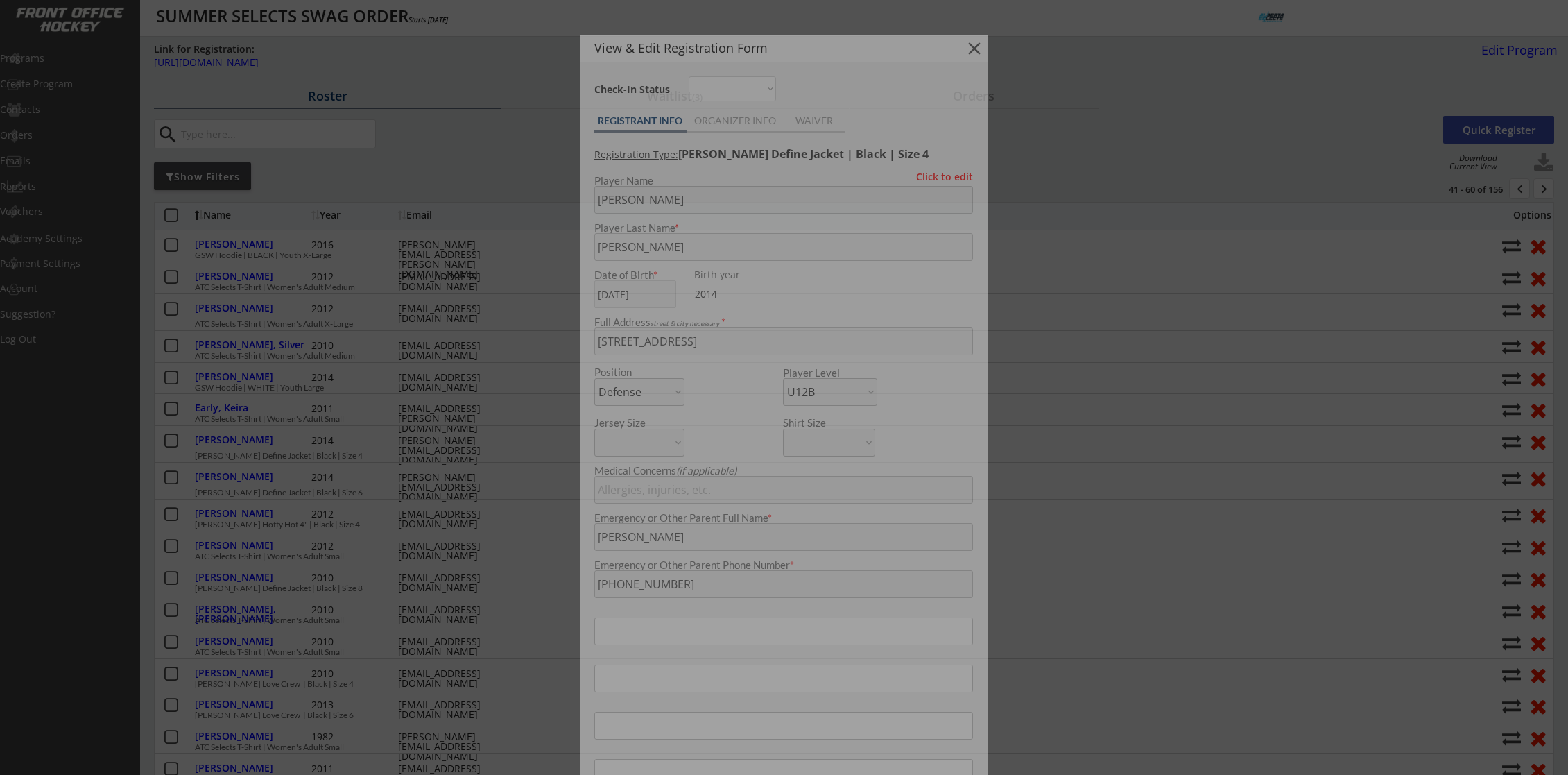
type input "Quinn"
type input "Ferguson"
type input "U12-B Blue"
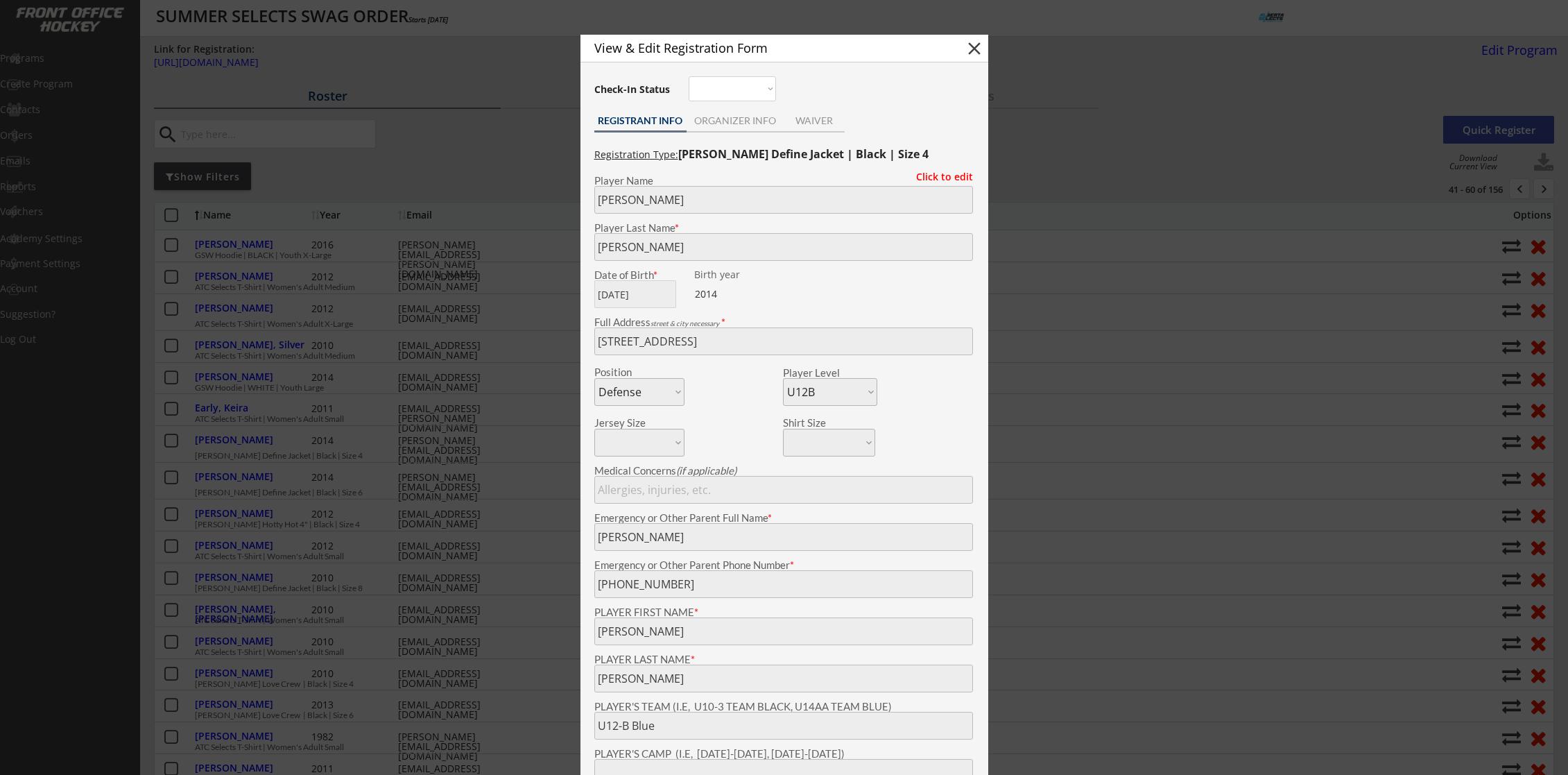
click at [539, 449] on div at bounding box center [784, 387] width 1568 height 775
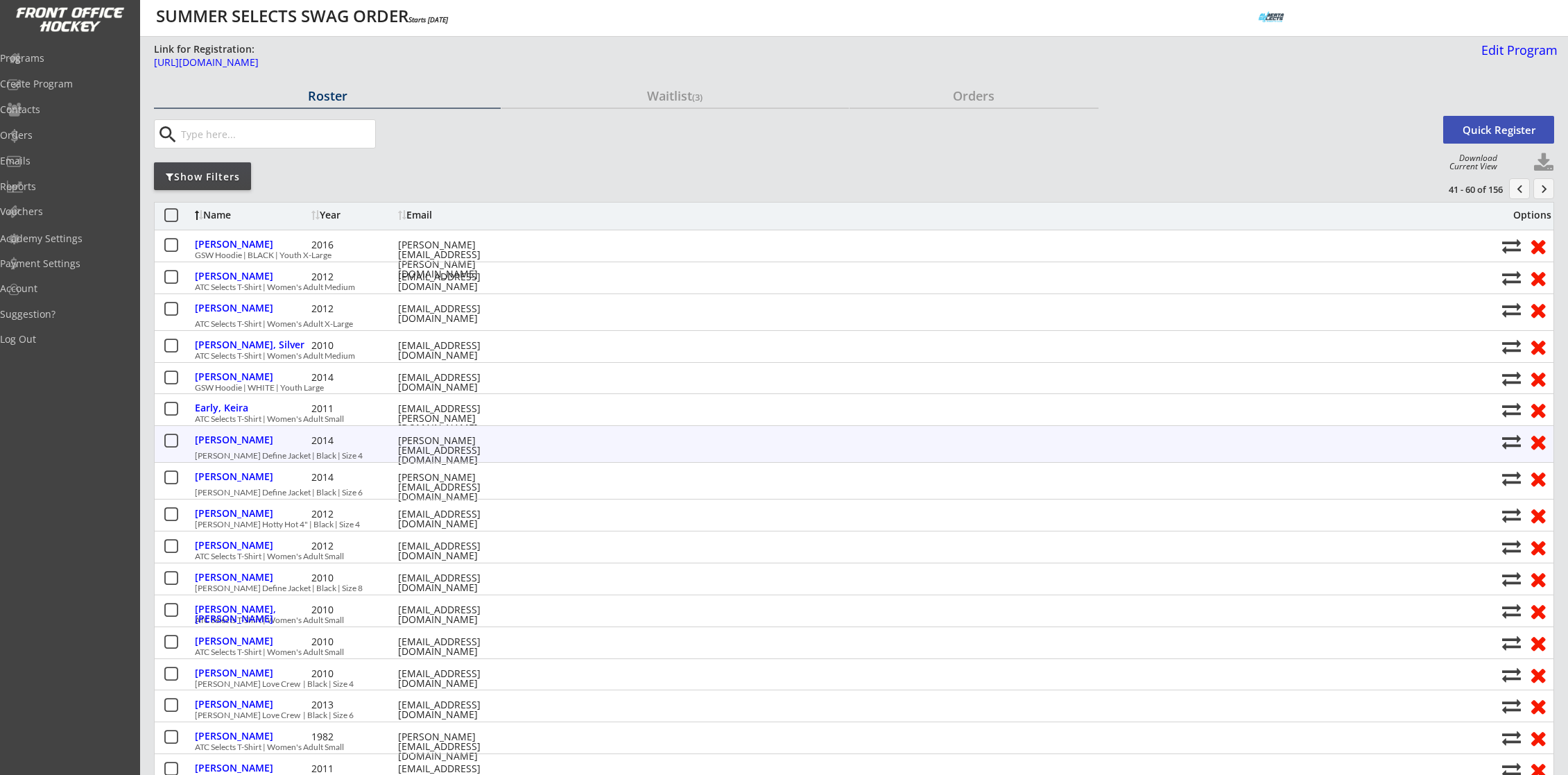
click at [442, 439] on div "[PERSON_NAME][EMAIL_ADDRESS][DOMAIN_NAME]" at bounding box center [460, 449] width 125 height 29
copy div "[PERSON_NAME][EMAIL_ADDRESS][DOMAIN_NAME]"
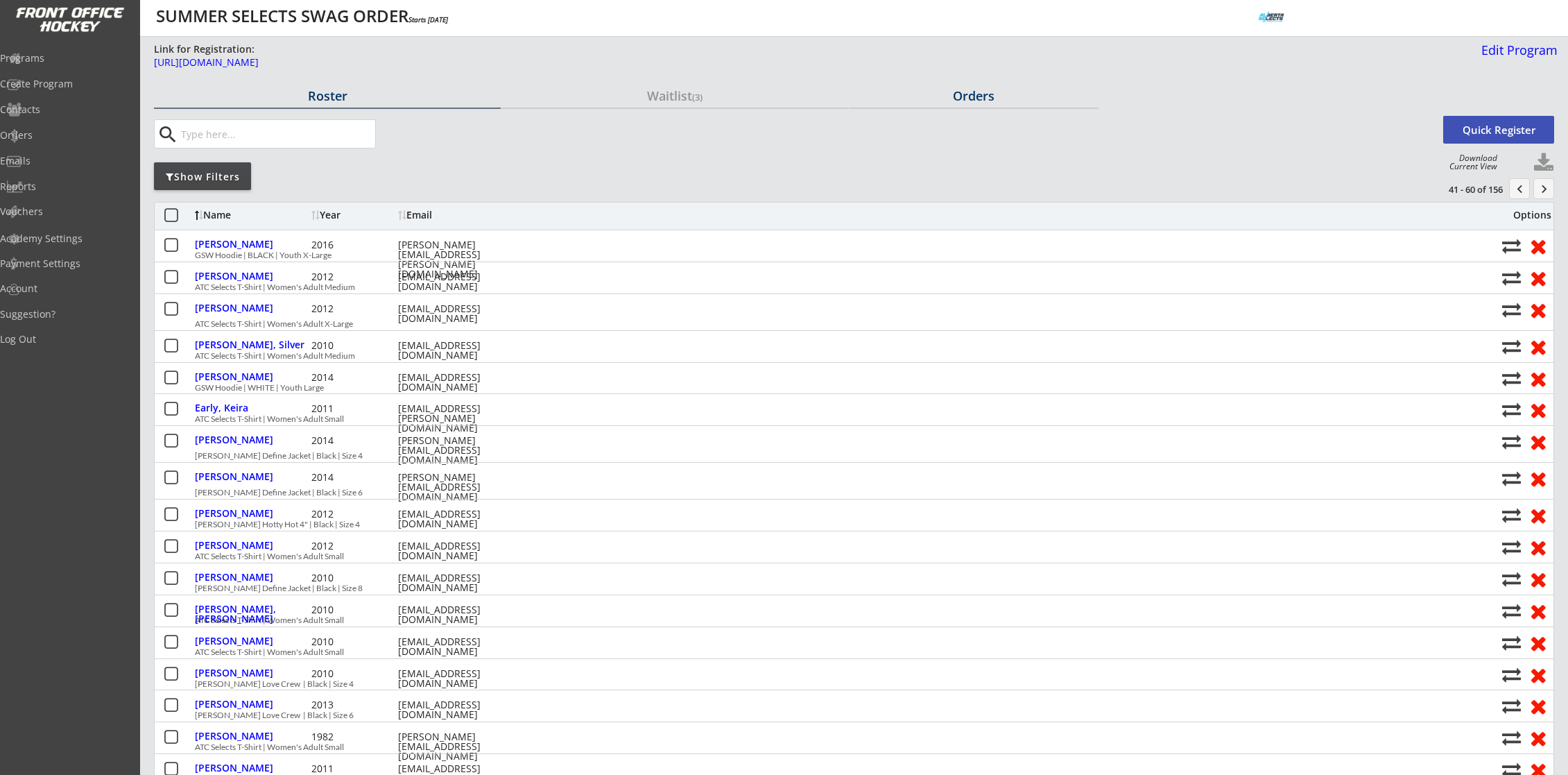
click at [973, 94] on div "Orders" at bounding box center [974, 96] width 249 height 12
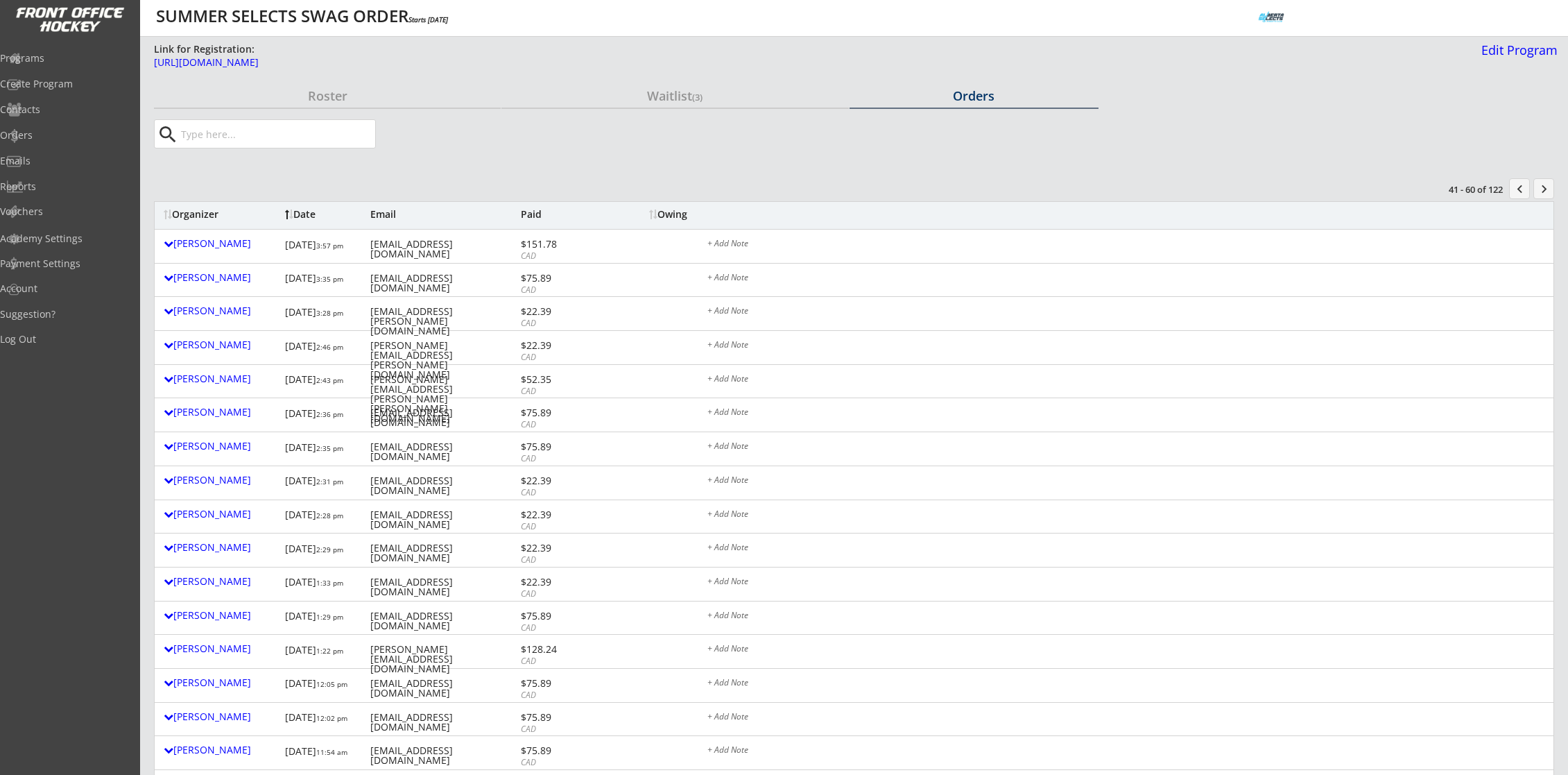
click at [346, 136] on input "input" at bounding box center [276, 134] width 197 height 28
paste input "[PERSON_NAME][EMAIL_ADDRESS][DOMAIN_NAME]"
type input "[PERSON_NAME][EMAIL_ADDRESS][DOMAIN_NAME]"
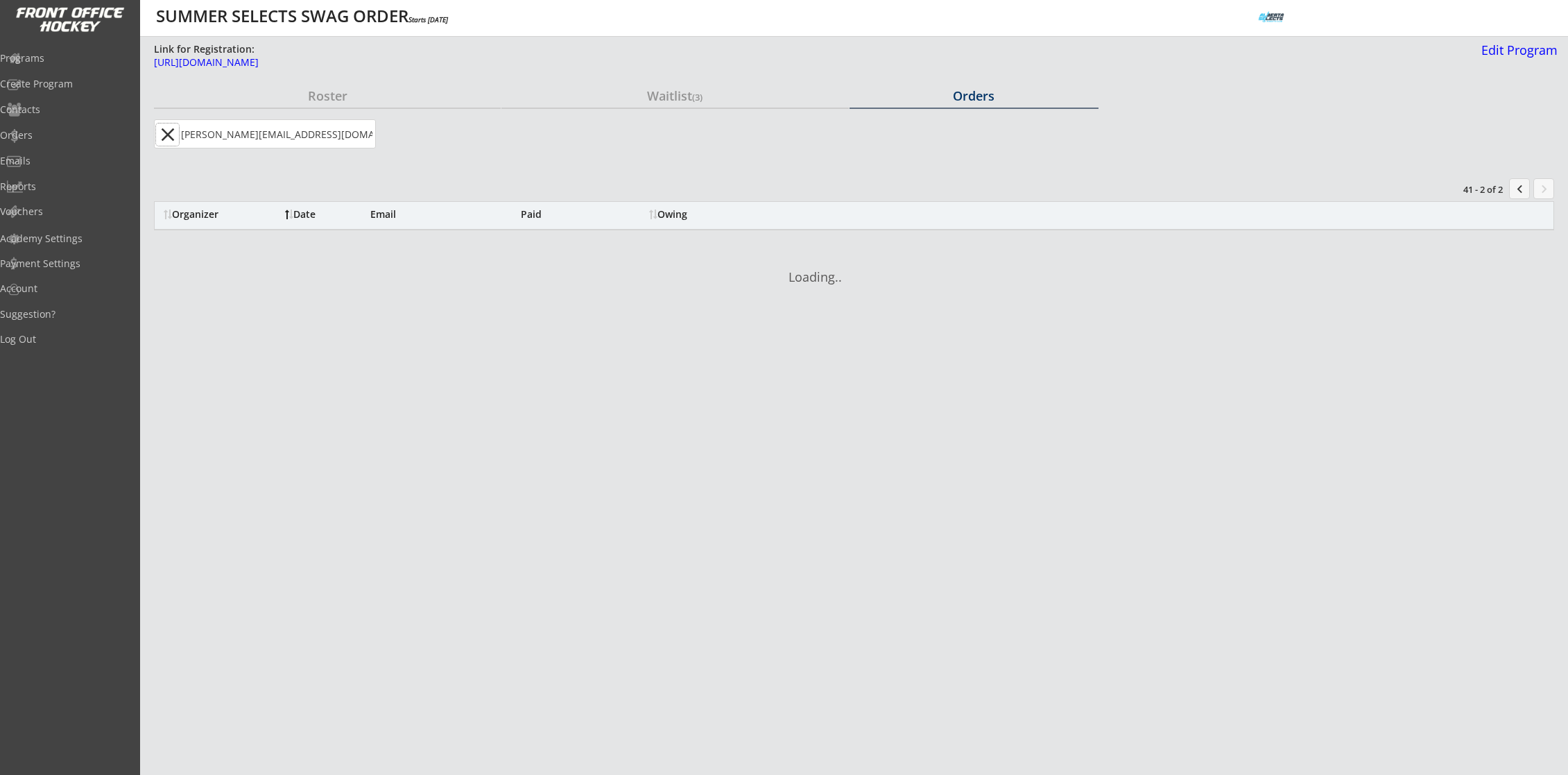
click at [168, 132] on button "close" at bounding box center [167, 135] width 23 height 23
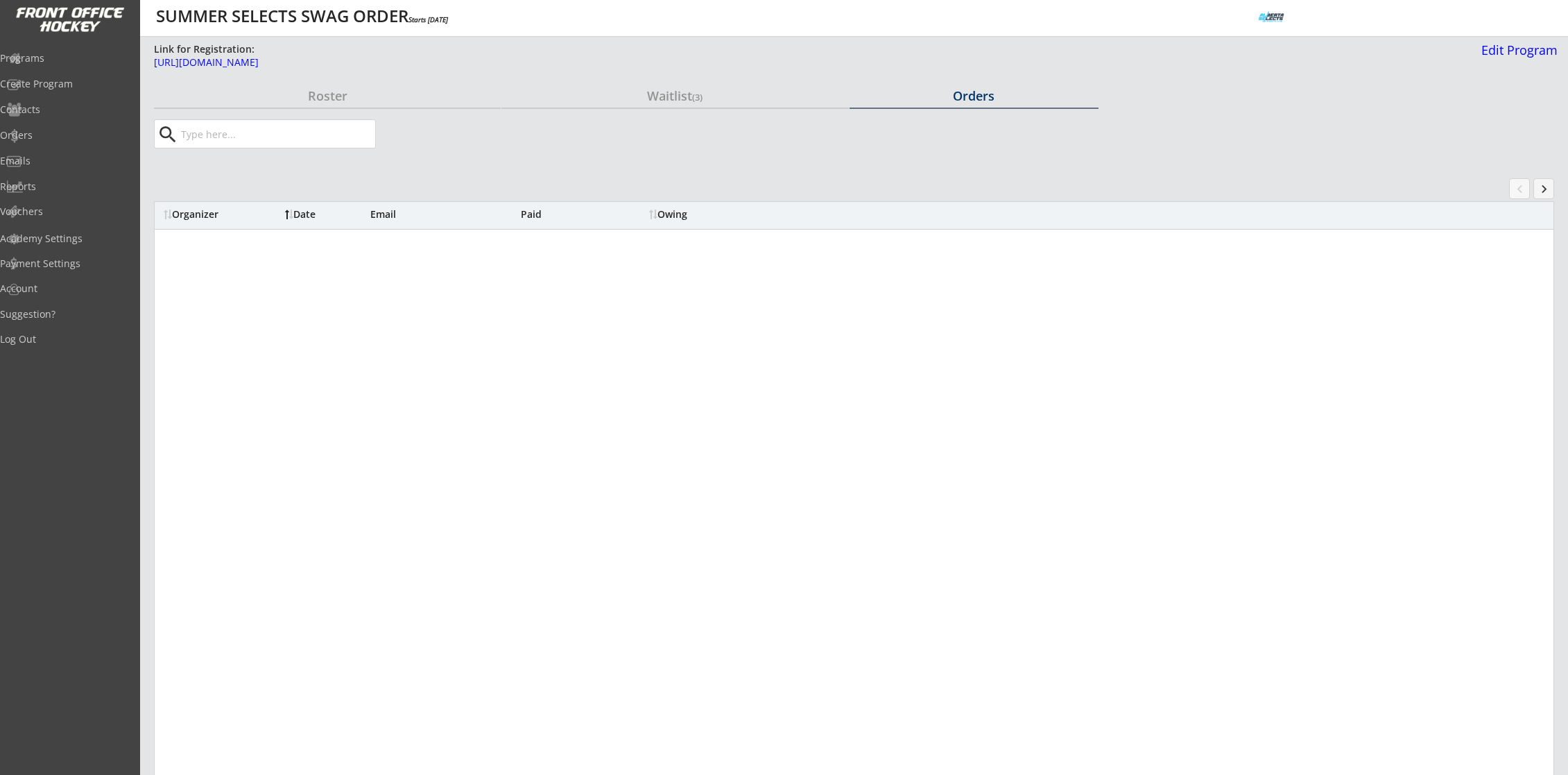
click at [297, 137] on input "input" at bounding box center [276, 134] width 197 height 28
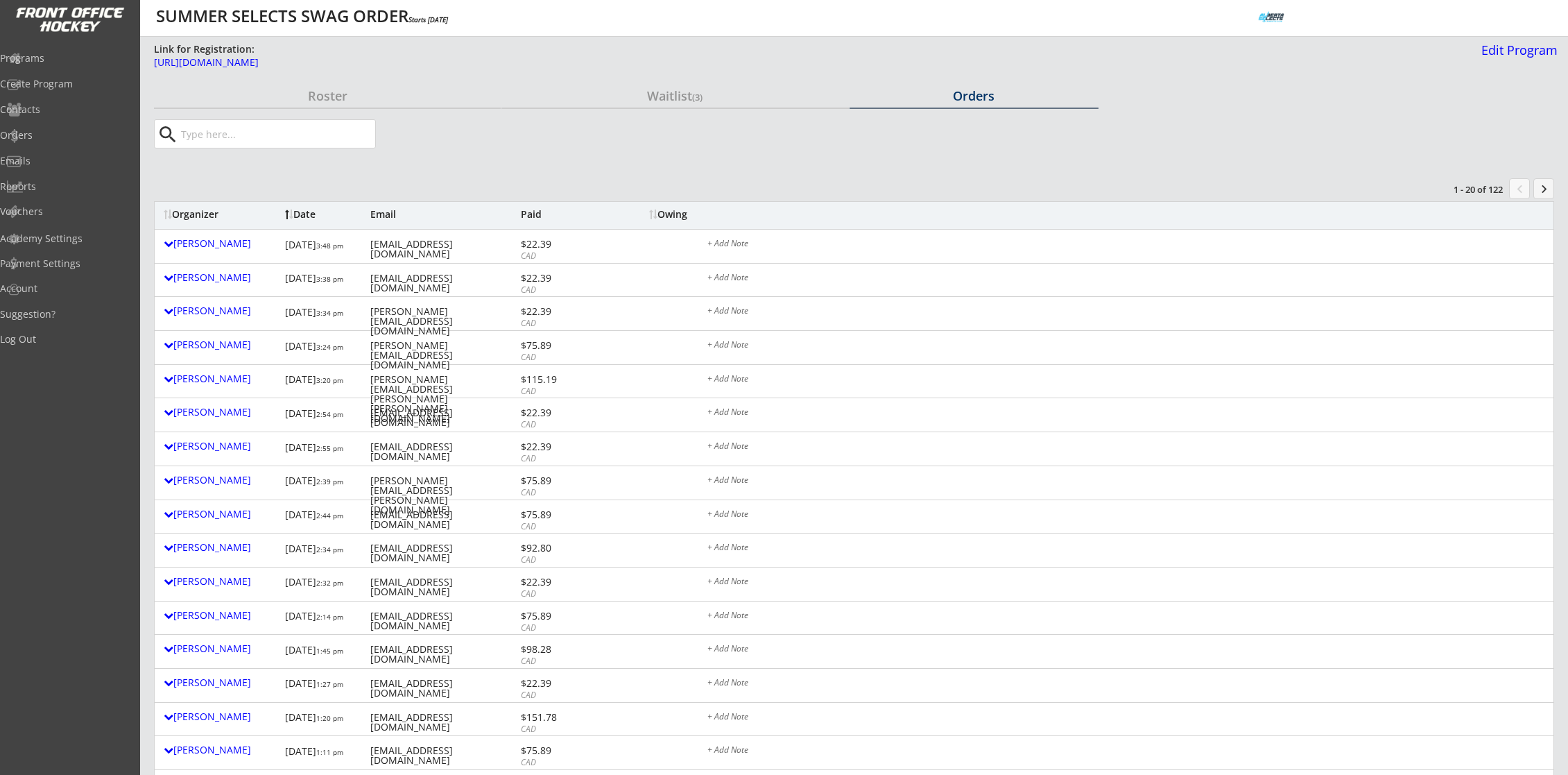
paste input "[PERSON_NAME][EMAIL_ADDRESS][DOMAIN_NAME]"
type input "[PERSON_NAME][EMAIL_ADDRESS][DOMAIN_NAME]"
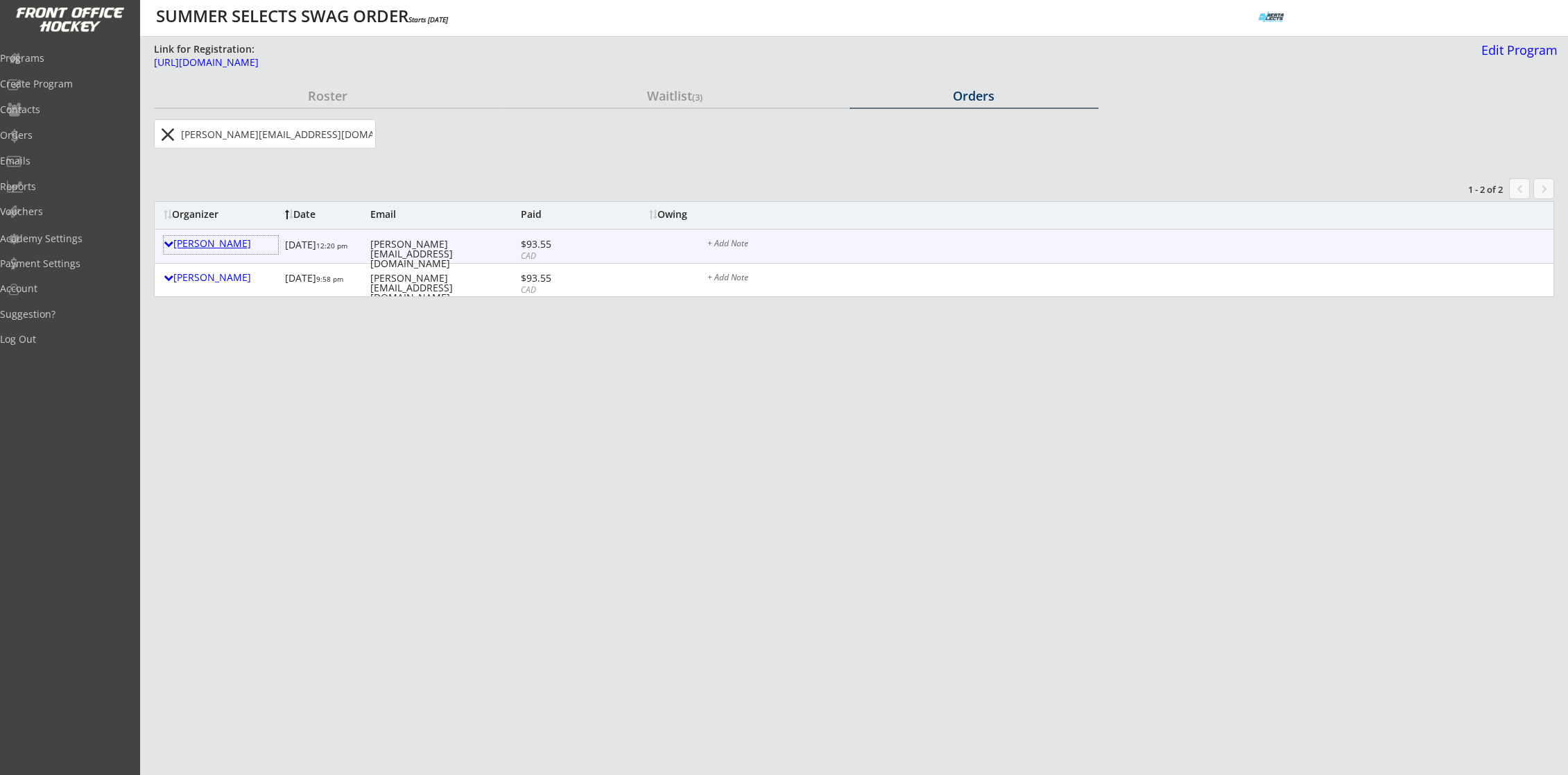
click at [194, 245] on div "[PERSON_NAME]" at bounding box center [220, 243] width 114 height 9
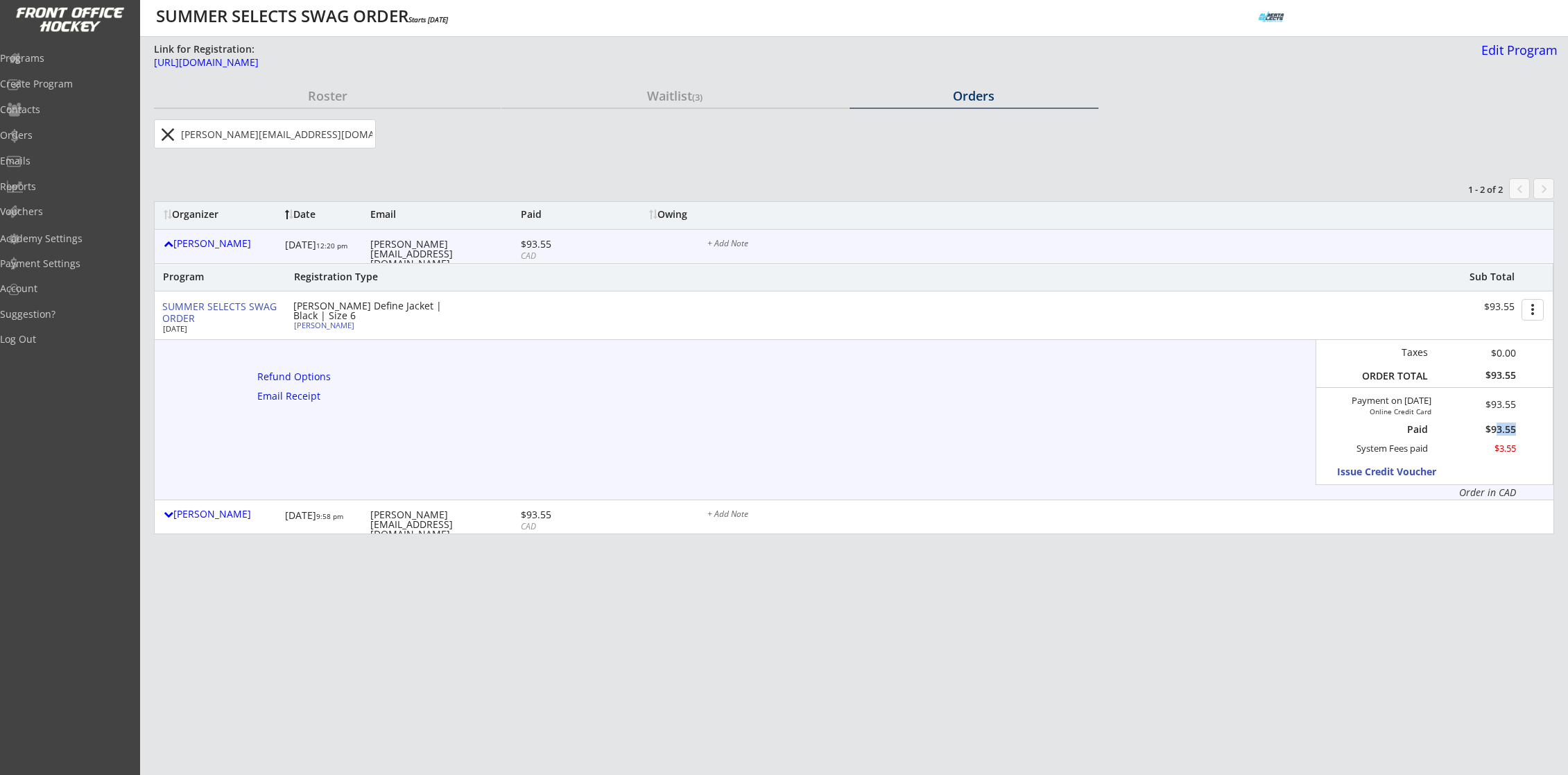
drag, startPoint x: 1522, startPoint y: 428, endPoint x: 1499, endPoint y: 428, distance: 23.0
click at [1499, 428] on div "Taxes $0.00 ORDER TOTAL $93.55 Payment on [DATE] Online Credit Card $93.55 Paid…" at bounding box center [1435, 412] width 238 height 145
drag, startPoint x: 1492, startPoint y: 432, endPoint x: 1514, endPoint y: 430, distance: 22.1
click at [1514, 430] on div "$93.55" at bounding box center [1476, 429] width 79 height 9
copy div "93.55"
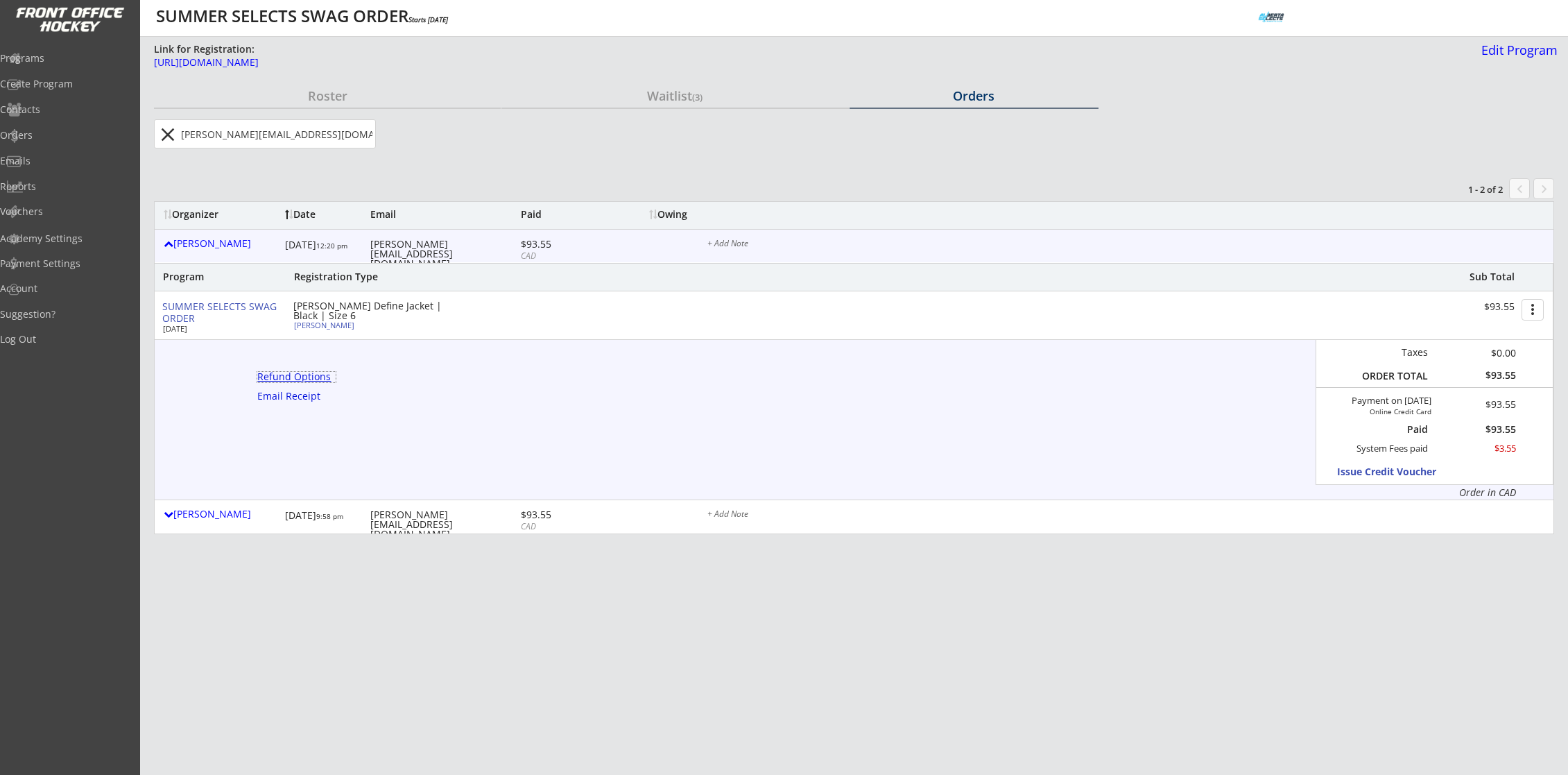
click at [297, 382] on div "Refund Options" at bounding box center [296, 376] width 79 height 9
select select ""No""
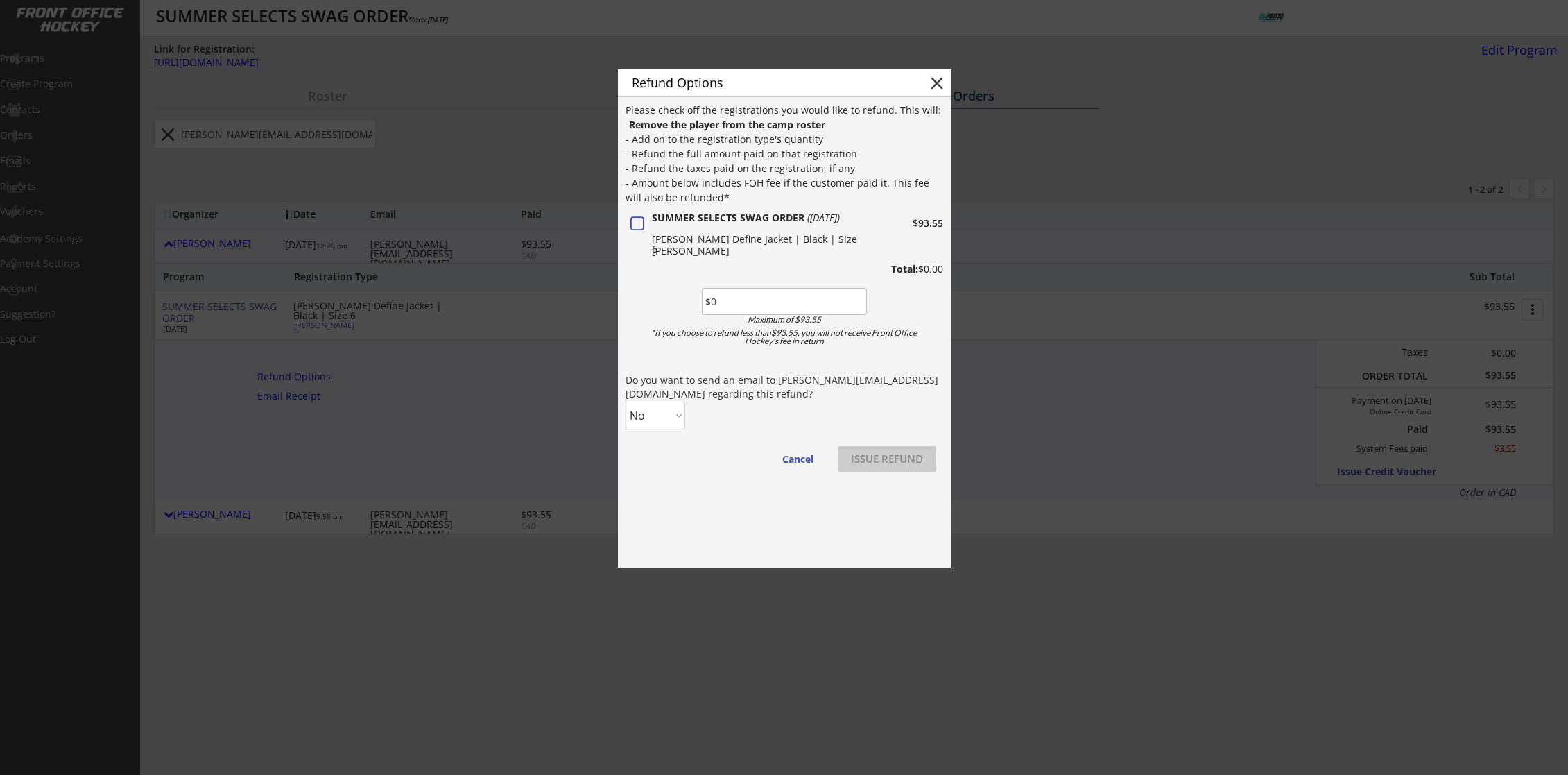
click at [765, 301] on input "input" at bounding box center [784, 301] width 165 height 27
paste input "$93.55"
type input "$93.55"
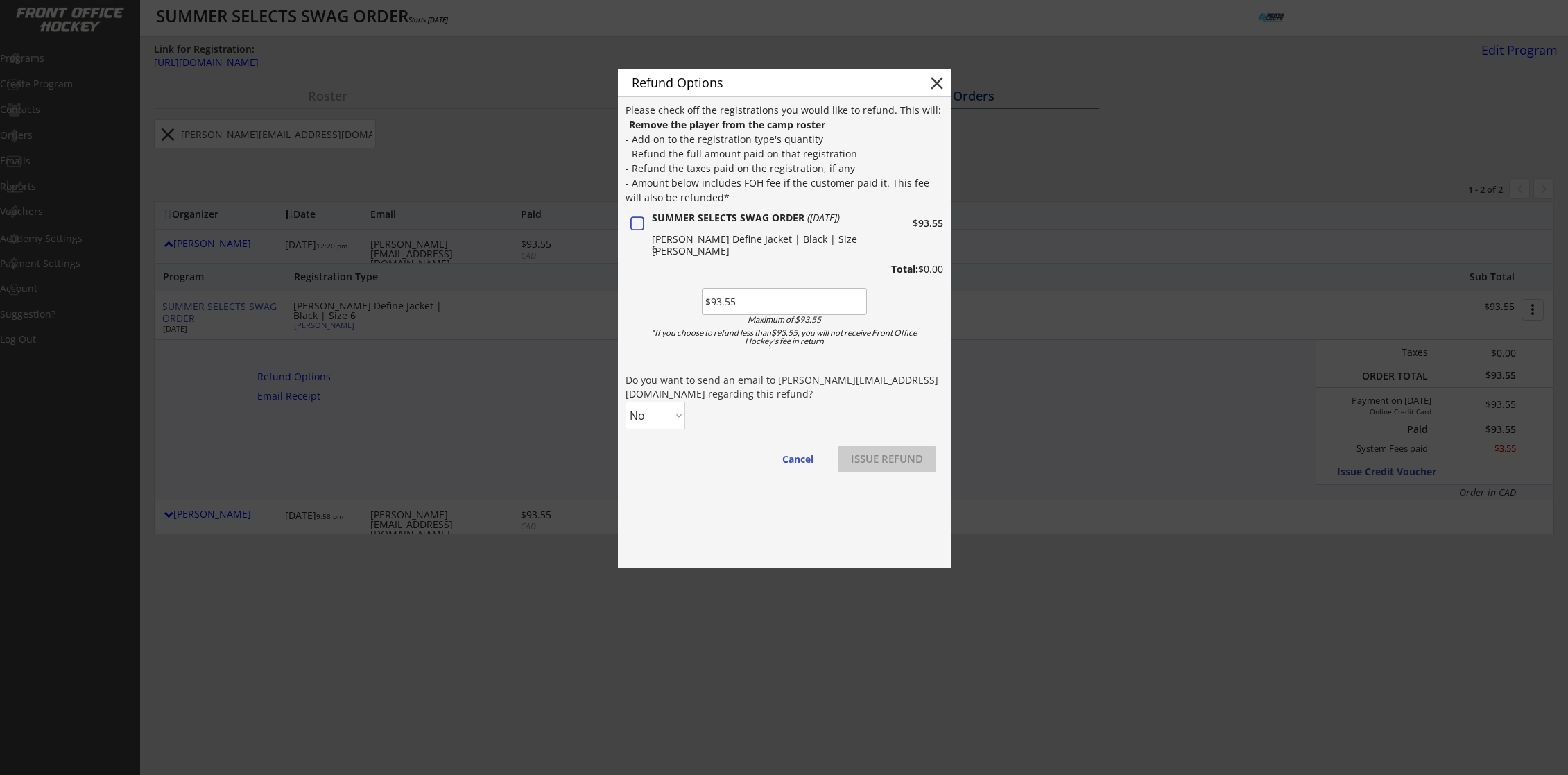
click at [653, 410] on select "No Yes" at bounding box center [655, 416] width 60 height 28
select select ""Yes""
click at [625, 402] on select "No Yes" at bounding box center [655, 416] width 60 height 28
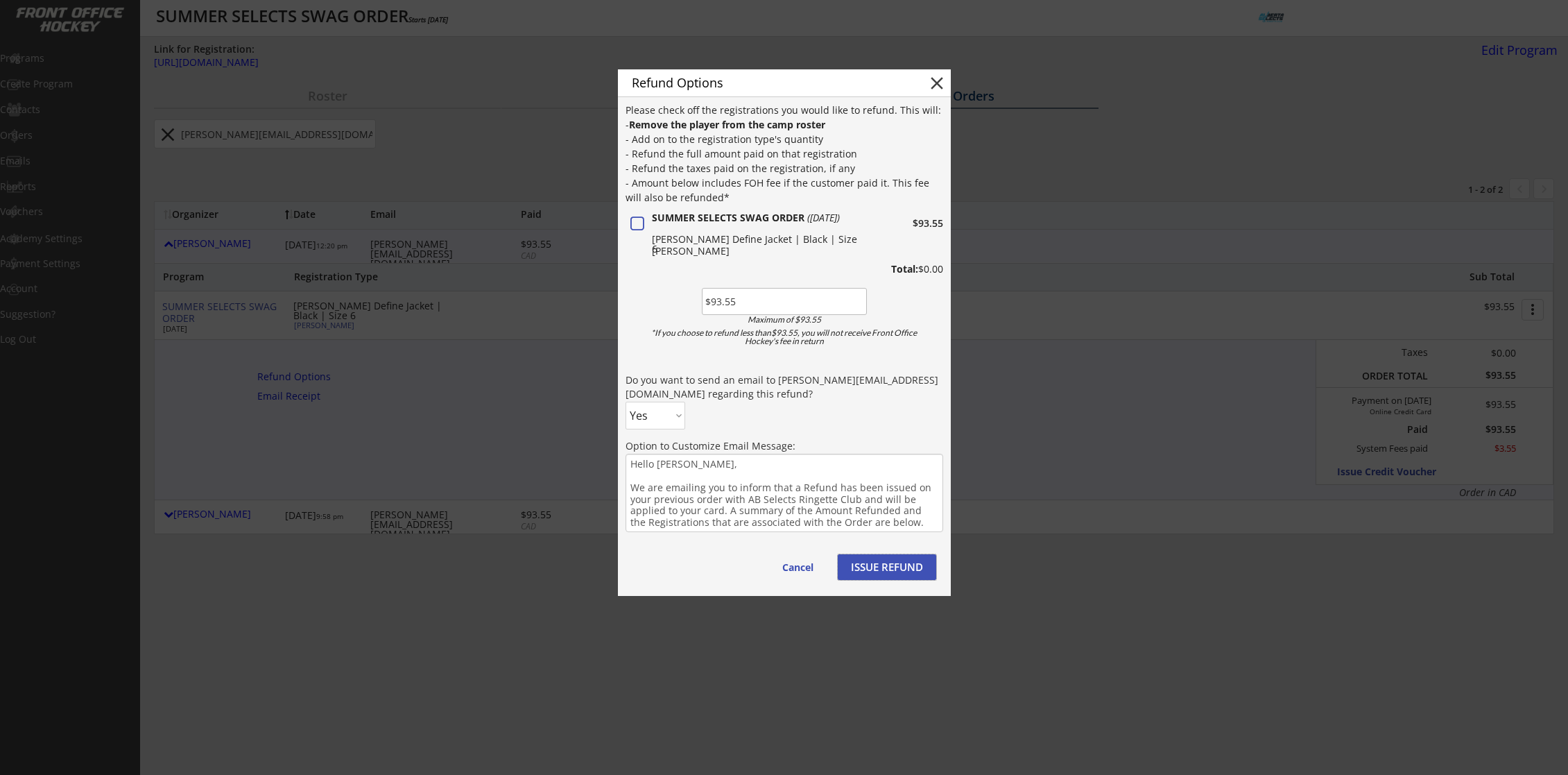
click at [902, 561] on button "ISSUE REFUND" at bounding box center [887, 567] width 98 height 26
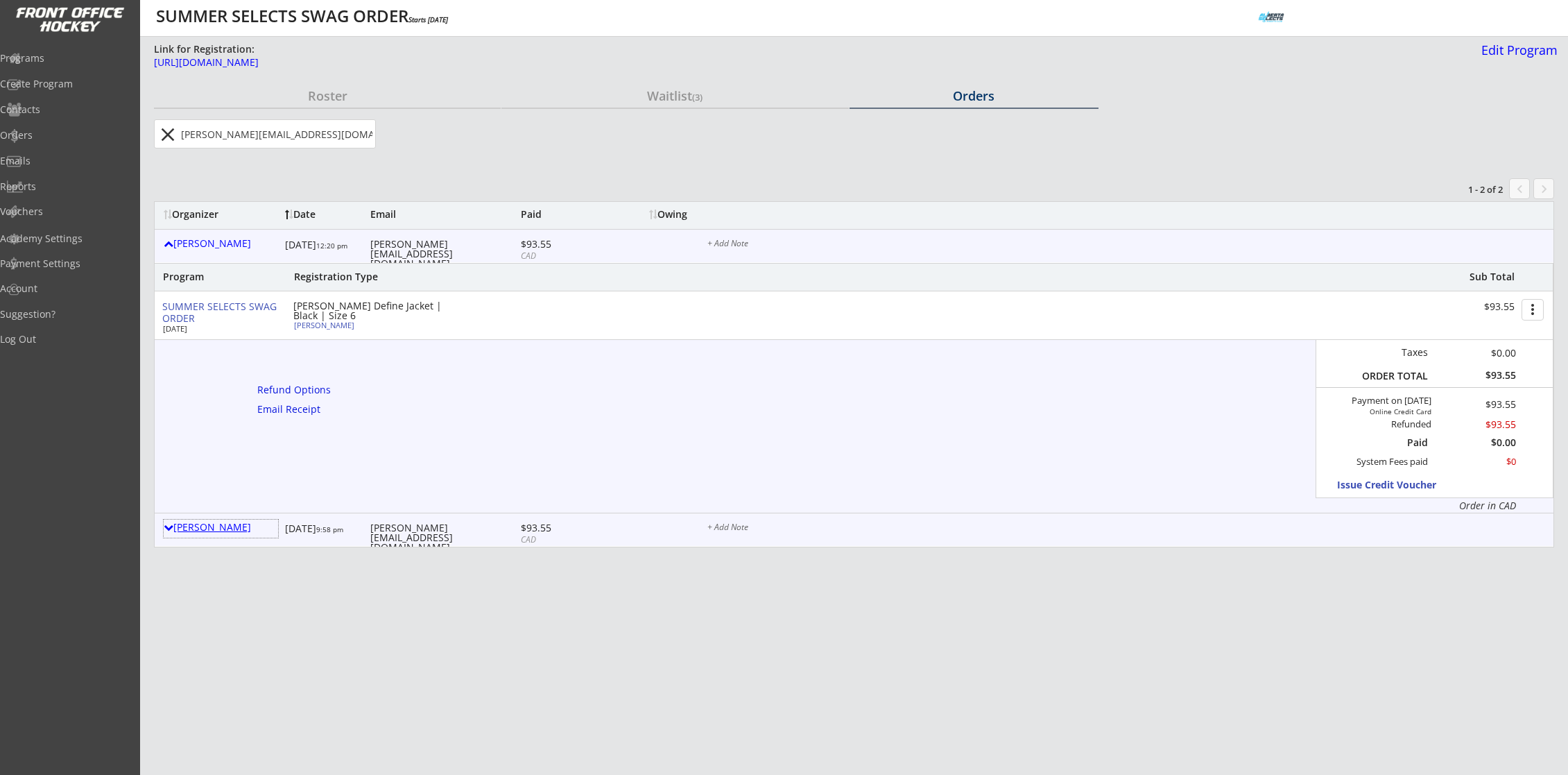
click at [221, 527] on div "Erica Ferguson" at bounding box center [220, 527] width 114 height 9
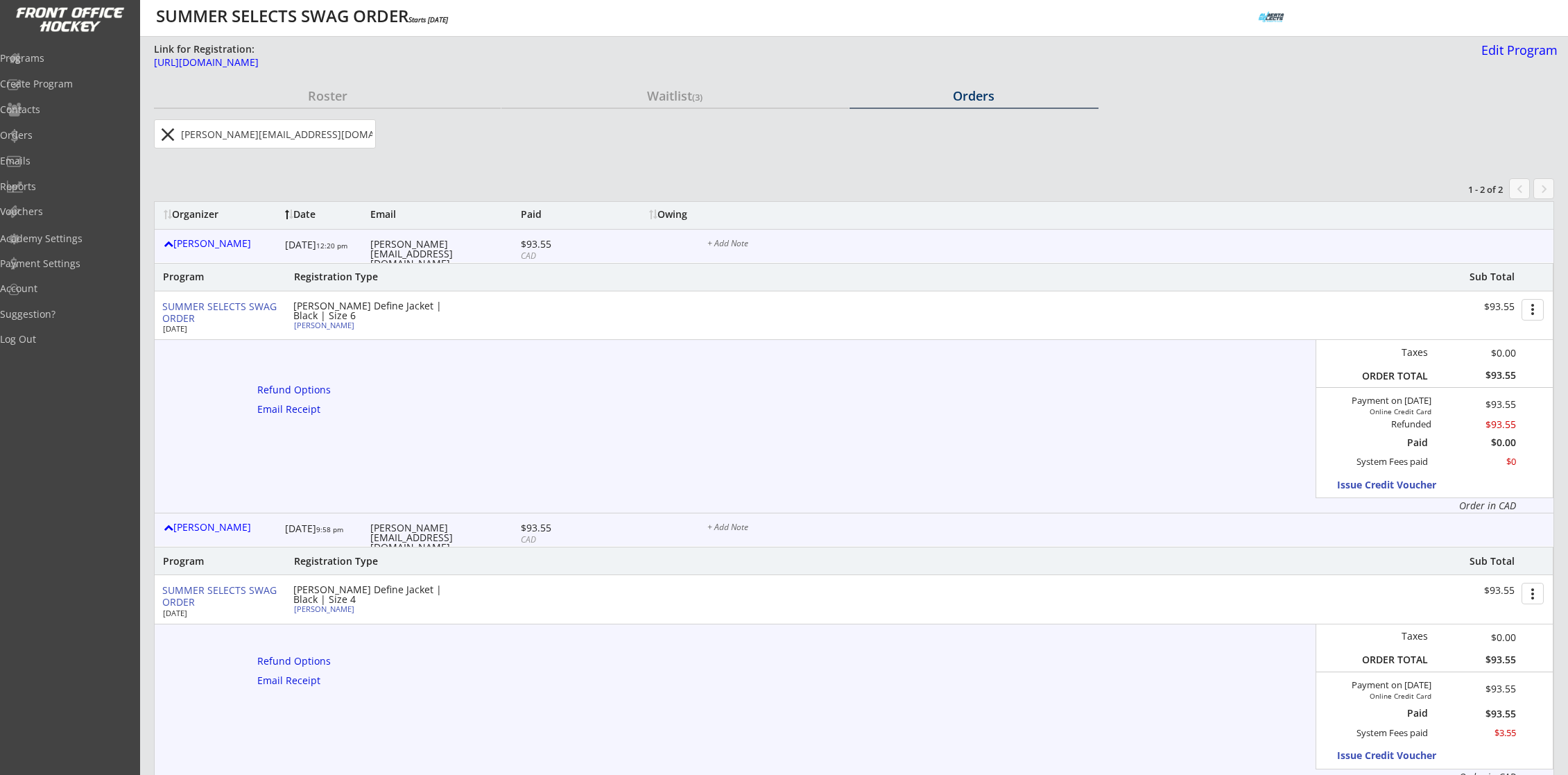
scroll to position [141, 0]
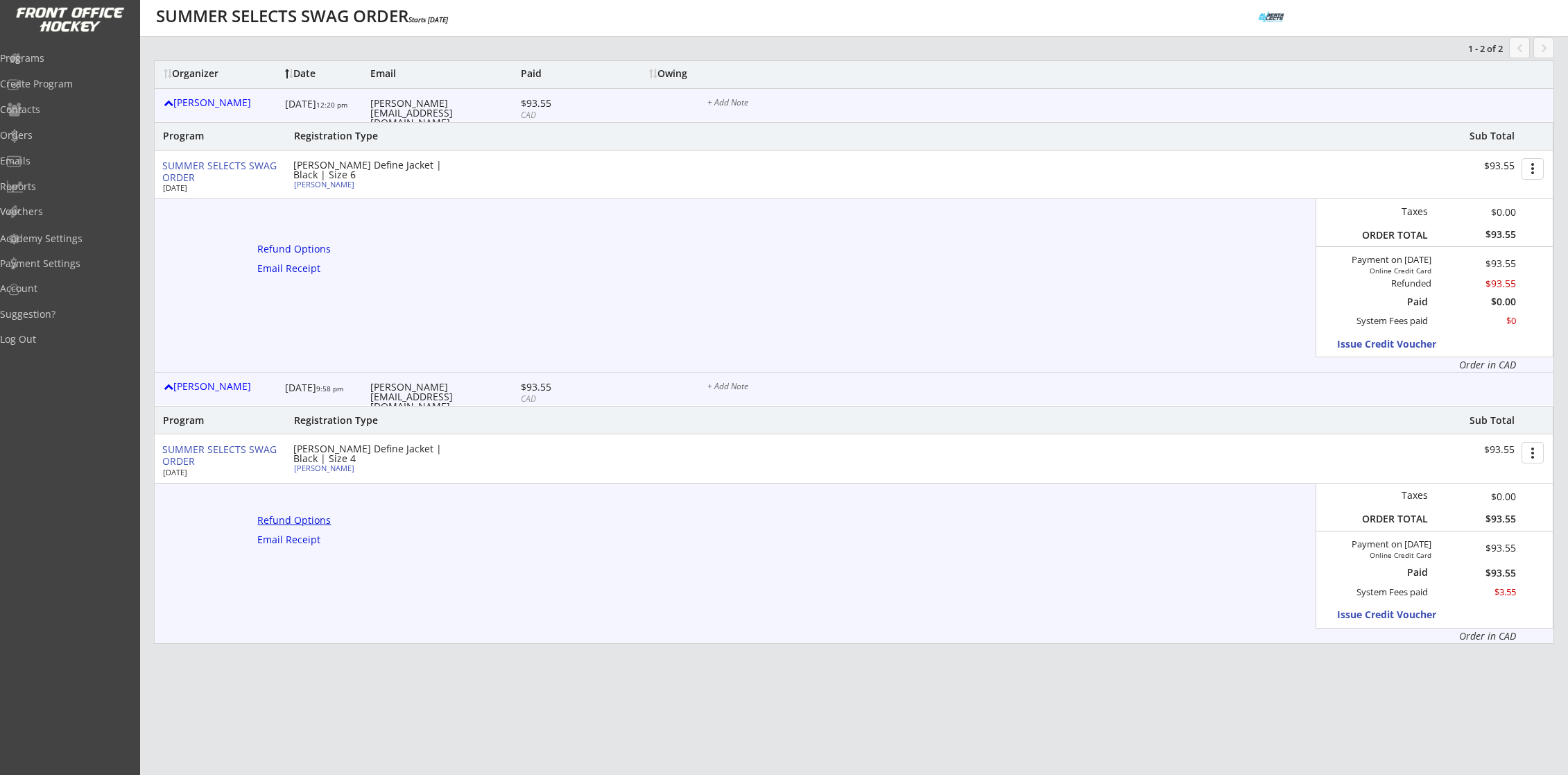
click at [318, 517] on div "Refund Options" at bounding box center [296, 520] width 79 height 9
type textarea "Hello Erica, We are emailing you to inform that a Refund has been issued on you…"
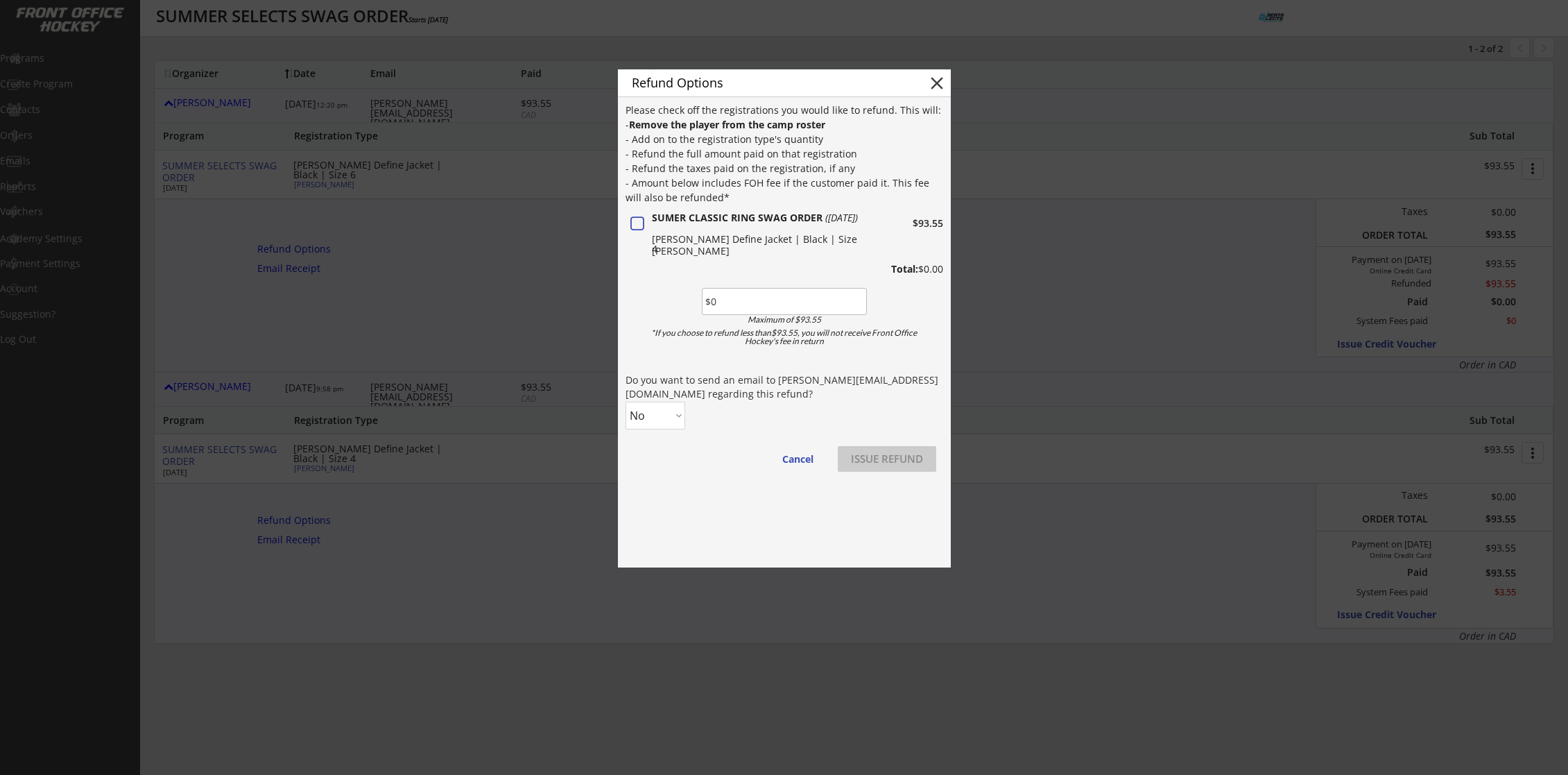
click at [774, 307] on input "input" at bounding box center [784, 301] width 165 height 27
paste input "$93.55"
type input "$93.55"
click at [664, 416] on select "No Yes" at bounding box center [655, 416] width 60 height 28
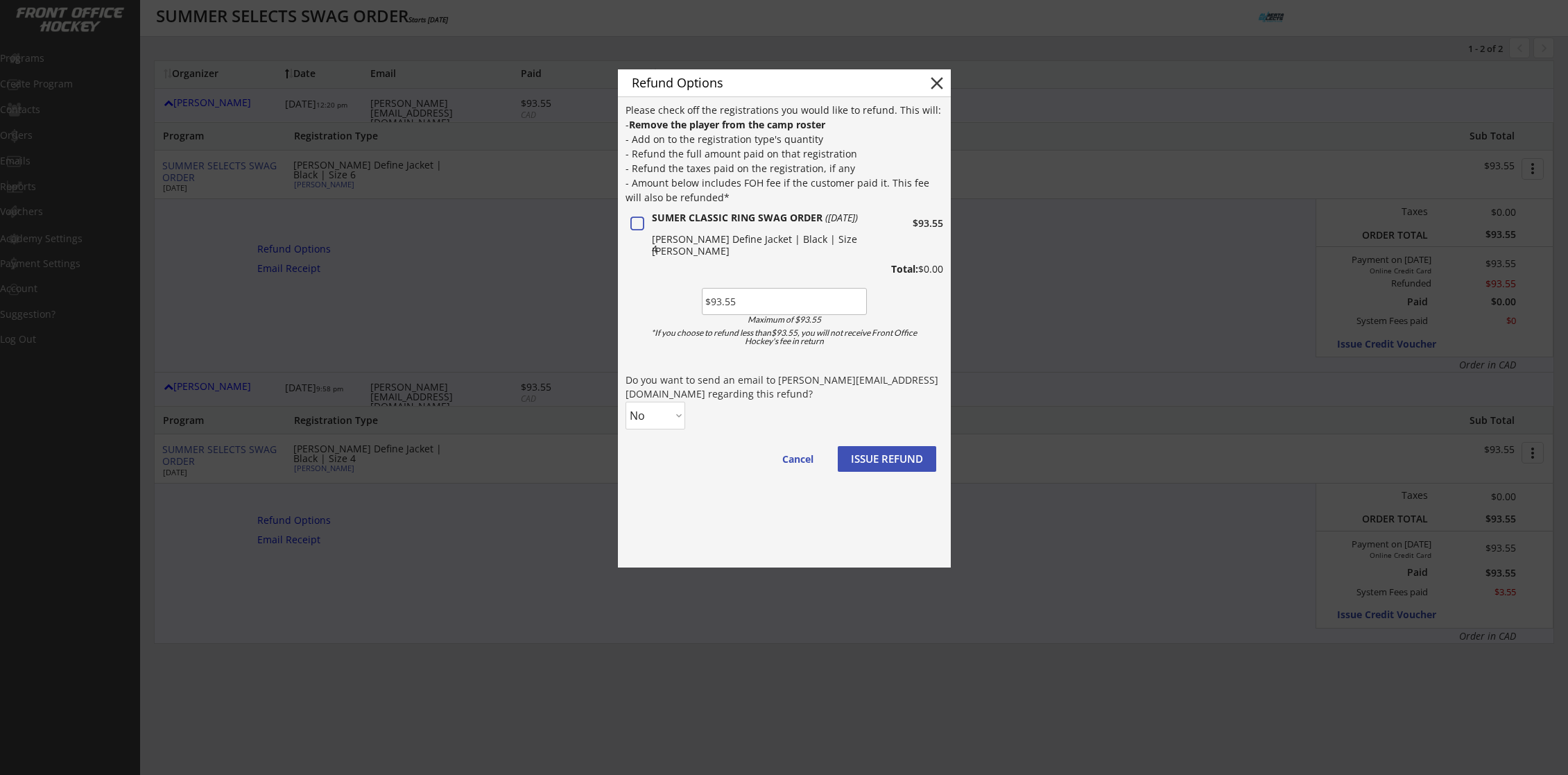
select select ""Yes""
click at [625, 402] on select "No Yes" at bounding box center [655, 416] width 60 height 28
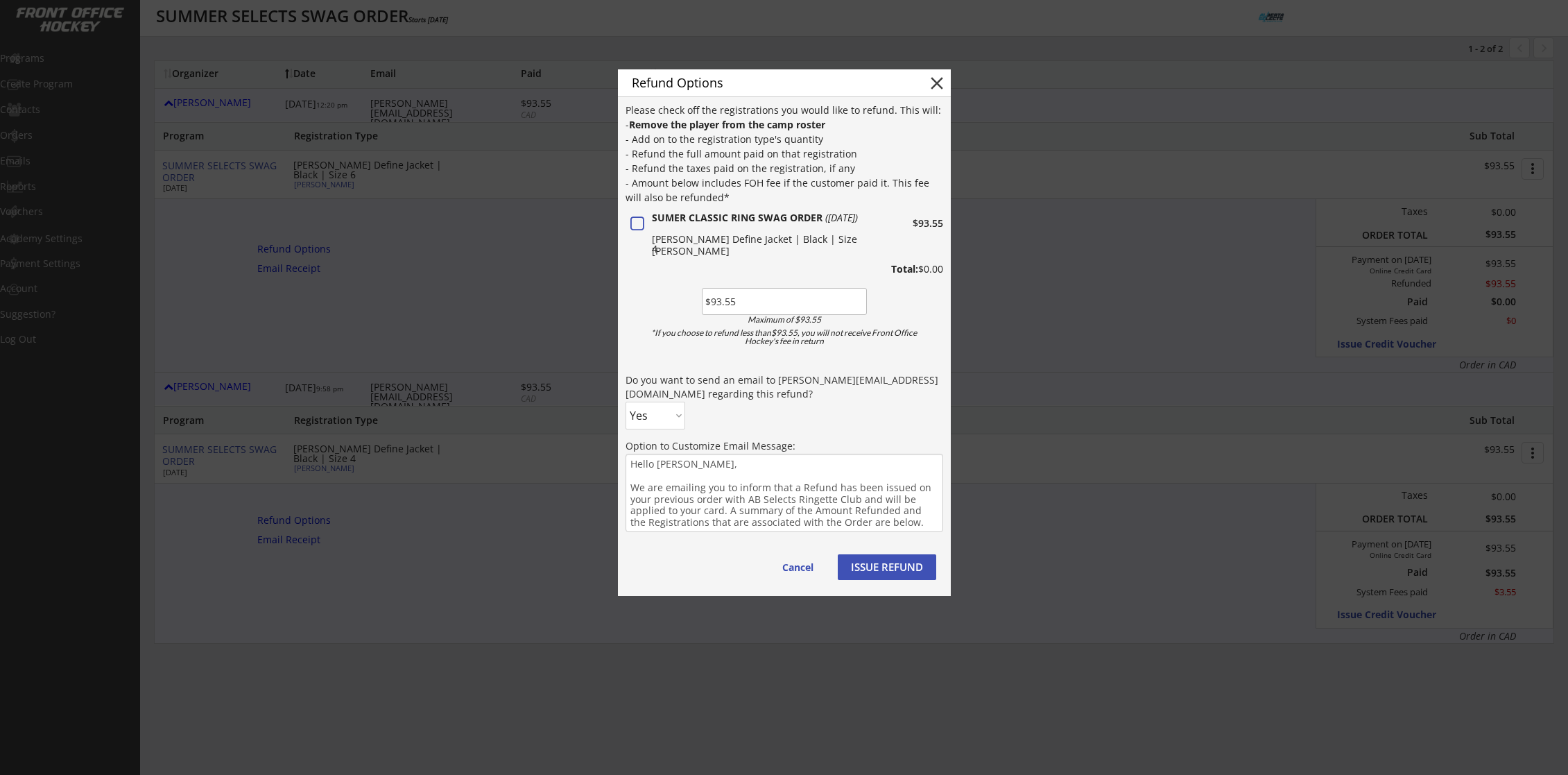
click at [889, 564] on button "ISSUE REFUND" at bounding box center [887, 567] width 98 height 26
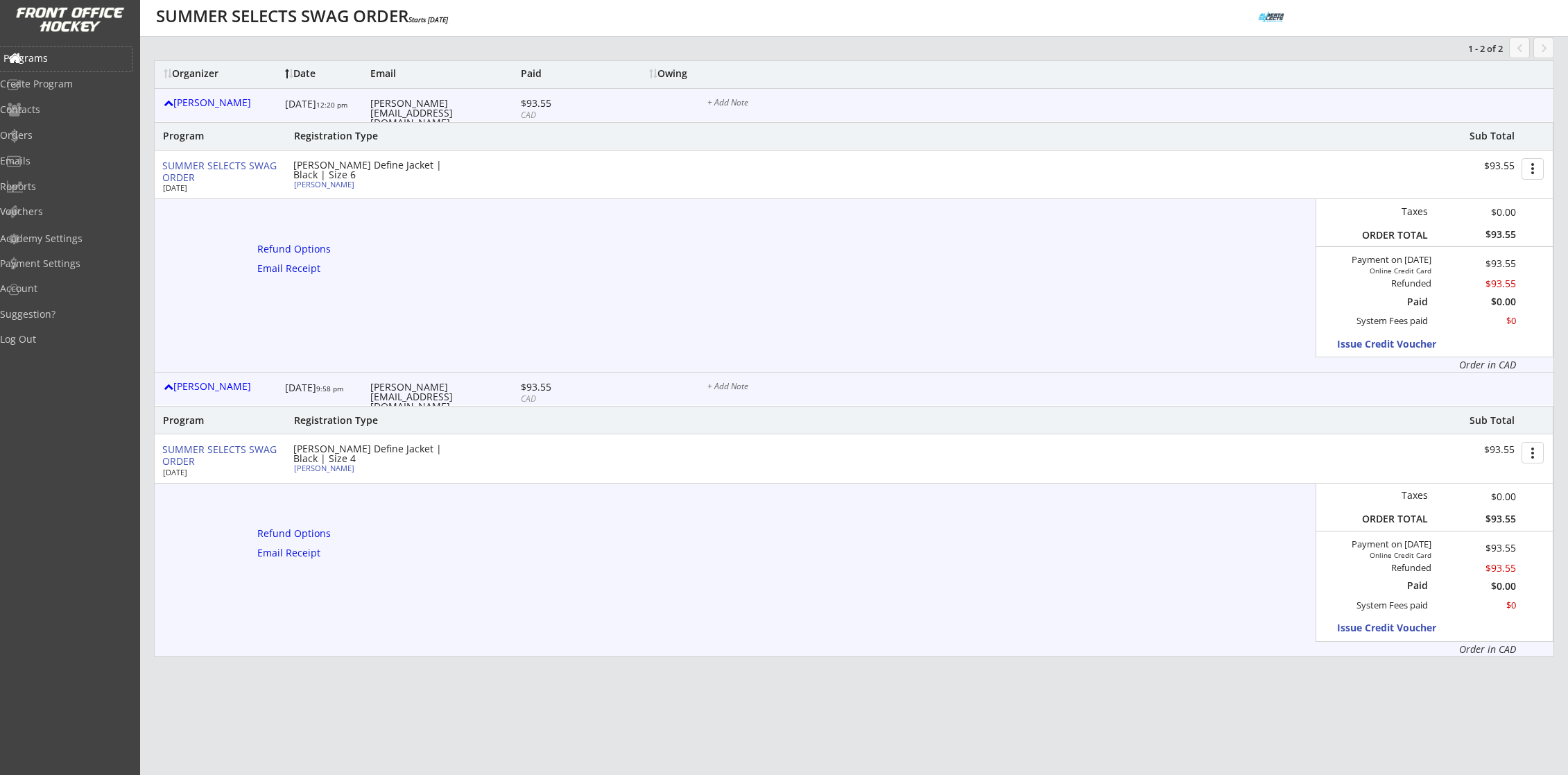
click at [74, 57] on div "Programs" at bounding box center [65, 58] width 125 height 9
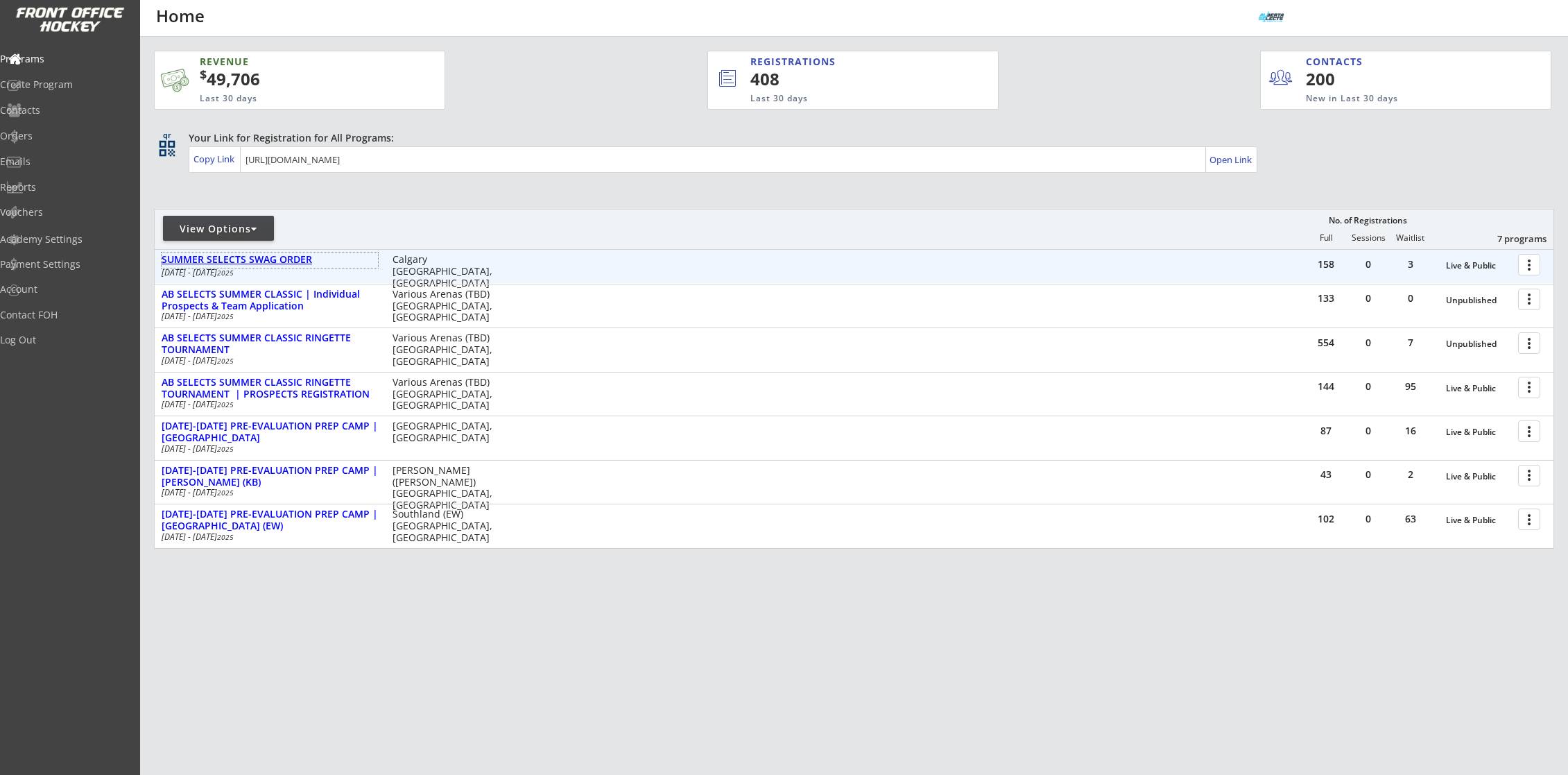
click at [257, 261] on div "SUMMER SELECTS SWAG ORDER" at bounding box center [270, 259] width 216 height 12
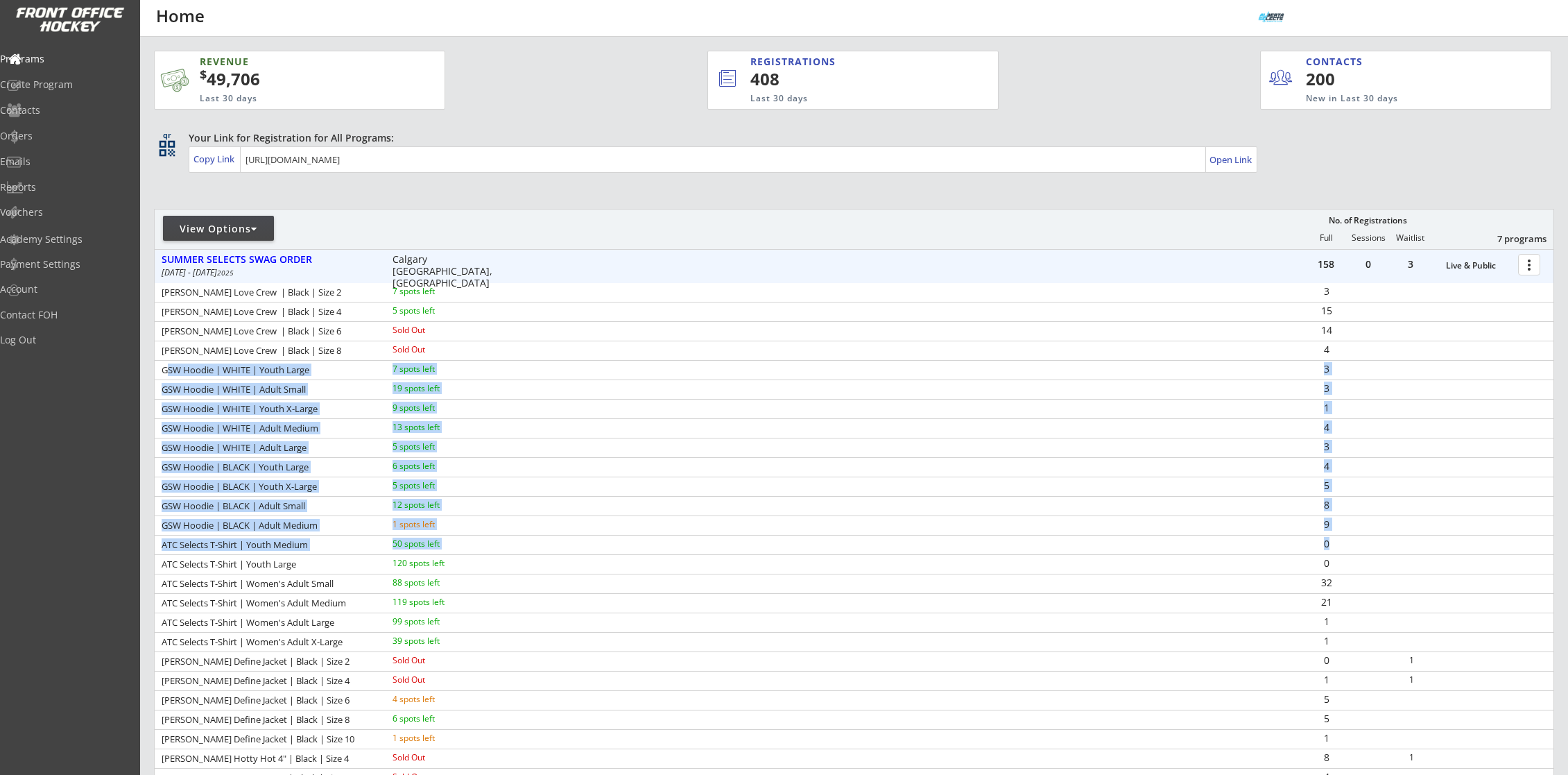
drag, startPoint x: 164, startPoint y: 369, endPoint x: 1363, endPoint y: 543, distance: 1211.6
click at [1363, 543] on div "LULU LEMON Love Crew | Black | Size 2 7 spots left 3 LULU LEMON Love Crew | Bla…" at bounding box center [854, 544] width 1399 height 523
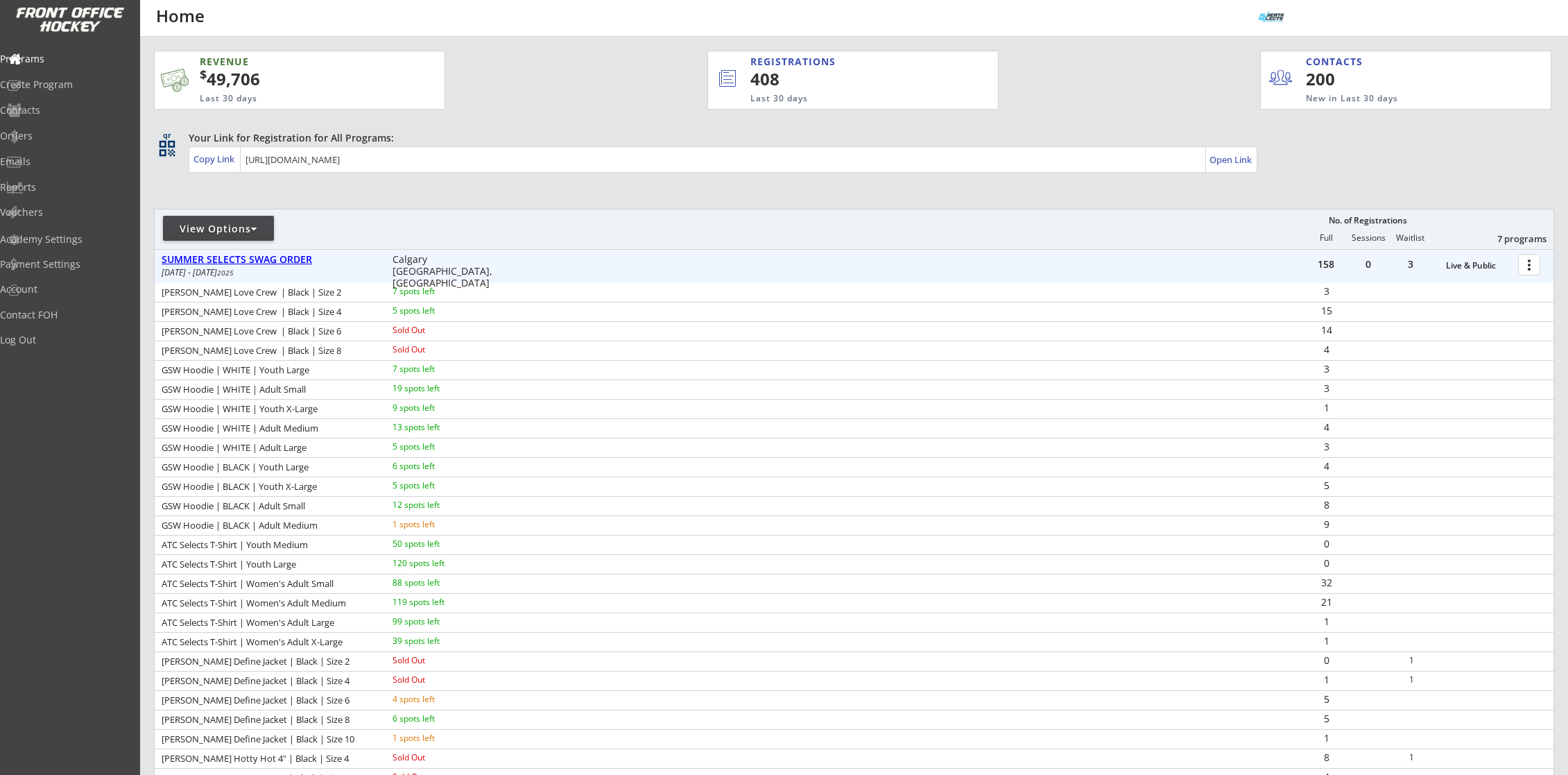
click at [275, 260] on div "SUMMER SELECTS SWAG ORDER" at bounding box center [270, 259] width 216 height 12
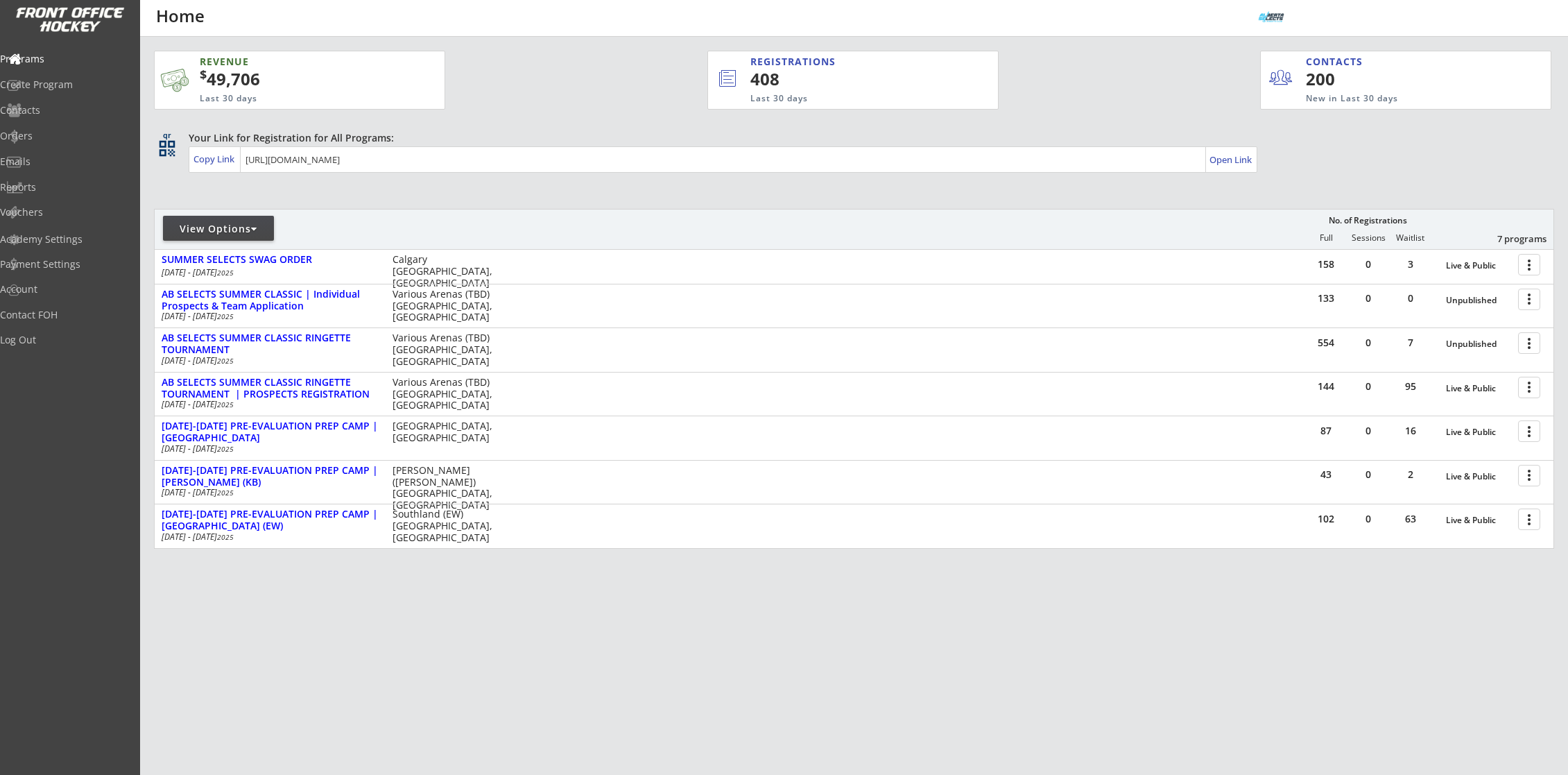
click at [492, 201] on div "REVENUE $ 49,706 Last 30 days REGISTRATIONS 408 Last 30 days CONTACTS 200 New i…" at bounding box center [854, 365] width 1400 height 657
